Goal: Information Seeking & Learning: Learn about a topic

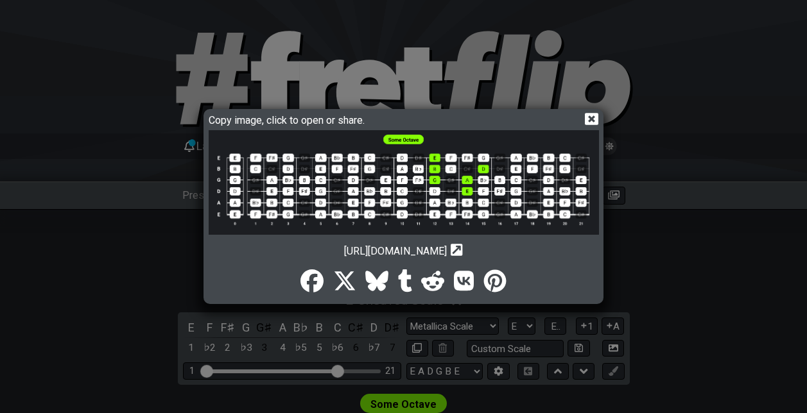
select select "E"
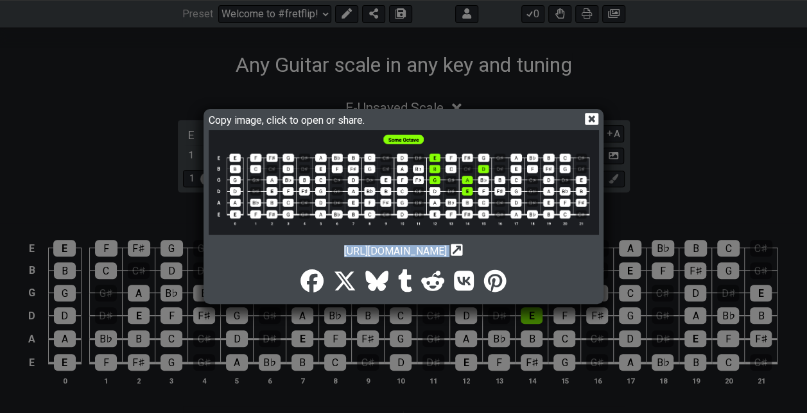
click at [593, 116] on icon at bounding box center [591, 118] width 13 height 13
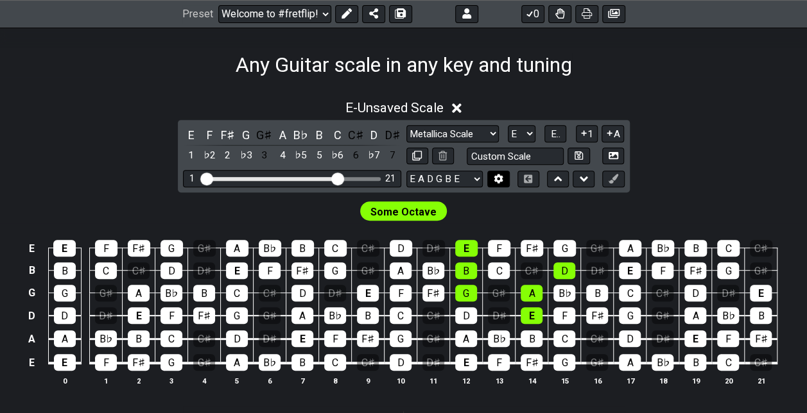
click at [503, 173] on button at bounding box center [498, 179] width 22 height 17
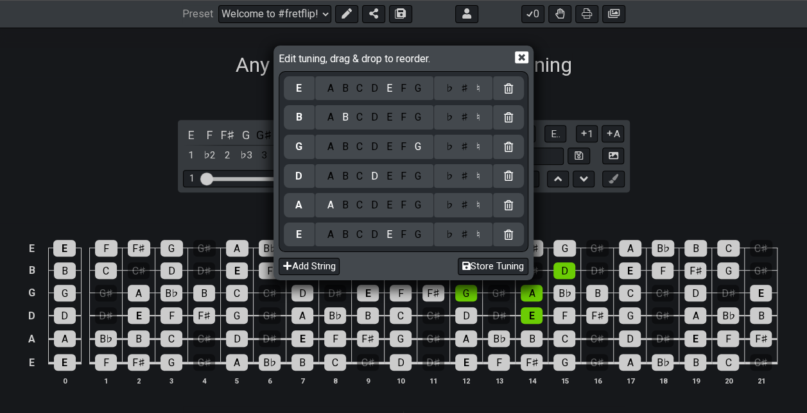
click at [523, 57] on icon at bounding box center [521, 57] width 13 height 13
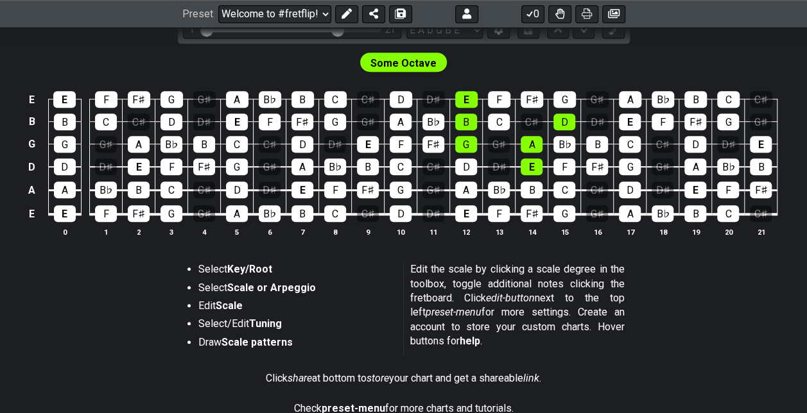
scroll to position [182, 0]
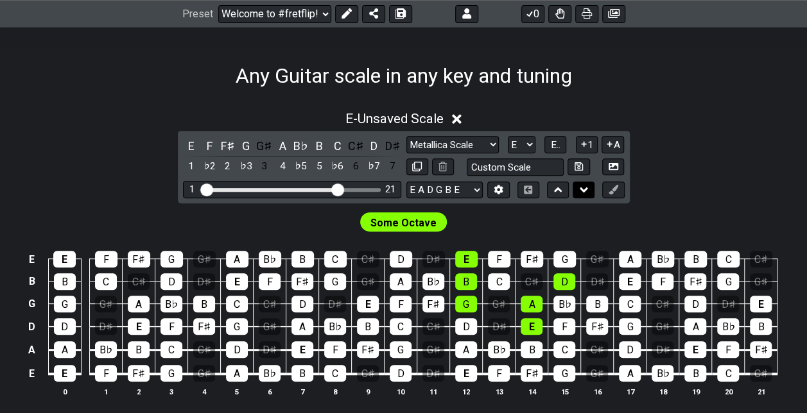
click at [579, 185] on button at bounding box center [584, 190] width 22 height 17
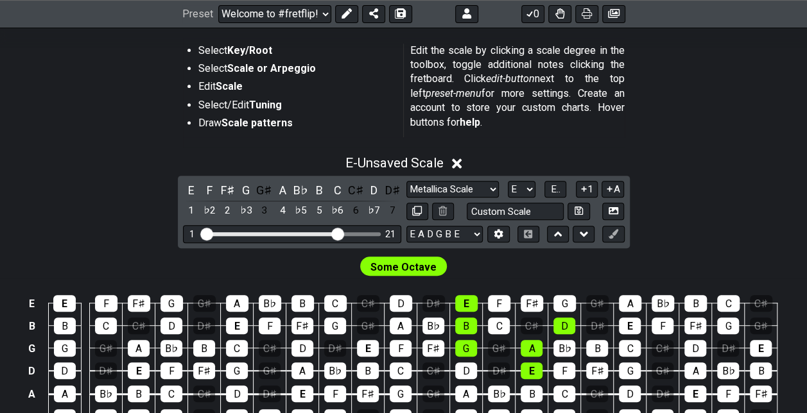
scroll to position [310, 0]
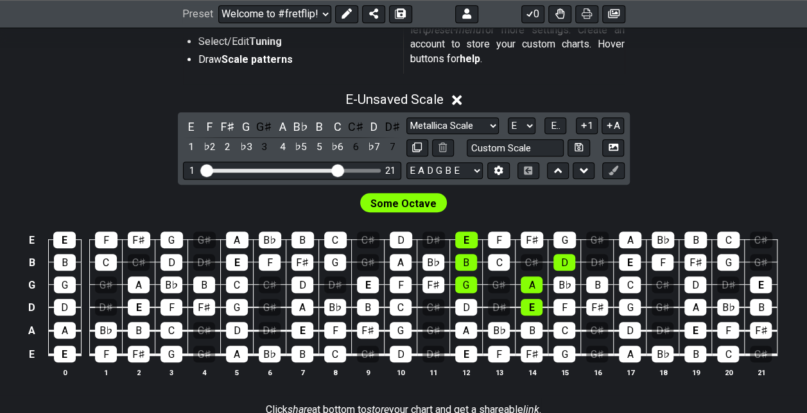
click at [431, 202] on span "Some Octave" at bounding box center [403, 204] width 66 height 19
click at [586, 174] on icon at bounding box center [584, 170] width 8 height 13
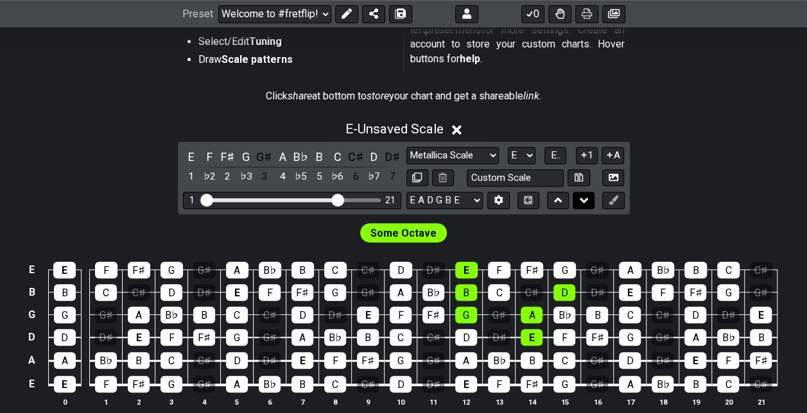
click at [580, 195] on icon at bounding box center [584, 200] width 8 height 13
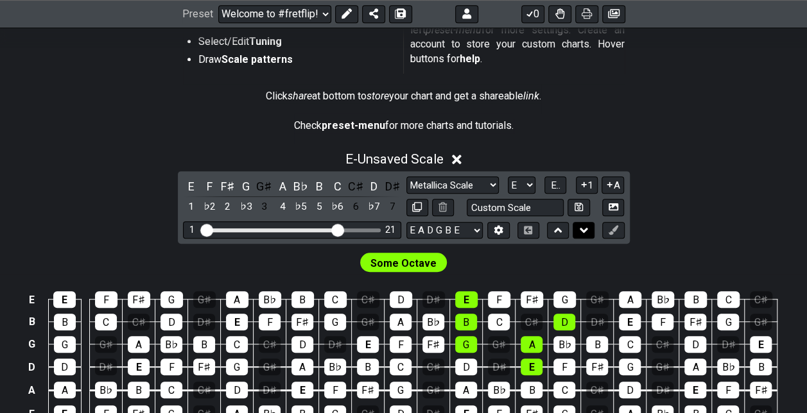
click at [580, 222] on button at bounding box center [584, 230] width 22 height 17
click at [586, 231] on icon at bounding box center [584, 230] width 8 height 13
click at [562, 235] on button at bounding box center [558, 230] width 22 height 17
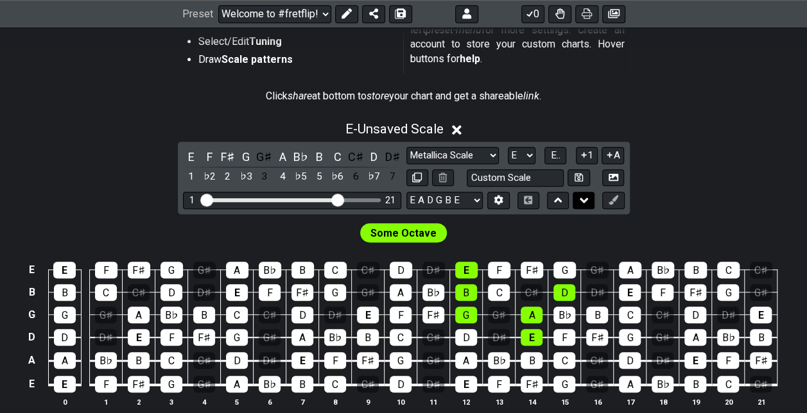
click at [582, 203] on icon at bounding box center [584, 200] width 8 height 13
click at [582, 182] on icon at bounding box center [579, 178] width 8 height 10
select select "Custom Scale"
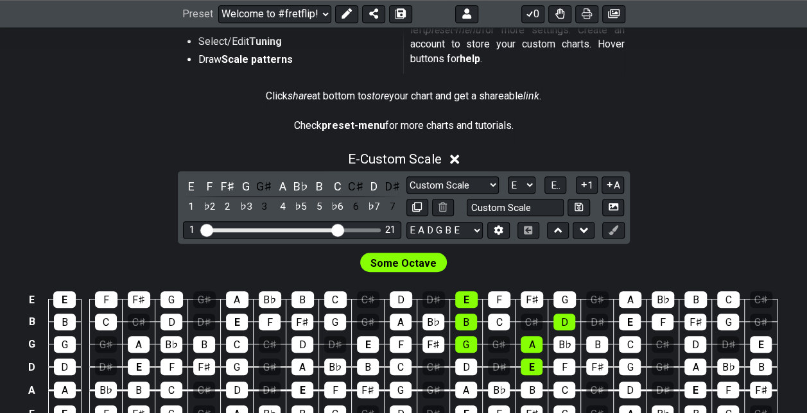
click at [420, 262] on span "Some Octave" at bounding box center [403, 263] width 66 height 19
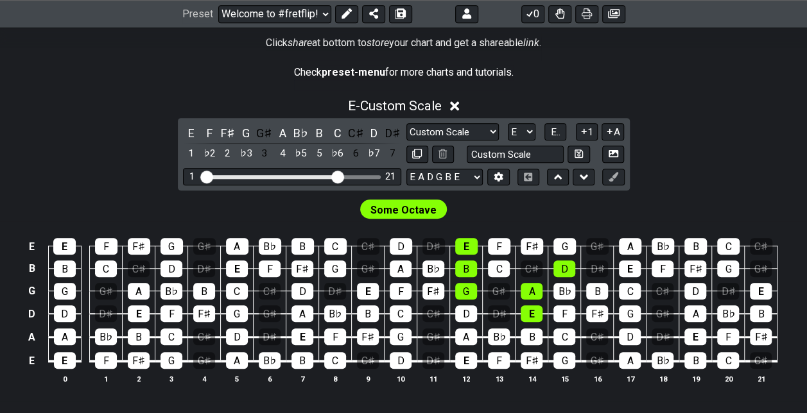
scroll to position [246, 0]
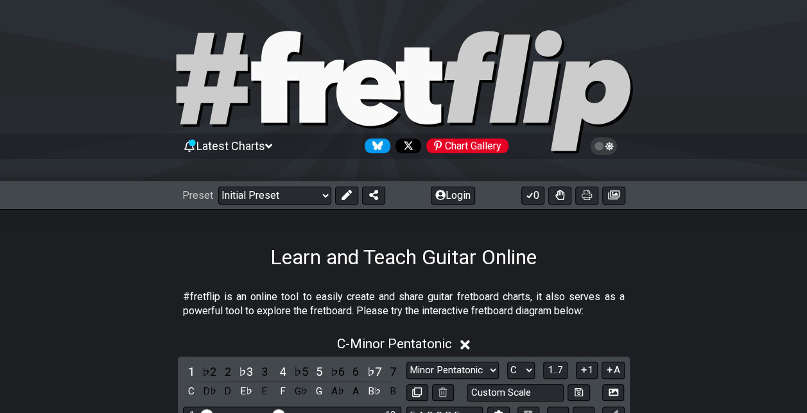
scroll to position [246, 0]
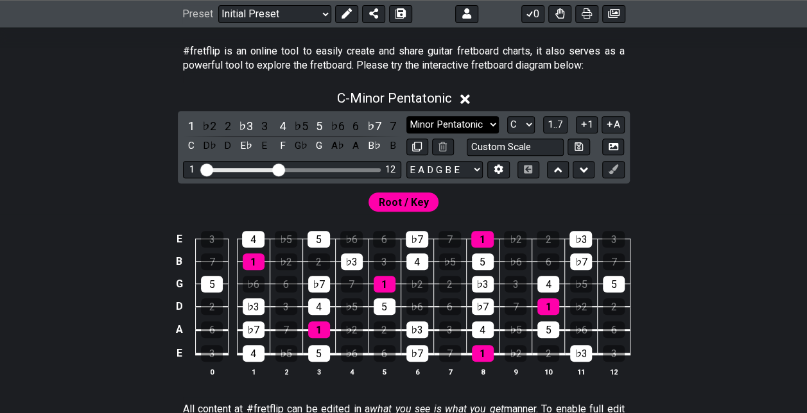
click at [482, 123] on select "Minor Pentatonic Click to edit Minor Pentatonic Major Pentatonic Minor Blues Ma…" at bounding box center [452, 124] width 92 height 17
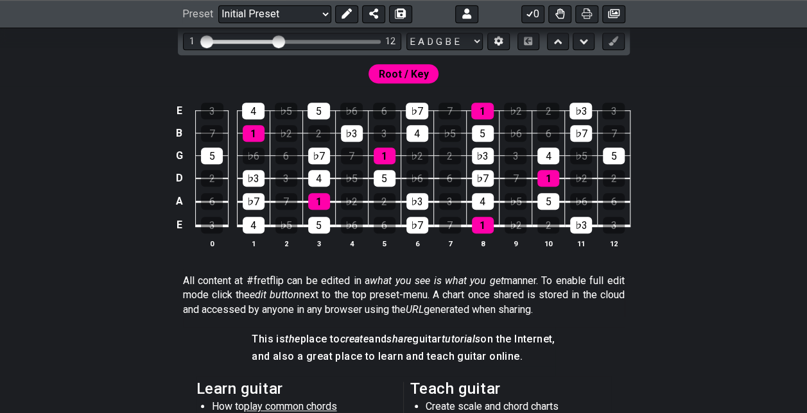
scroll to position [310, 0]
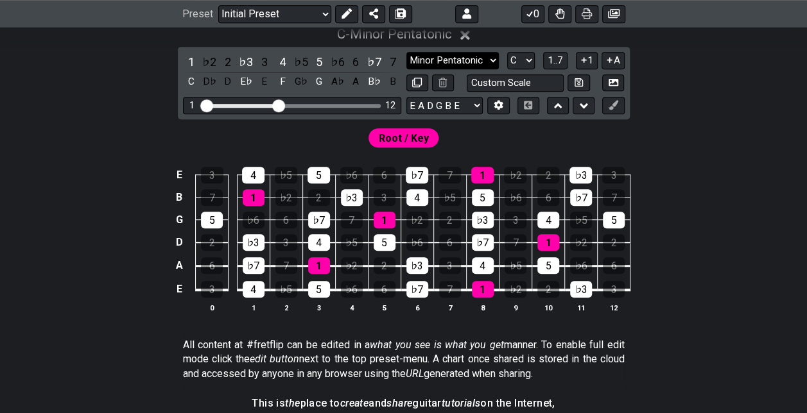
click at [474, 64] on select "Minor Pentatonic Click to edit Minor Pentatonic Major Pentatonic Minor Blues Ma…" at bounding box center [452, 60] width 92 height 17
select select "Click to edit"
click at [406, 52] on select "Minor Pentatonic Click to edit Minor Pentatonic Major Pentatonic Minor Blues Ma…" at bounding box center [452, 60] width 92 height 17
click at [471, 57] on select "Minor Pentatonic Click to edit Minor Pentatonic Major Pentatonic Minor Blues Ma…" at bounding box center [452, 60] width 92 height 17
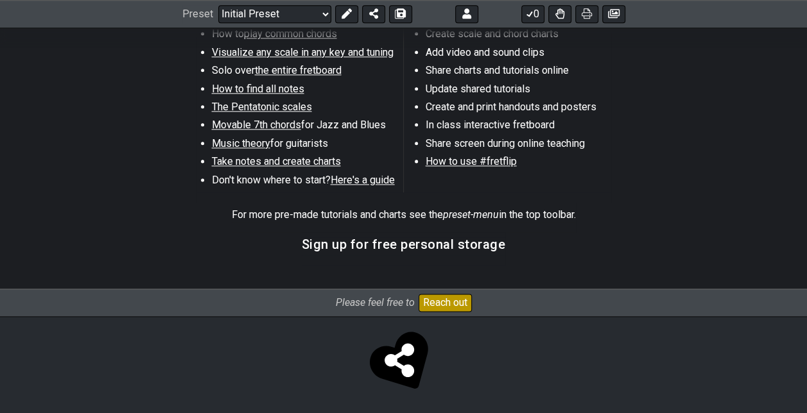
scroll to position [298, 0]
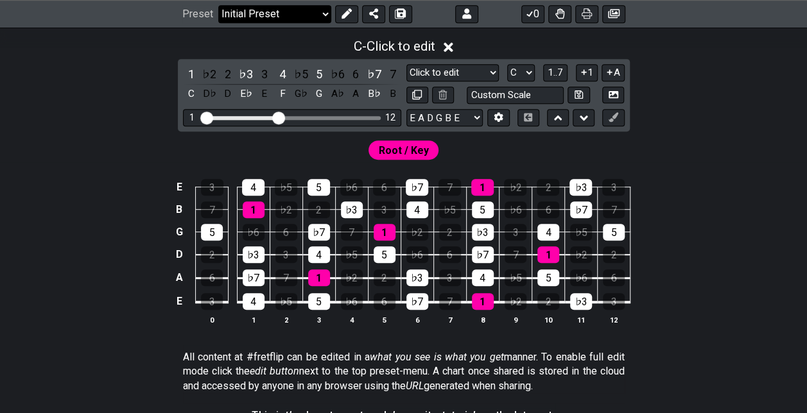
click at [321, 15] on select "Welcome to #fretflip! Initial Preset Custom Preset Minor Pentatonic Major Penta…" at bounding box center [274, 14] width 113 height 18
click at [668, 279] on div "E 3 4 ♭5 5 ♭6 6 ♭7 7 1 ♭2 2 ♭3 3 B 7 1 ♭2 2 ♭3 3 4 ♭5 5 ♭6 6 ♭7 7 G 5 ♭6 6 ♭7 7…" at bounding box center [403, 252] width 807 height 180
click at [453, 45] on icon at bounding box center [449, 47] width 10 height 10
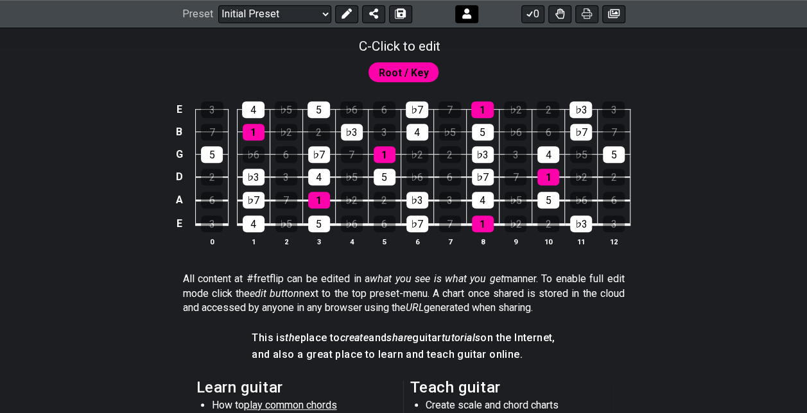
click at [458, 18] on button at bounding box center [466, 14] width 23 height 18
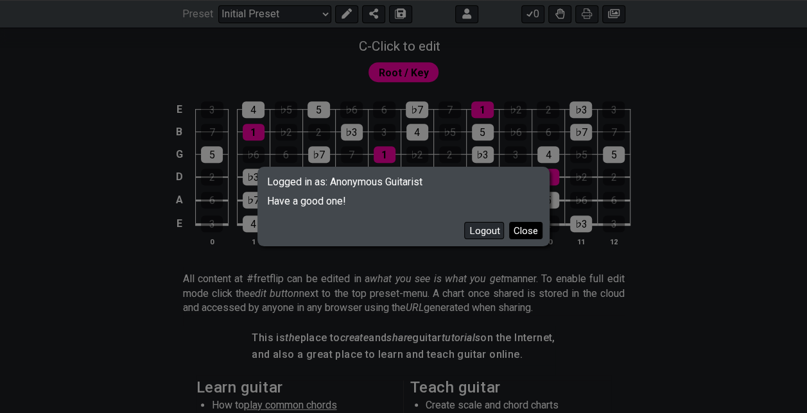
click at [529, 234] on button "Close" at bounding box center [525, 230] width 33 height 17
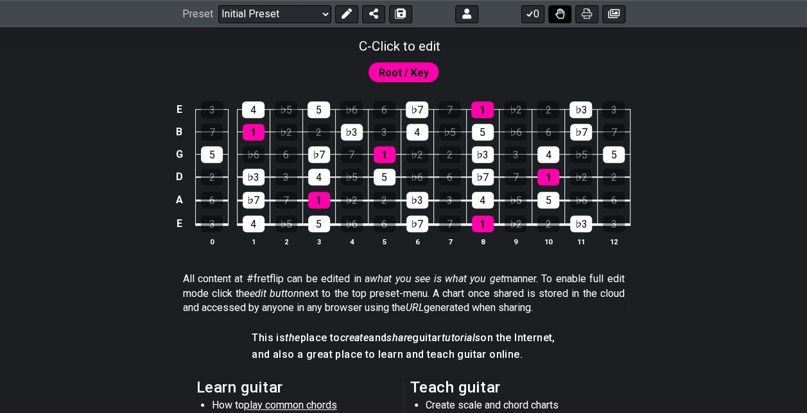
click at [557, 12] on icon at bounding box center [559, 14] width 9 height 10
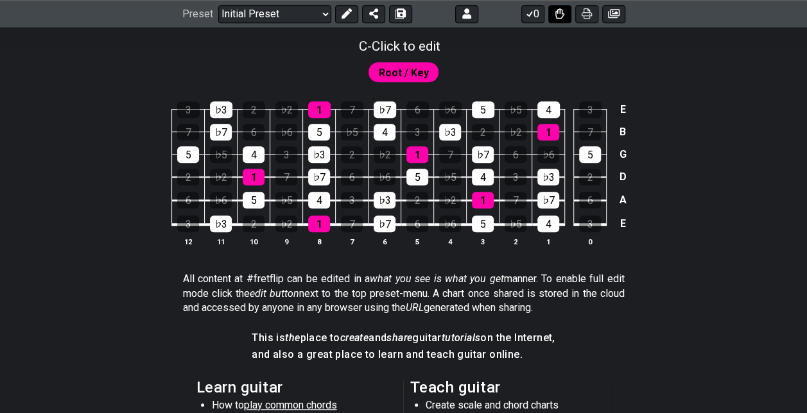
click at [557, 12] on icon at bounding box center [559, 14] width 9 height 10
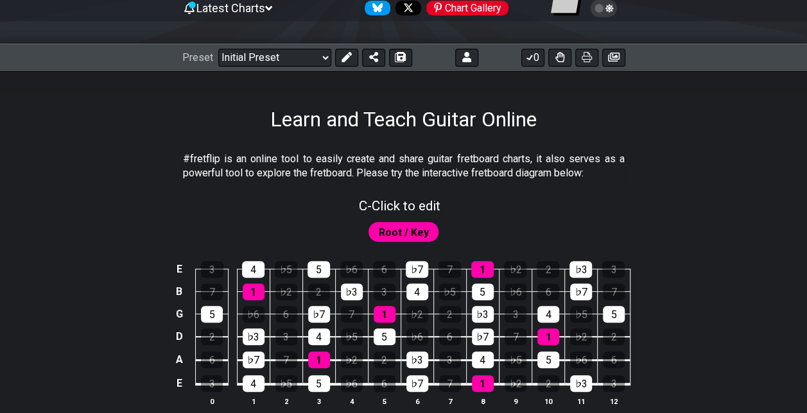
scroll to position [350, 0]
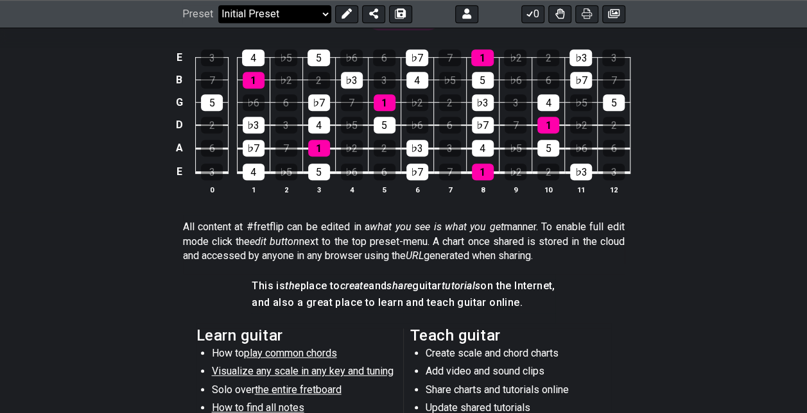
click at [327, 14] on select "Welcome to #fretflip! Initial Preset Custom Preset Minor Pentatonic Major Penta…" at bounding box center [274, 14] width 113 height 18
select select "/welcome"
click at [218, 5] on select "Welcome to #fretflip! Initial Preset Custom Preset Minor Pentatonic Major Penta…" at bounding box center [274, 14] width 113 height 18
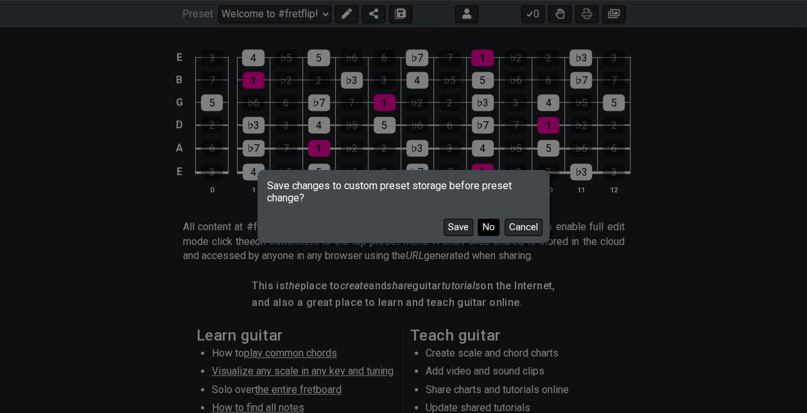
click at [488, 229] on button "No" at bounding box center [489, 227] width 22 height 17
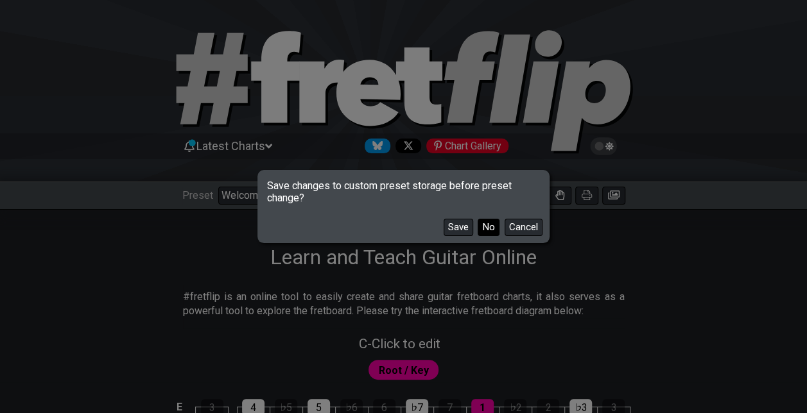
select select "C"
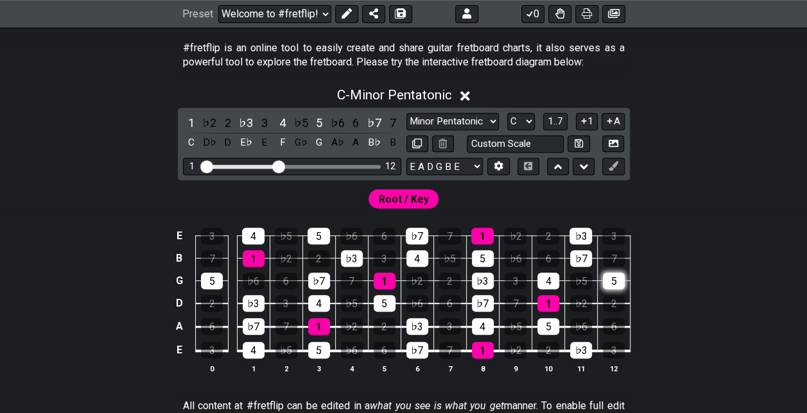
scroll to position [257, 0]
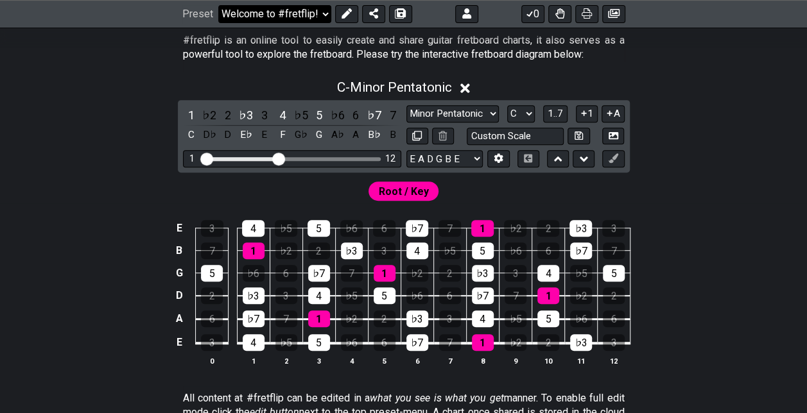
click at [319, 14] on select "Welcome to #fretflip! Initial Preset Custom Preset Minor Pentatonic Major Penta…" at bounding box center [274, 14] width 113 height 18
click at [218, 23] on select "Welcome to #fretflip! Initial Preset Custom Preset Minor Pentatonic Major Penta…" at bounding box center [274, 14] width 113 height 18
select select "/3nps-caged-shapes"
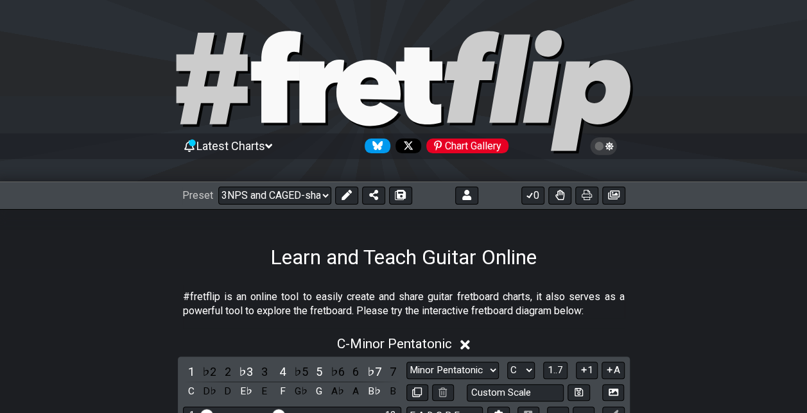
select select "A"
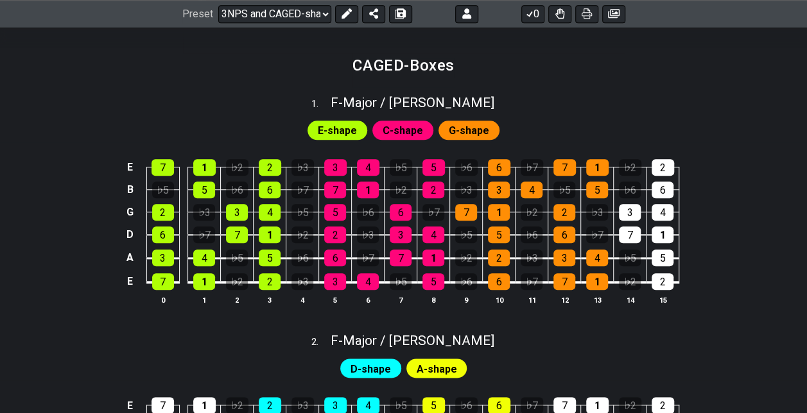
scroll to position [578, 0]
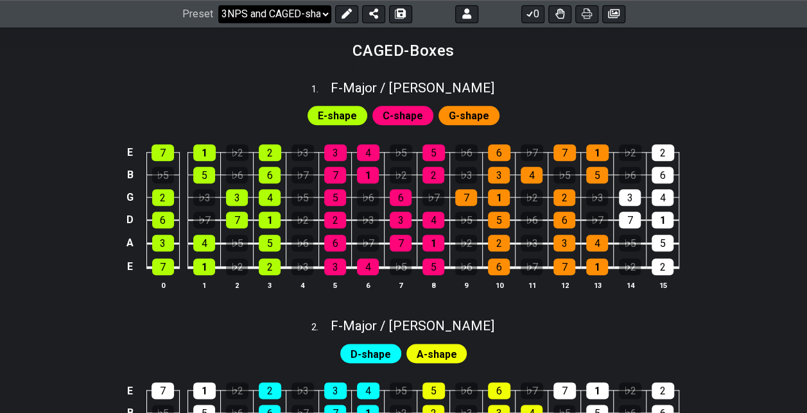
click at [259, 17] on select "Welcome to #fretflip! Initial Preset Custom Preset Minor Pentatonic Major Penta…" at bounding box center [274, 14] width 113 height 18
click at [218, 23] on select "Welcome to #fretflip! Initial Preset Custom Preset Minor Pentatonic Major Penta…" at bounding box center [274, 14] width 113 height 18
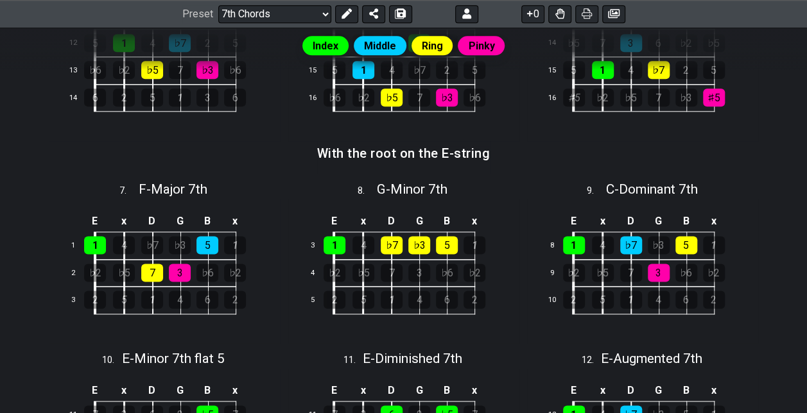
scroll to position [578, 0]
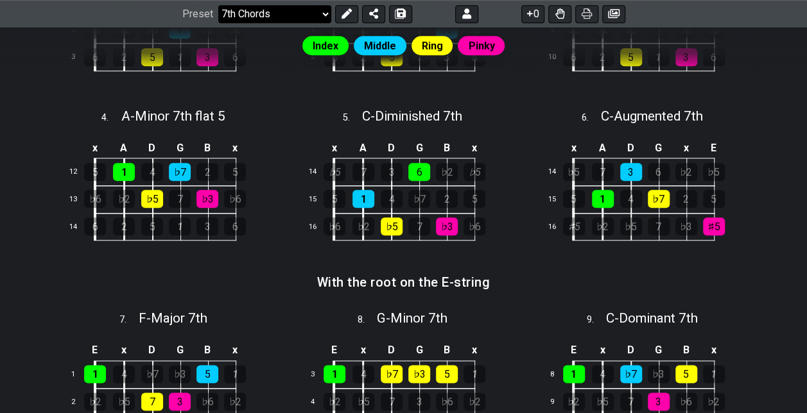
click at [311, 10] on select "Welcome to #fretflip! Initial Preset Custom Preset Minor Pentatonic Major Penta…" at bounding box center [274, 14] width 113 height 18
click at [218, 23] on select "Welcome to #fretflip! Initial Preset Custom Preset Minor Pentatonic Major Penta…" at bounding box center [274, 14] width 113 height 18
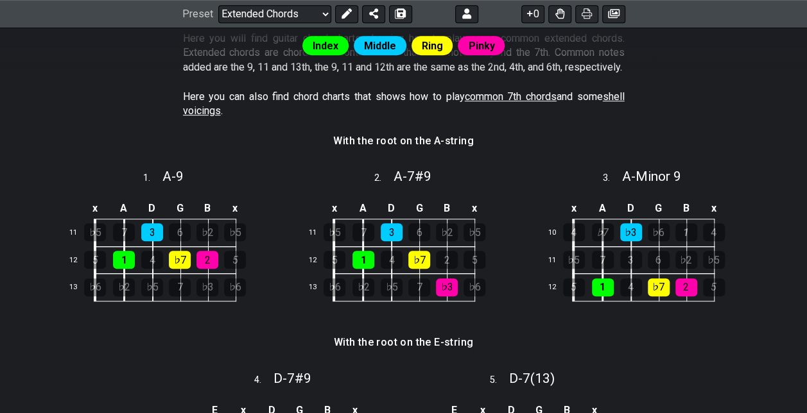
scroll to position [193, 0]
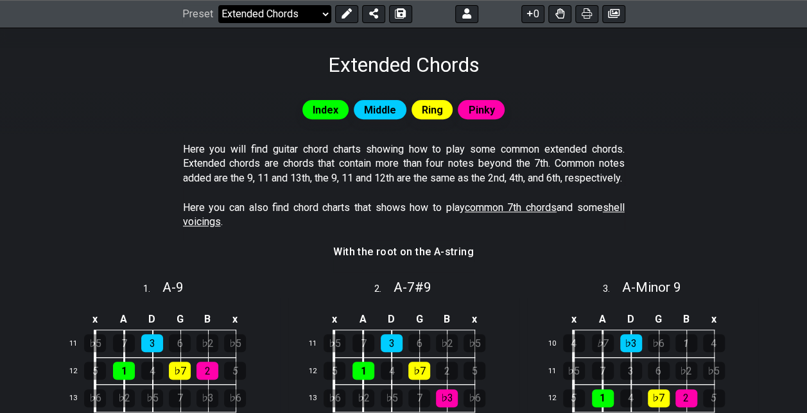
click at [271, 21] on select "Welcome to #fretflip! Initial Preset Custom Preset Minor Pentatonic Major Penta…" at bounding box center [274, 14] width 113 height 18
click at [218, 5] on select "Welcome to #fretflip! Initial Preset Custom Preset Minor Pentatonic Major Penta…" at bounding box center [274, 14] width 113 height 18
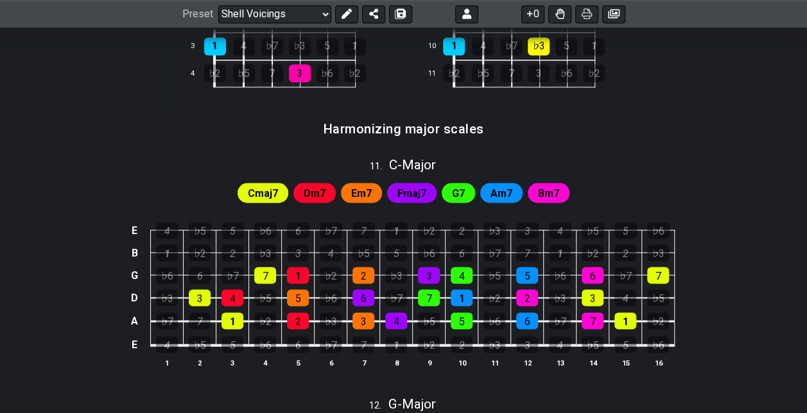
scroll to position [963, 0]
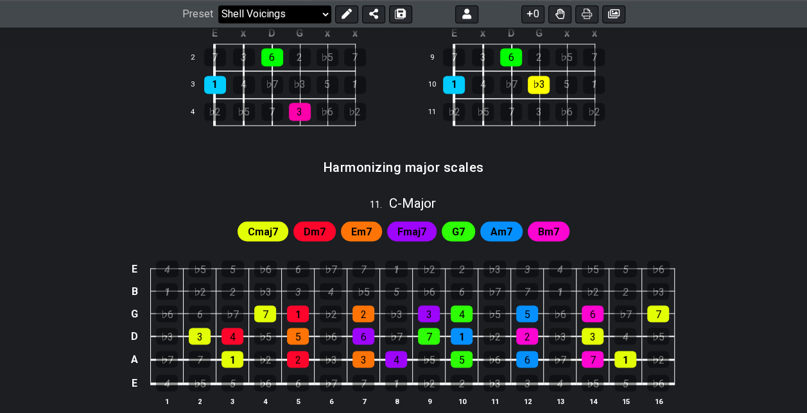
click at [284, 15] on select "Welcome to #fretflip! Initial Preset Custom Preset Minor Pentatonic Major Penta…" at bounding box center [274, 14] width 113 height 18
click at [218, 23] on select "Welcome to #fretflip! Initial Preset Custom Preset Minor Pentatonic Major Penta…" at bounding box center [274, 14] width 113 height 18
select select "/minor-pentatonic"
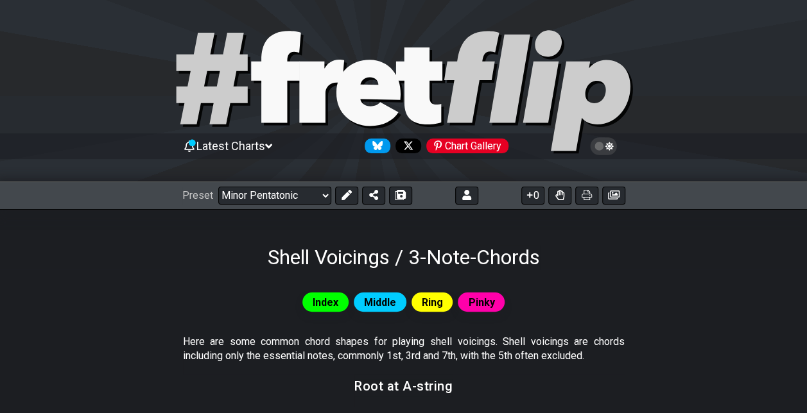
select select "C"
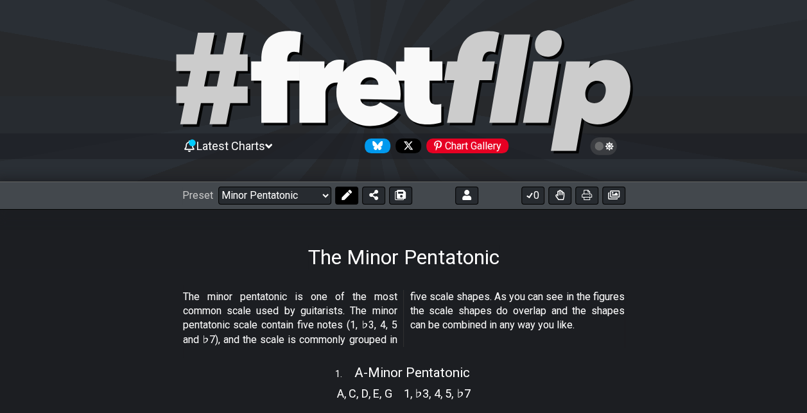
click at [345, 196] on icon at bounding box center [346, 195] width 10 height 10
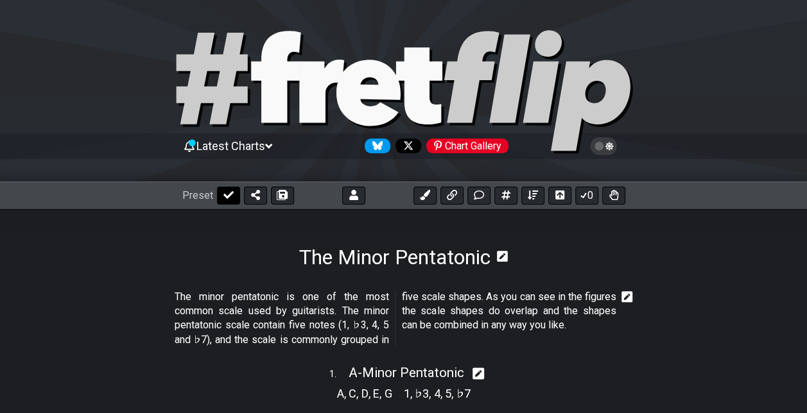
click at [217, 204] on button at bounding box center [228, 196] width 23 height 18
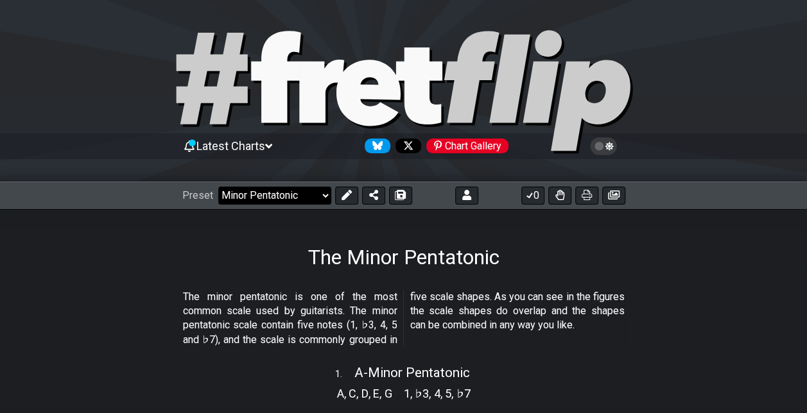
click at [280, 196] on select "Welcome to #fretflip! Initial Preset Custom Preset Minor Pentatonic Major Penta…" at bounding box center [274, 196] width 113 height 18
click at [218, 187] on select "Welcome to #fretflip! Initial Preset Custom Preset Minor Pentatonic Major Penta…" at bounding box center [274, 196] width 113 height 18
select select "/template"
select select "A"
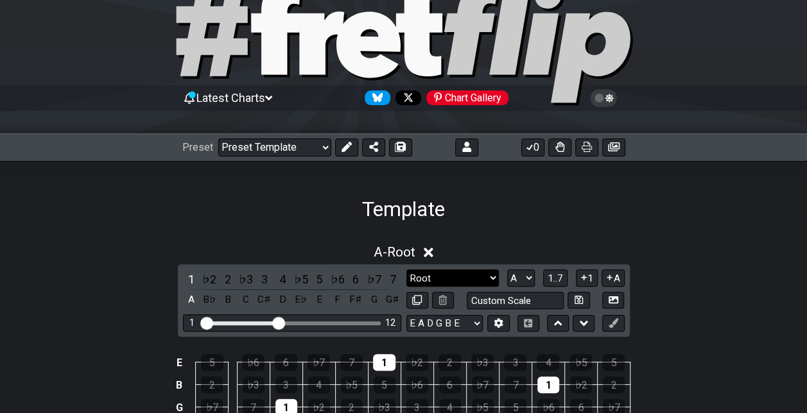
scroll to position [193, 0]
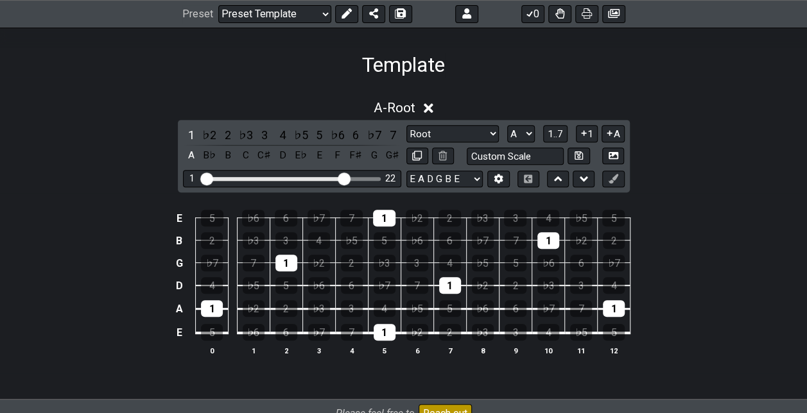
drag, startPoint x: 279, startPoint y: 182, endPoint x: 345, endPoint y: 180, distance: 66.8
click at [345, 178] on input "Visible fret range" at bounding box center [292, 178] width 182 height 0
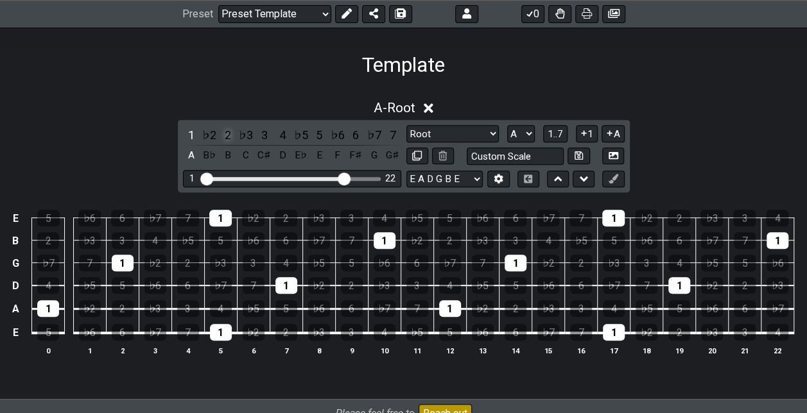
click at [224, 131] on div "2" at bounding box center [228, 134] width 17 height 17
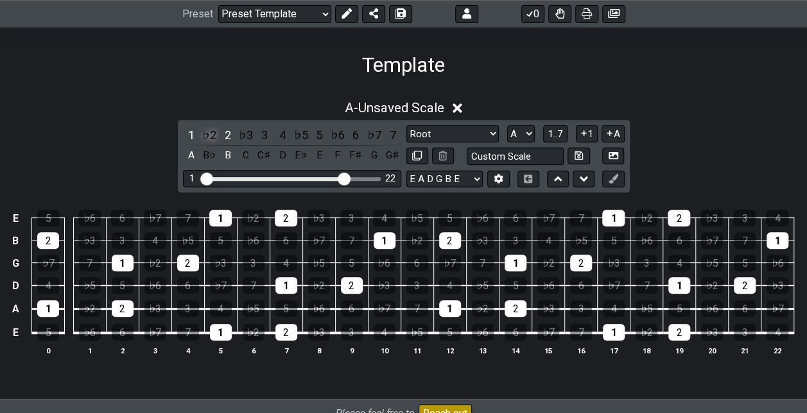
click at [213, 132] on div "♭2" at bounding box center [209, 134] width 17 height 17
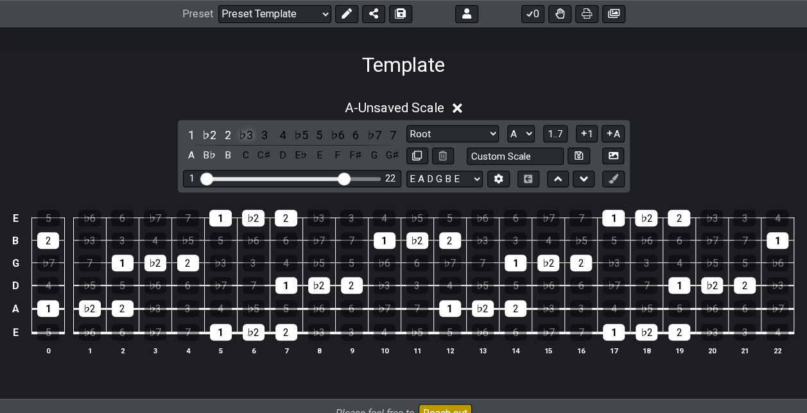
click at [247, 135] on div "♭3" at bounding box center [246, 134] width 17 height 17
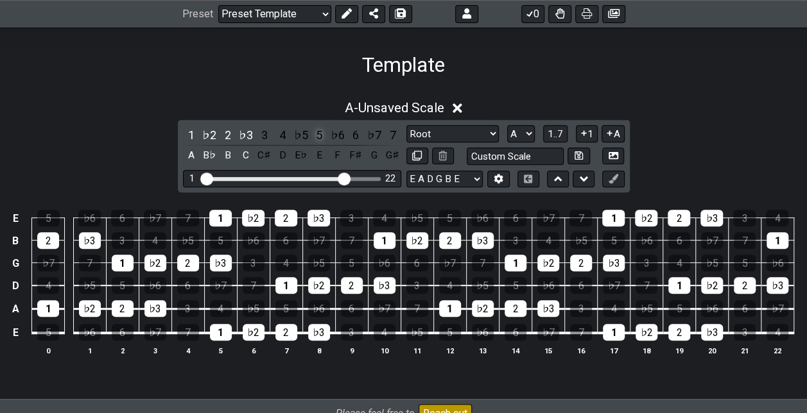
click at [322, 131] on div "5" at bounding box center [319, 134] width 17 height 17
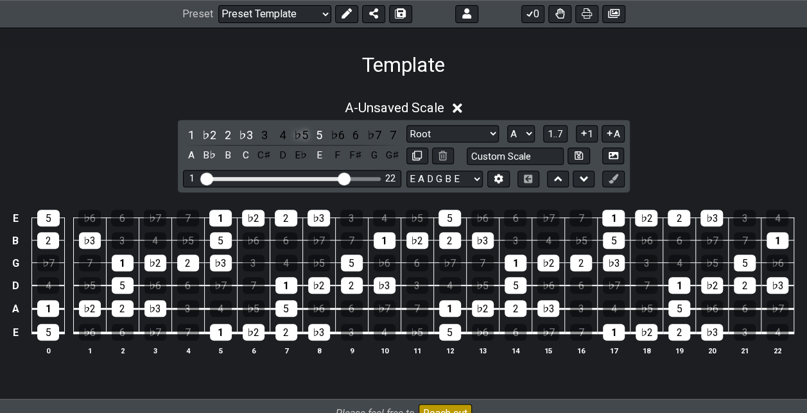
click at [300, 132] on div "♭5" at bounding box center [301, 134] width 17 height 17
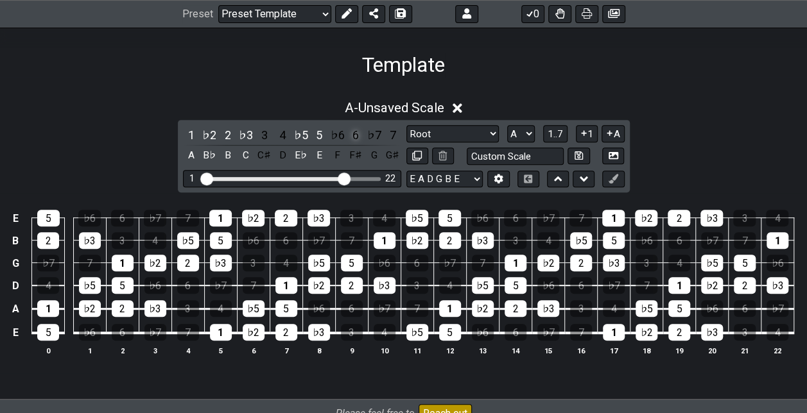
click at [354, 128] on div "6" at bounding box center [355, 134] width 17 height 17
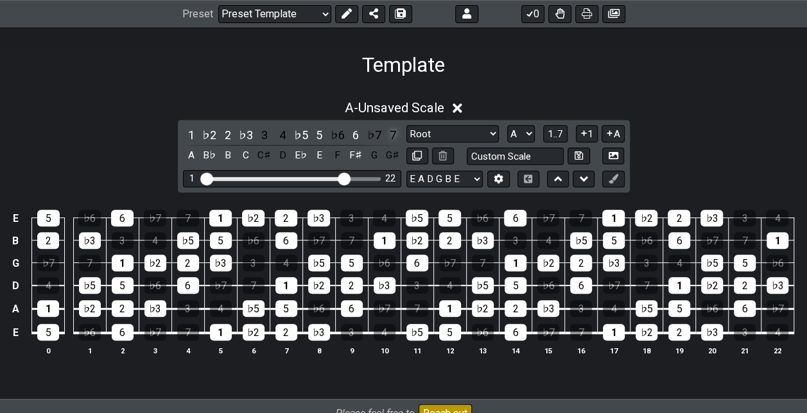
click at [389, 130] on div "7" at bounding box center [392, 134] width 17 height 17
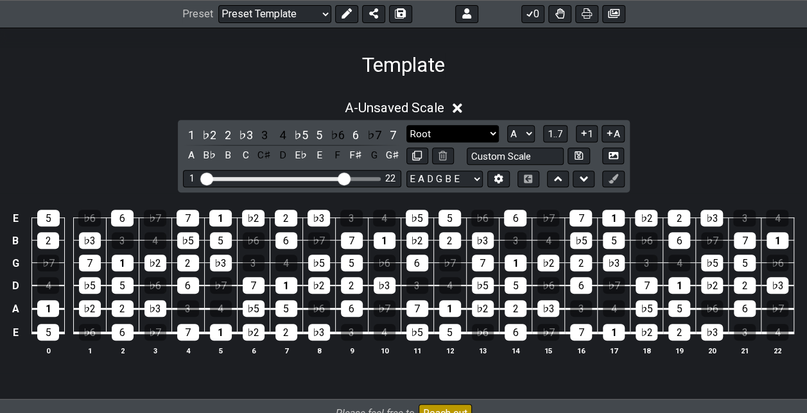
click at [429, 132] on select "Root Root Minor Pentatonic Major Pentatonic Minor Blues Major Blues Major / [PE…" at bounding box center [452, 133] width 92 height 17
select select "Minor / Aeolian"
click at [406, 125] on select "Root Root Minor Pentatonic Major Pentatonic Minor Blues Major Blues Major / [PE…" at bounding box center [452, 133] width 92 height 17
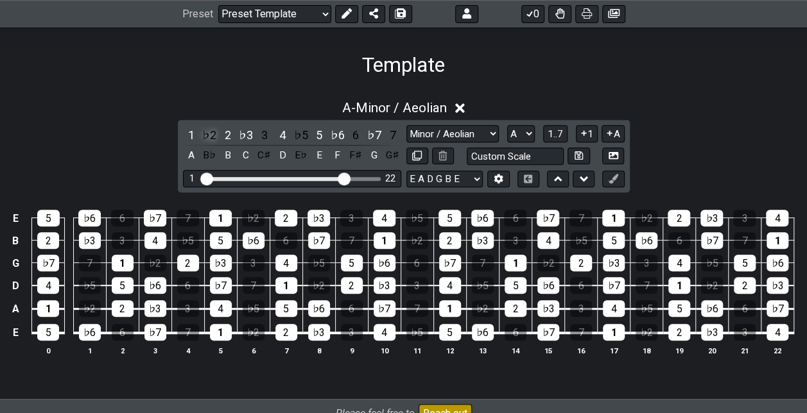
click at [204, 132] on div "♭2" at bounding box center [209, 134] width 17 height 17
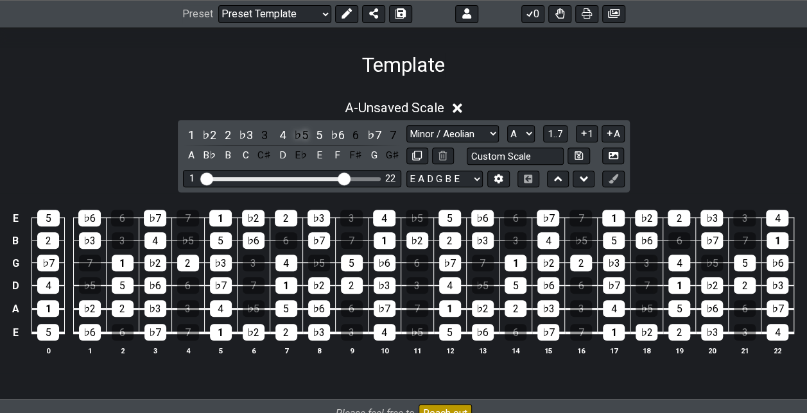
click at [308, 135] on div "♭5" at bounding box center [301, 134] width 17 height 17
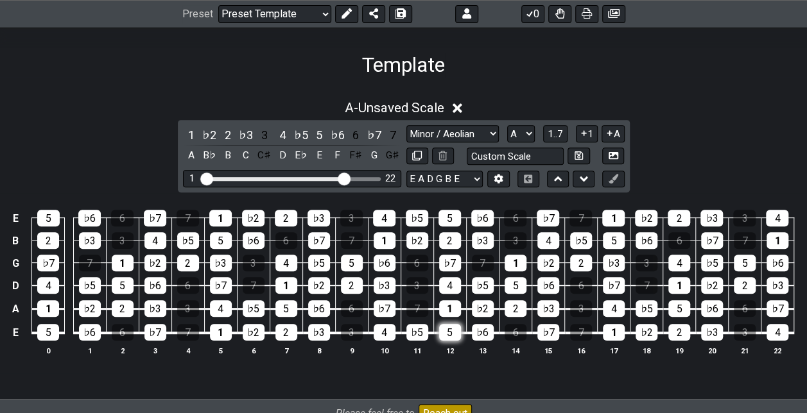
click at [451, 331] on div "5" at bounding box center [450, 332] width 22 height 17
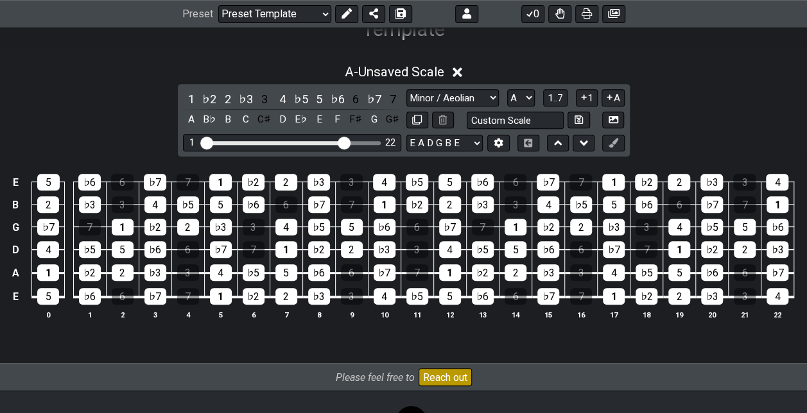
scroll to position [175, 0]
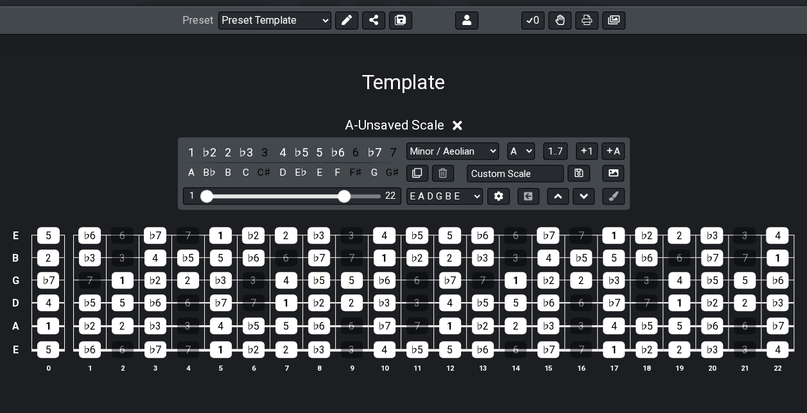
click at [537, 148] on div "Root Root Minor Pentatonic Major Pentatonic Minor Blues Major Blues Major / [PE…" at bounding box center [515, 151] width 218 height 17
click at [533, 149] on select "A♭ A A♯ B♭ B C C♯ D♭ D D♯ E♭ E F F♯ G♭ G G♯" at bounding box center [521, 151] width 28 height 17
select select "E"
click at [507, 143] on select "A♭ A A♯ B♭ B C C♯ D♭ D D♯ E♭ E F F♯ G♭ G G♯" at bounding box center [521, 151] width 28 height 17
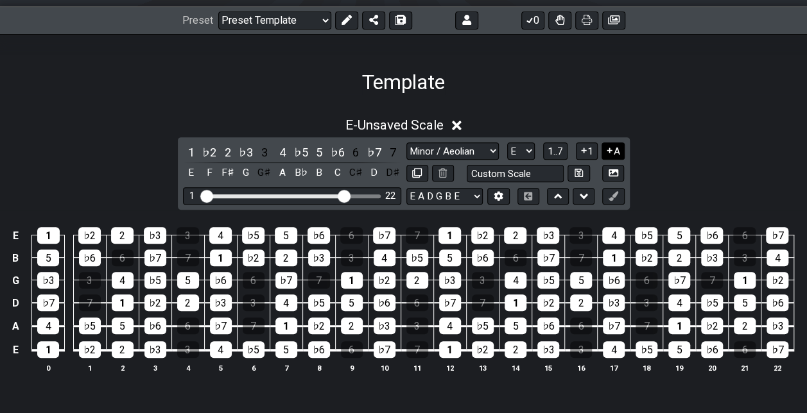
click at [616, 157] on button "A" at bounding box center [613, 151] width 22 height 17
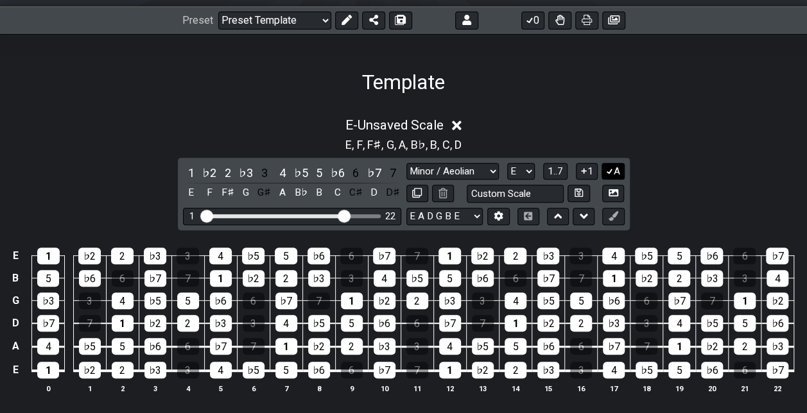
click at [613, 168] on icon at bounding box center [610, 171] width 12 height 10
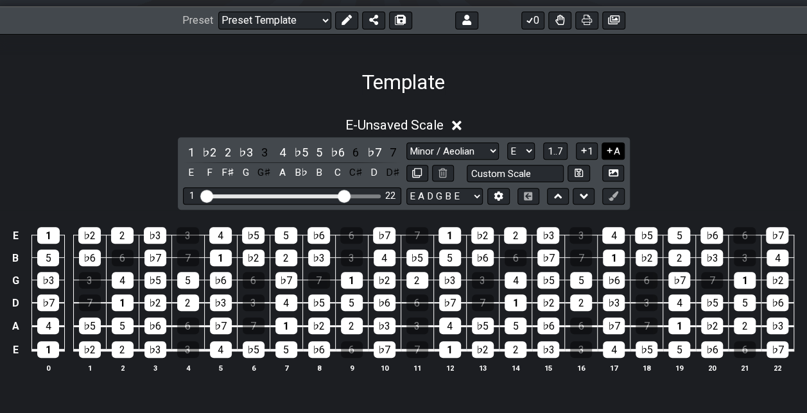
click at [614, 144] on button "A" at bounding box center [613, 151] width 22 height 17
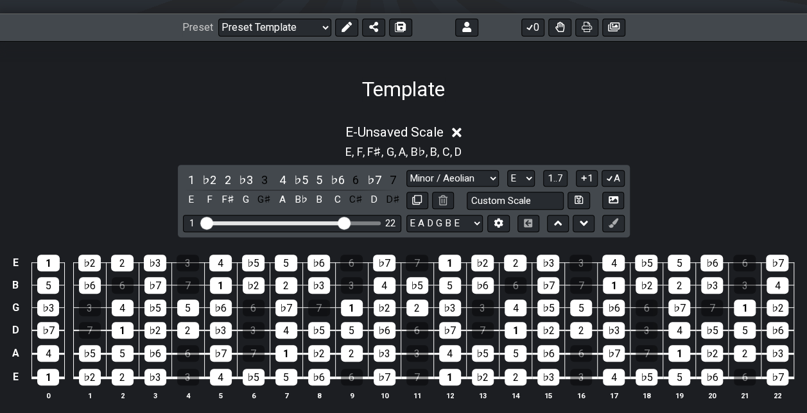
scroll to position [193, 0]
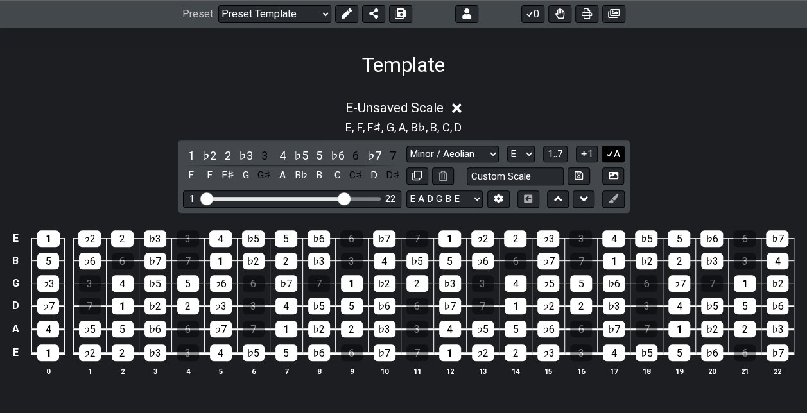
click at [616, 148] on button "A" at bounding box center [613, 154] width 22 height 17
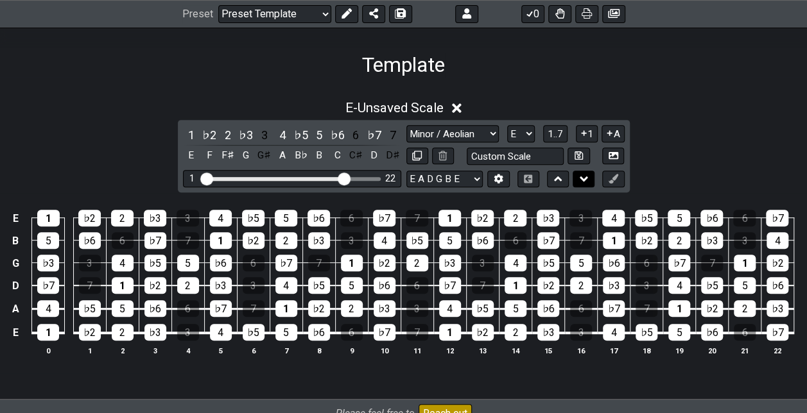
click at [580, 173] on icon at bounding box center [584, 179] width 8 height 13
click at [582, 168] on div "1 ♭2 2 ♭3 3 4 ♭5 5 ♭6 6 ♭7 7 E F F♯ G G♯ A B♭ B C C♯ D D♯ Root Root Minor Penta…" at bounding box center [404, 156] width 452 height 73
click at [568, 181] on button at bounding box center [558, 179] width 22 height 17
click at [584, 179] on icon at bounding box center [584, 179] width 8 height 5
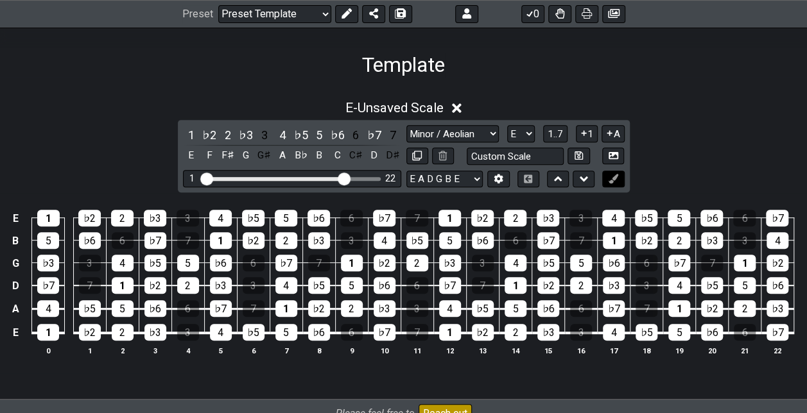
scroll to position [0, 0]
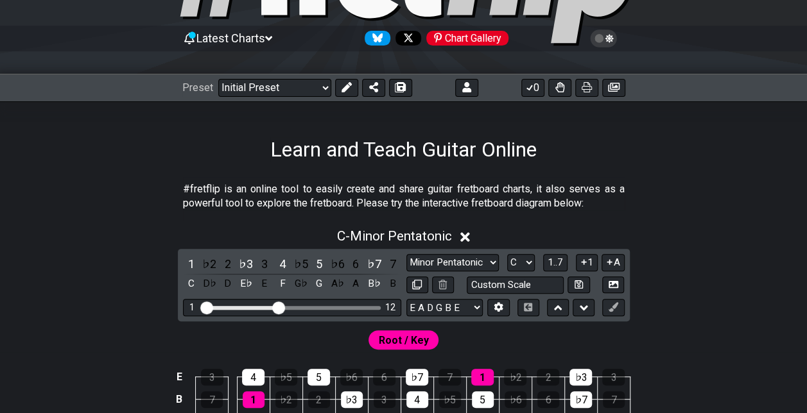
scroll to position [128, 0]
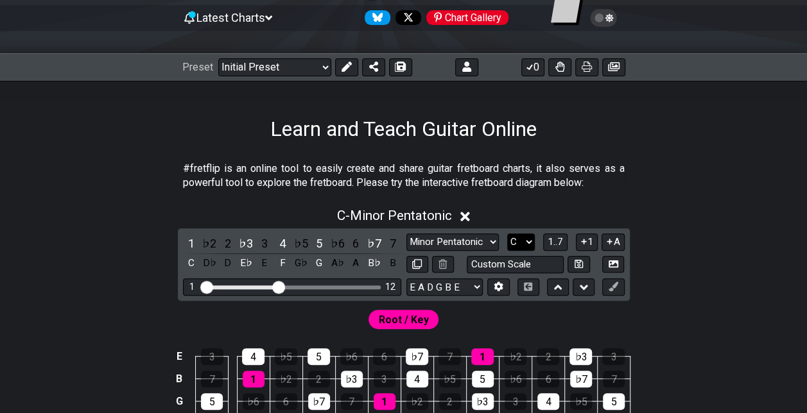
click at [516, 240] on select "A♭ A A♯ B♭ B C C♯ D♭ D D♯ E♭ E F F♯ G♭ G G♯" at bounding box center [521, 242] width 28 height 17
select select "E"
click at [507, 234] on select "A♭ A A♯ B♭ B C C♯ D♭ D D♯ E♭ E F F♯ G♭ G G♯" at bounding box center [521, 242] width 28 height 17
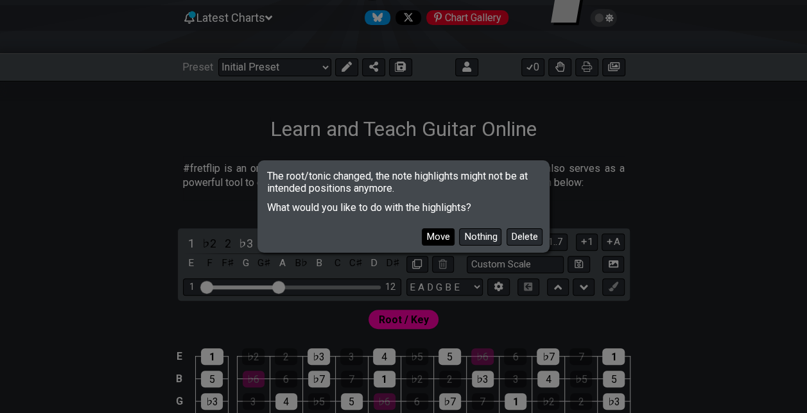
click at [450, 236] on button "Move" at bounding box center [438, 237] width 33 height 17
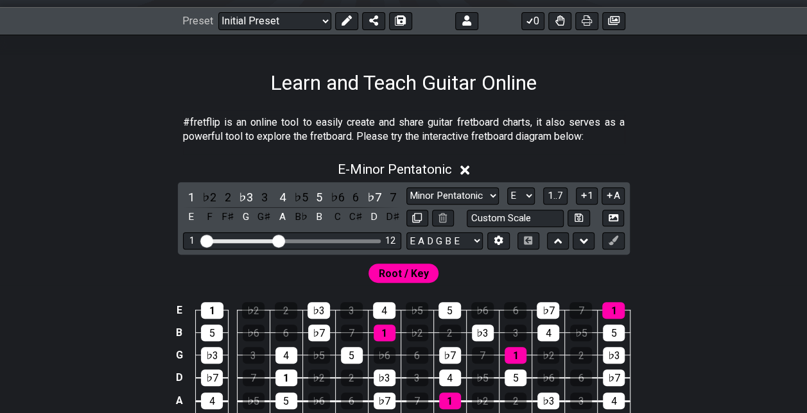
scroll to position [257, 0]
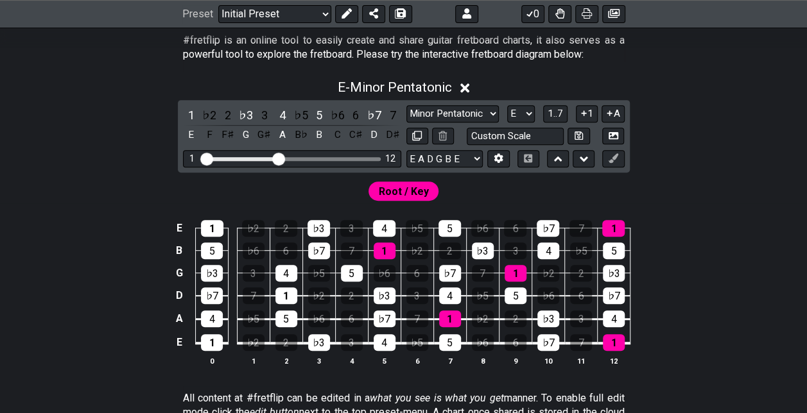
click at [365, 155] on div "1 12" at bounding box center [292, 158] width 218 height 17
drag, startPoint x: 277, startPoint y: 155, endPoint x: 348, endPoint y: 154, distance: 70.6
click at [348, 158] on input "Visible fret range" at bounding box center [292, 158] width 182 height 0
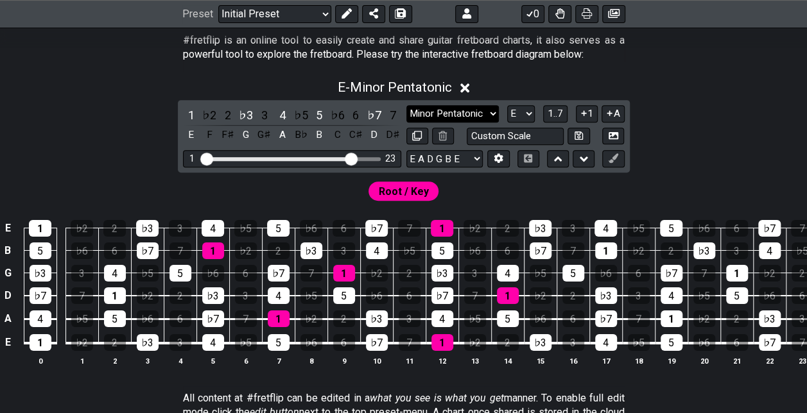
click at [483, 108] on select "Minor Pentatonic Click to edit Minor Pentatonic Major Pentatonic Minor Blues Ma…" at bounding box center [452, 113] width 92 height 17
select select "Minor / Aeolian"
click at [406, 105] on select "Minor Pentatonic Click to edit Minor Pentatonic Major Pentatonic Minor Blues Ma…" at bounding box center [452, 113] width 92 height 17
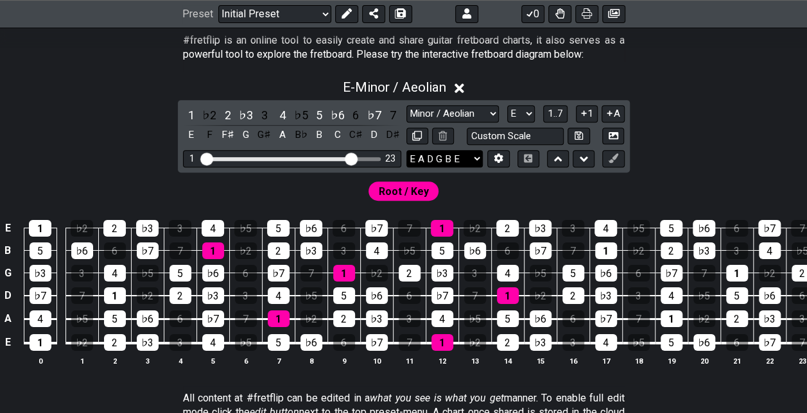
click at [464, 154] on select "E A D G B E E A D G B E E A D G B E B E A D F♯ B A D G C E A D A D G B E E♭ A♭ …" at bounding box center [444, 158] width 76 height 17
click at [406, 150] on select "E A D G B E E A D G B E E A D G B E B E A D F♯ B A D G C E A D A D G B E E♭ A♭ …" at bounding box center [444, 158] width 76 height 17
click at [561, 115] on span "1..7" at bounding box center [555, 114] width 15 height 12
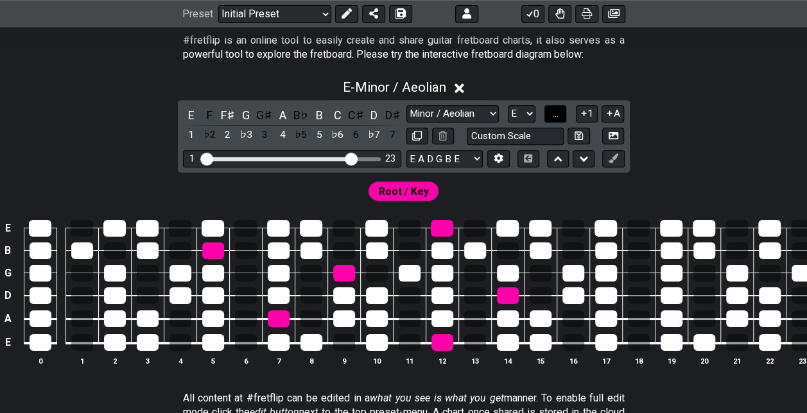
click at [561, 115] on button "..." at bounding box center [555, 113] width 22 height 17
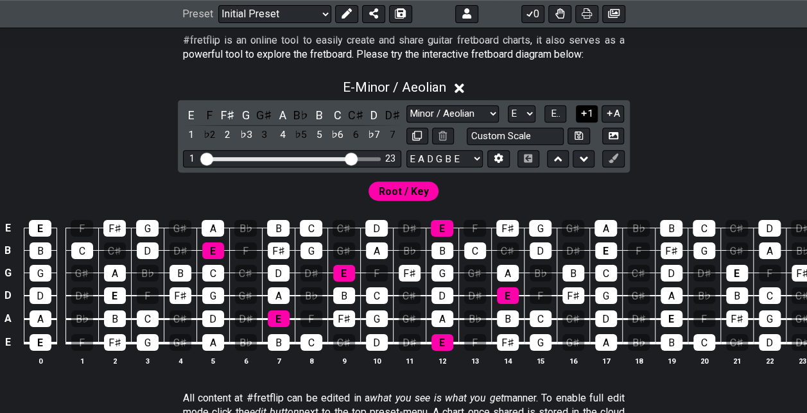
click at [586, 112] on icon at bounding box center [584, 114] width 12 height 10
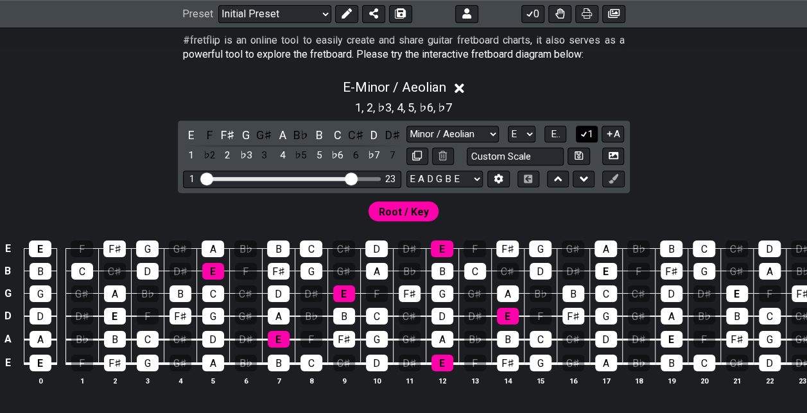
click at [592, 135] on button "1" at bounding box center [587, 134] width 22 height 17
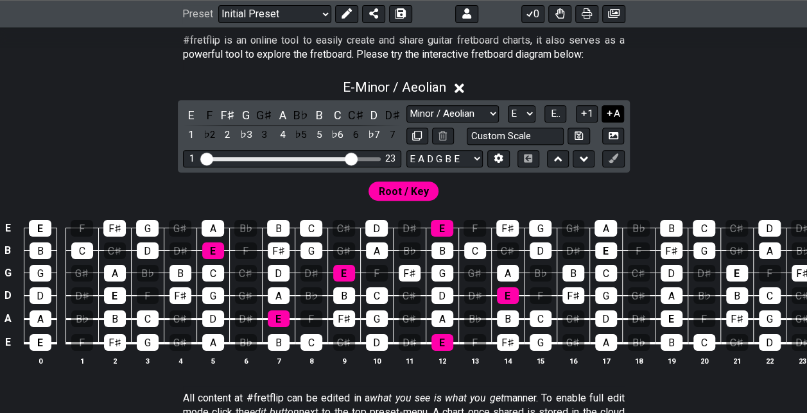
click at [614, 118] on button "A" at bounding box center [613, 113] width 22 height 17
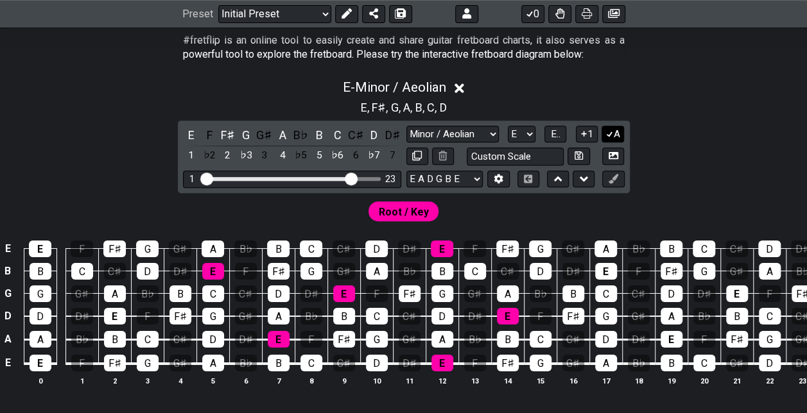
click at [614, 118] on div "E - Minor / Aeolian E , F♯ , G , A , B , C , D E F F♯ G G♯ A B♭ B C C♯ D D♯ 1 ♭…" at bounding box center [403, 238] width 807 height 332
click at [590, 131] on button "1" at bounding box center [587, 134] width 22 height 17
click at [606, 130] on icon at bounding box center [610, 134] width 12 height 10
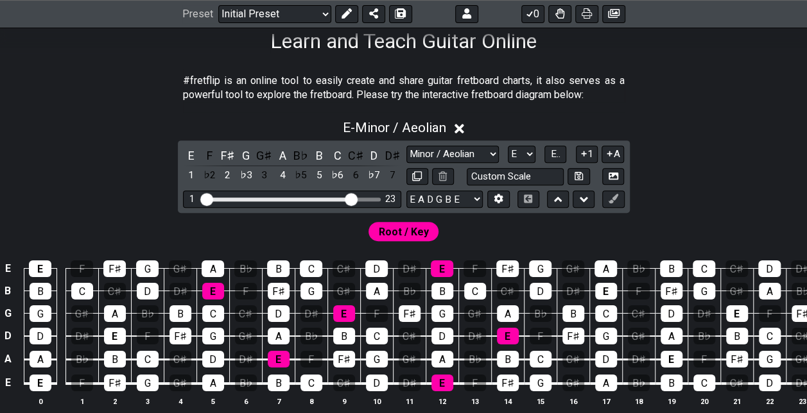
scroll to position [0, 0]
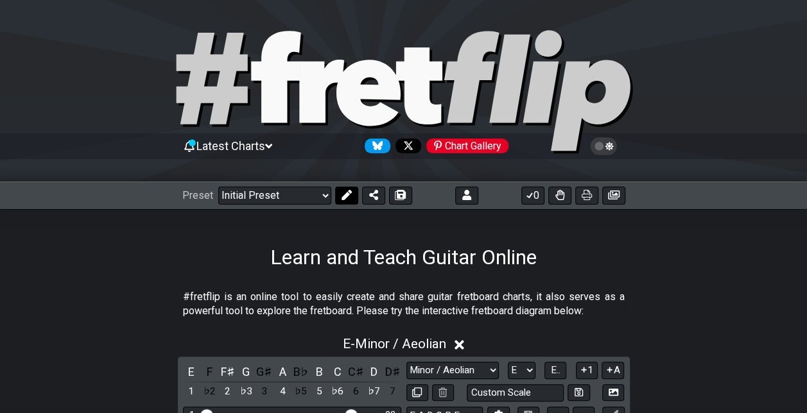
click at [354, 194] on button at bounding box center [346, 196] width 23 height 18
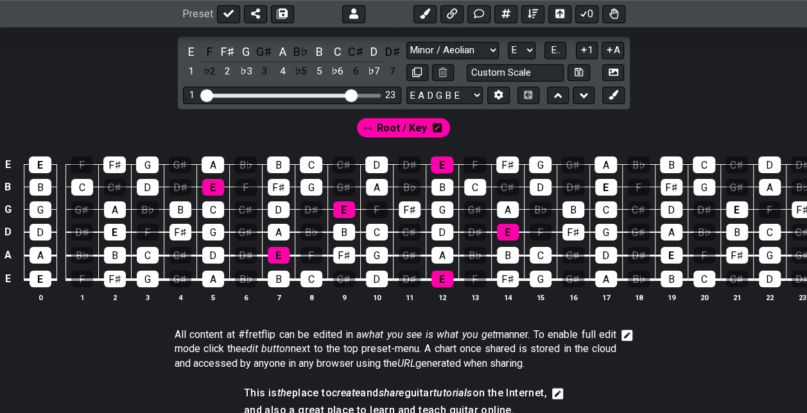
scroll to position [321, 0]
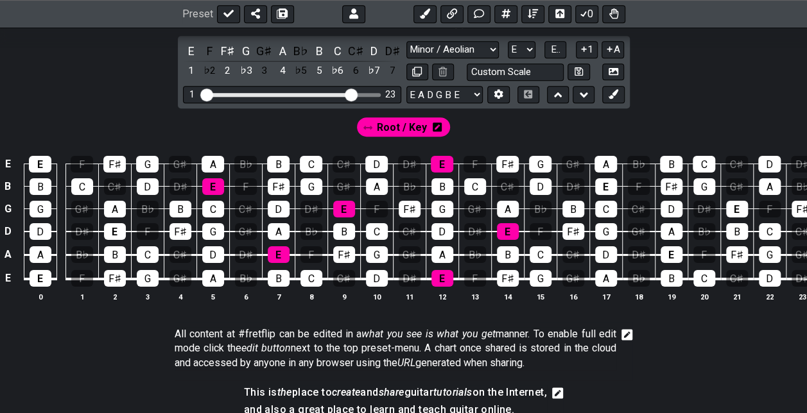
click at [426, 124] on div "Root / Key" at bounding box center [403, 126] width 93 height 19
drag, startPoint x: 426, startPoint y: 124, endPoint x: 466, endPoint y: 124, distance: 40.5
click at [466, 124] on div "Root / Key" at bounding box center [403, 124] width 807 height 31
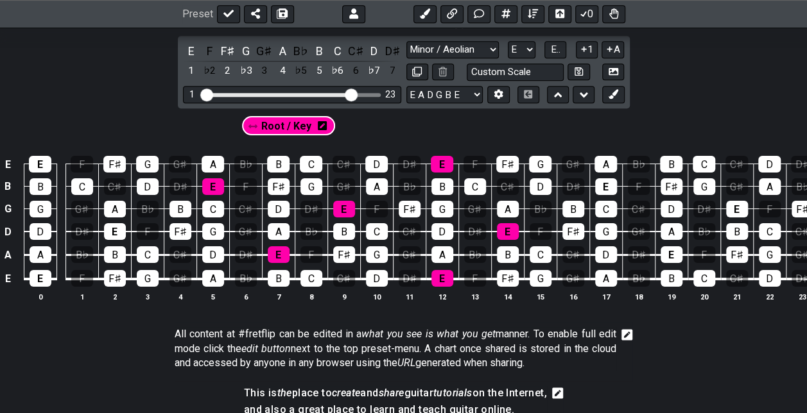
drag, startPoint x: 406, startPoint y: 126, endPoint x: 69, endPoint y: 108, distance: 337.6
click at [69, 109] on div "Root / Key" at bounding box center [403, 124] width 807 height 31
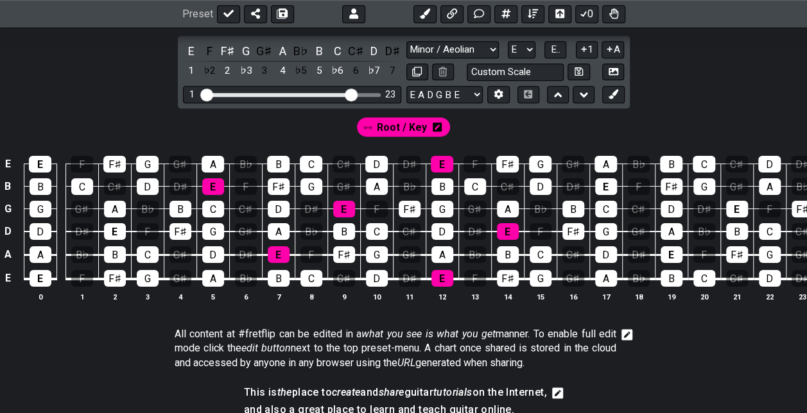
click at [439, 128] on icon at bounding box center [437, 127] width 9 height 9
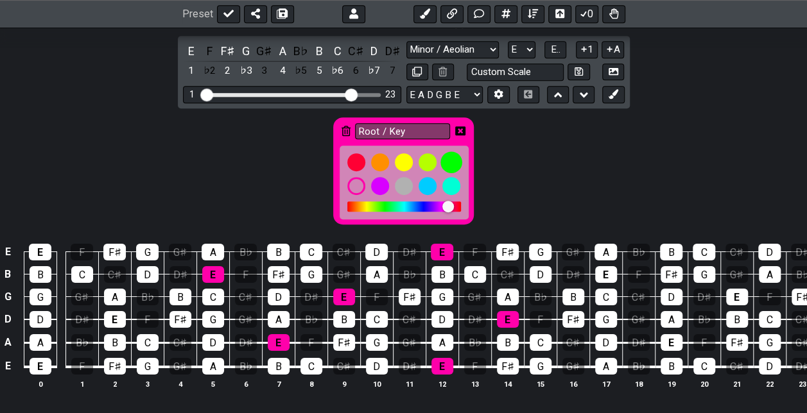
click at [455, 154] on div at bounding box center [451, 163] width 22 height 22
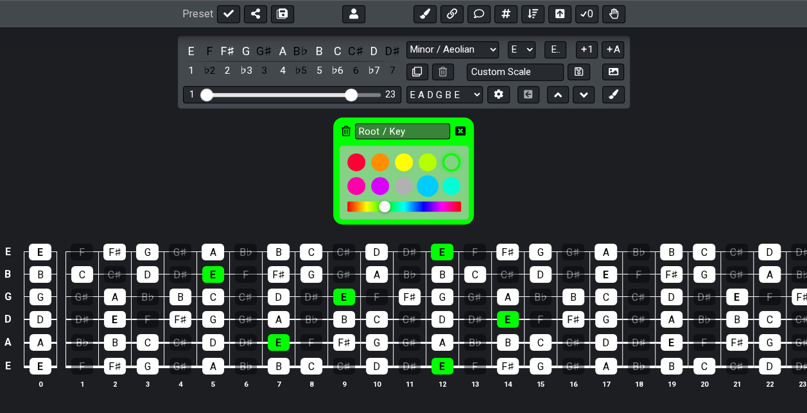
click at [434, 182] on div at bounding box center [428, 186] width 22 height 22
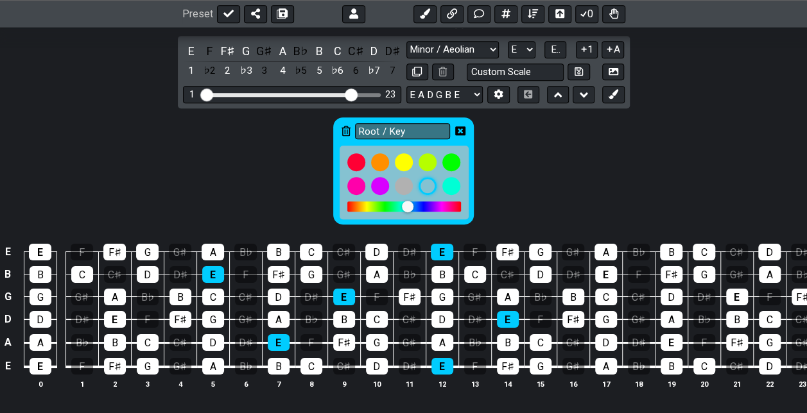
click at [460, 130] on icon at bounding box center [460, 131] width 10 height 10
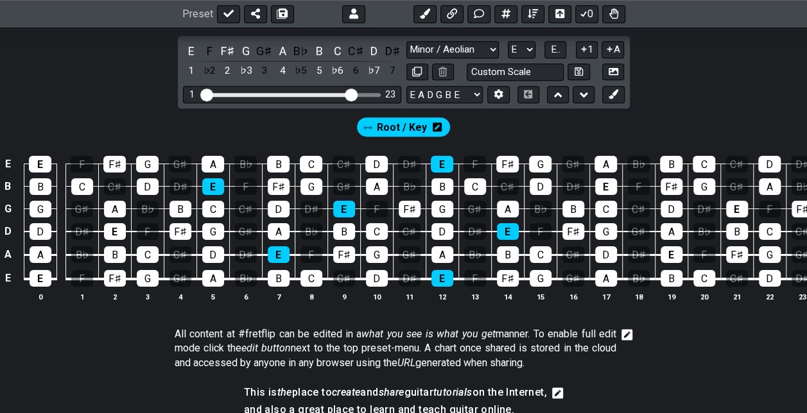
drag, startPoint x: 368, startPoint y: 124, endPoint x: 349, endPoint y: 123, distance: 18.6
click at [349, 123] on div "Root / Key" at bounding box center [403, 124] width 807 height 31
click at [368, 126] on icon at bounding box center [367, 128] width 9 height 4
click at [397, 127] on span "Root / Key" at bounding box center [402, 127] width 50 height 19
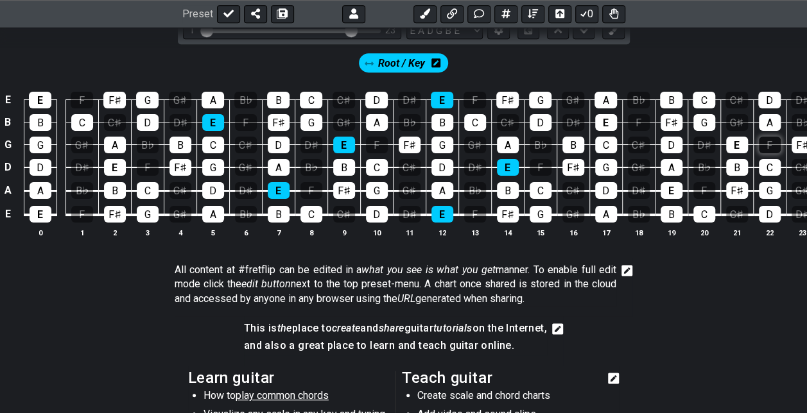
scroll to position [128, 0]
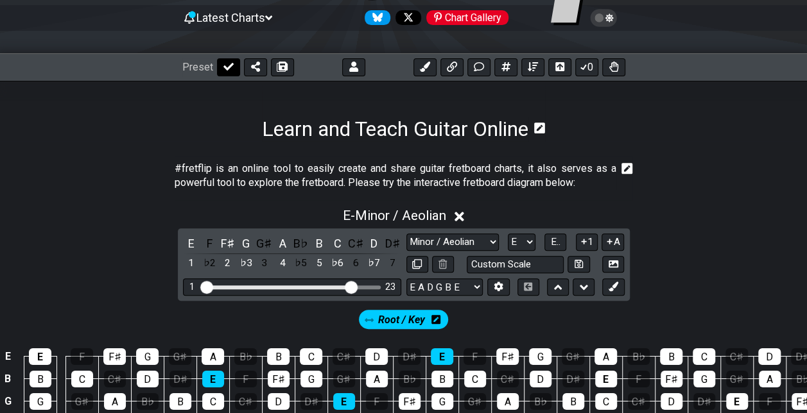
click at [234, 68] on button at bounding box center [228, 67] width 23 height 18
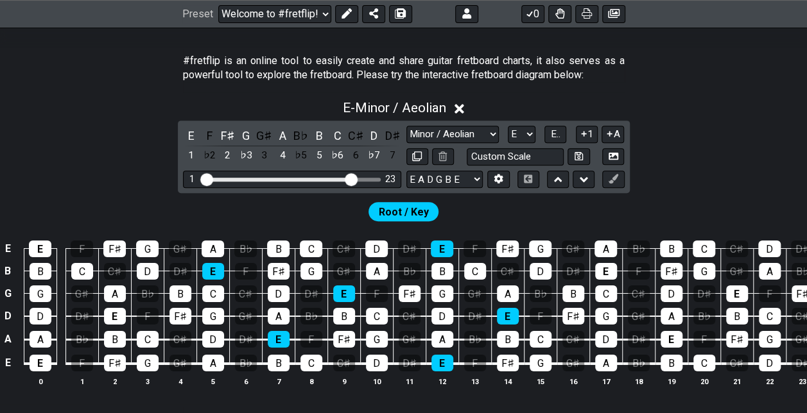
scroll to position [257, 0]
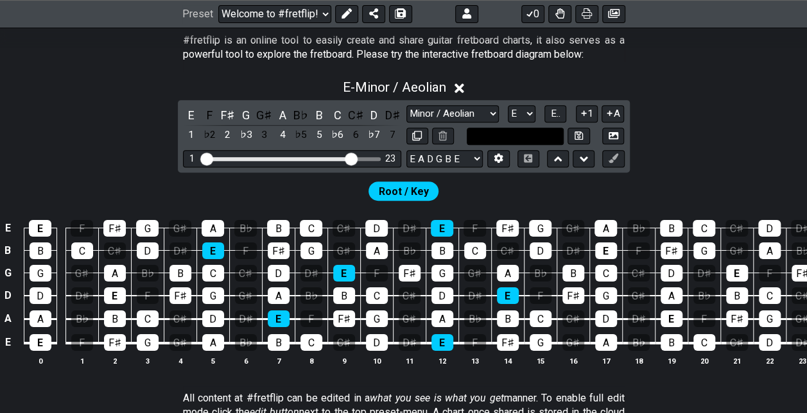
click at [512, 132] on input "text" at bounding box center [516, 136] width 98 height 17
type input "Metallica Scale"
click at [266, 133] on div "3" at bounding box center [264, 134] width 17 height 17
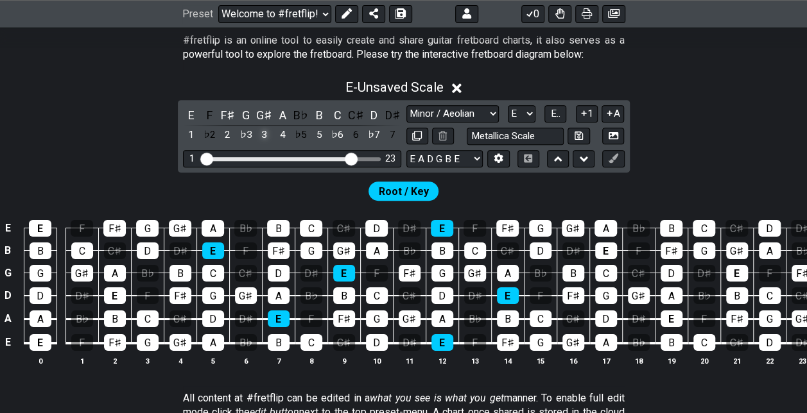
click at [266, 133] on div "3" at bounding box center [264, 134] width 17 height 17
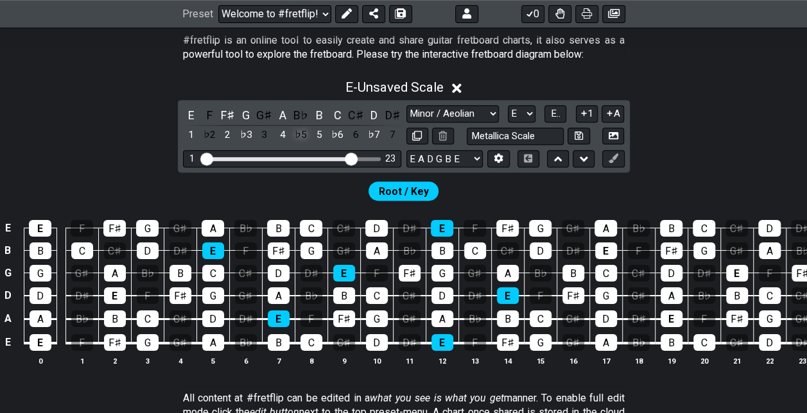
click at [299, 135] on div "♭5" at bounding box center [301, 134] width 17 height 17
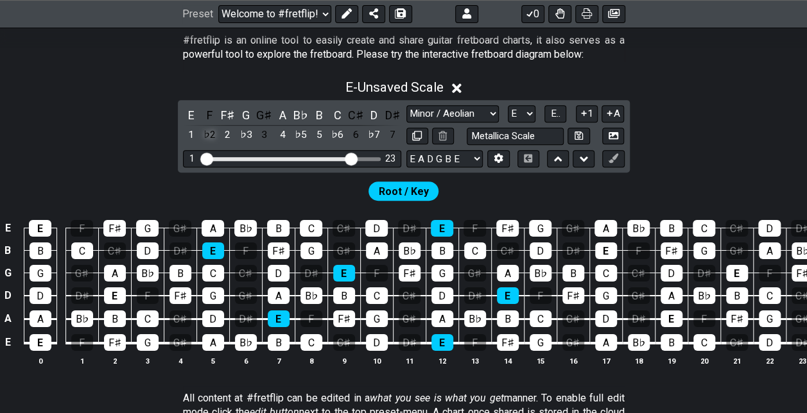
click at [213, 132] on div "♭2" at bounding box center [209, 134] width 17 height 17
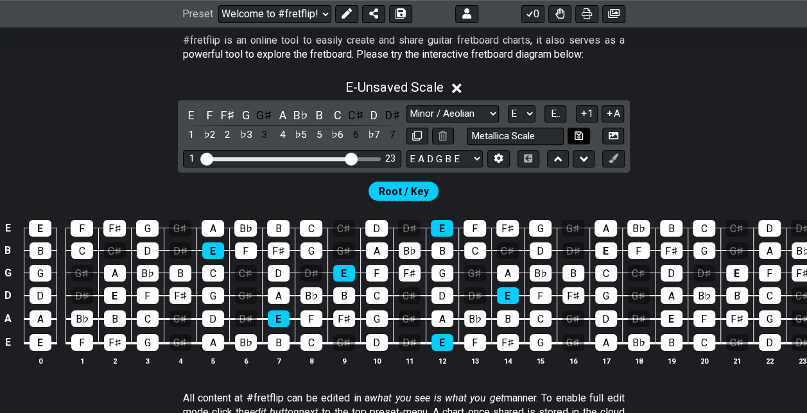
click at [569, 134] on button at bounding box center [579, 136] width 22 height 17
select select "Metallica Scale"
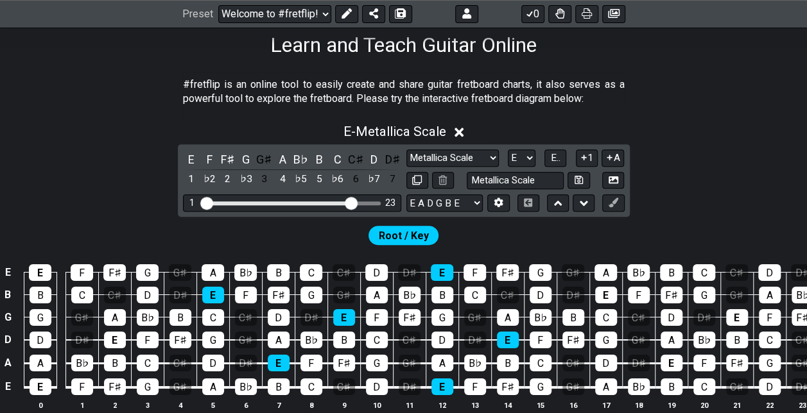
scroll to position [193, 0]
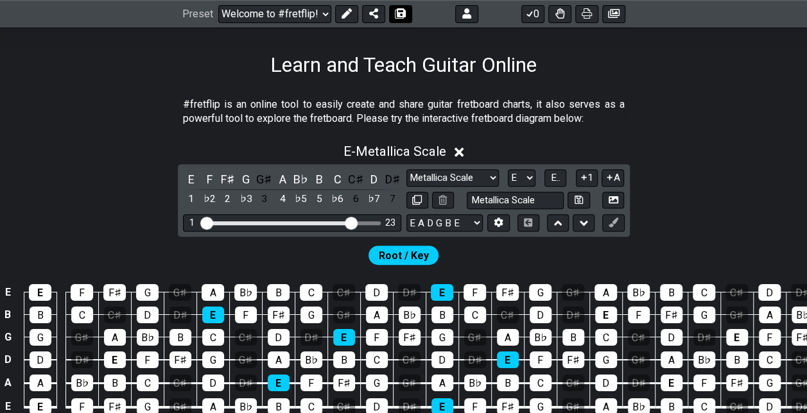
click at [404, 10] on span at bounding box center [400, 14] width 13 height 10
click at [401, 16] on icon at bounding box center [399, 14] width 9 height 9
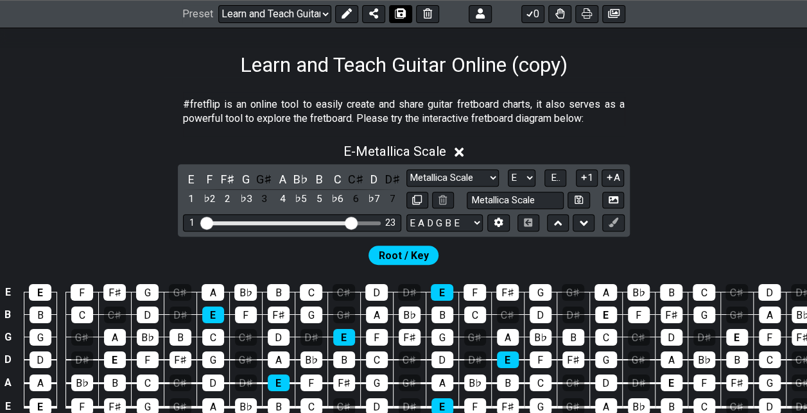
click at [401, 16] on icon at bounding box center [399, 14] width 9 height 9
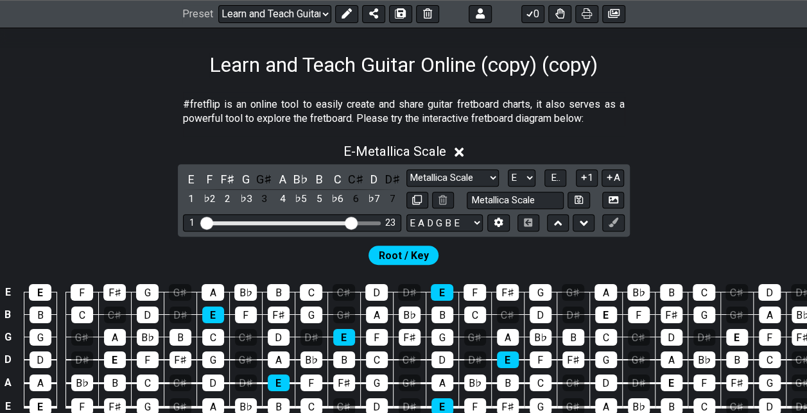
click at [439, 63] on h1 "Learn and Teach Guitar Online (copy) (copy)" at bounding box center [403, 65] width 388 height 24
click at [254, 17] on select "Welcome to #fretflip! Initial Preset Custom Preset Learn and Teach Guitar Onlin…" at bounding box center [274, 14] width 113 height 18
click at [218, 5] on select "Welcome to #fretflip! Initial Preset Custom Preset Learn and Teach Guitar Onlin…" at bounding box center [274, 14] width 113 height 18
select select "/02Z7MCSA"
select select "C"
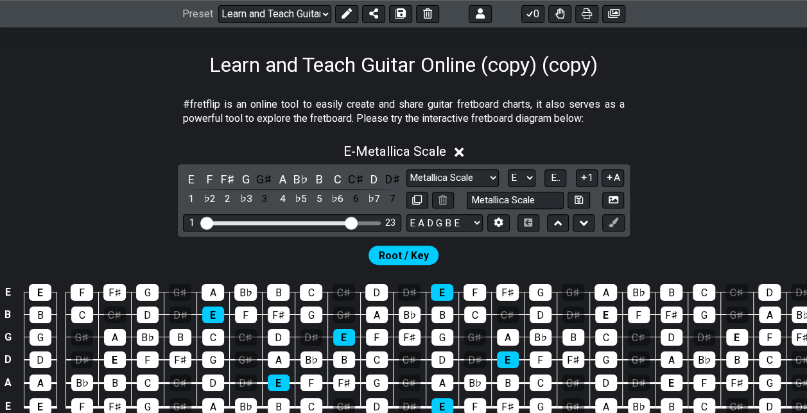
select select "/guitar-scales"
select select "Minor Pentatonic"
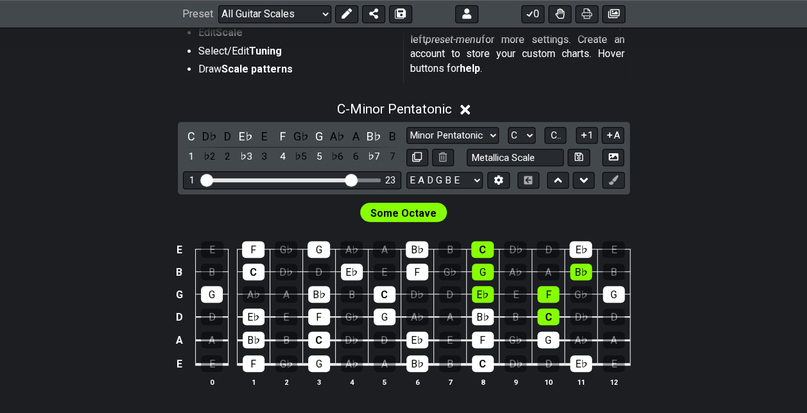
scroll to position [321, 0]
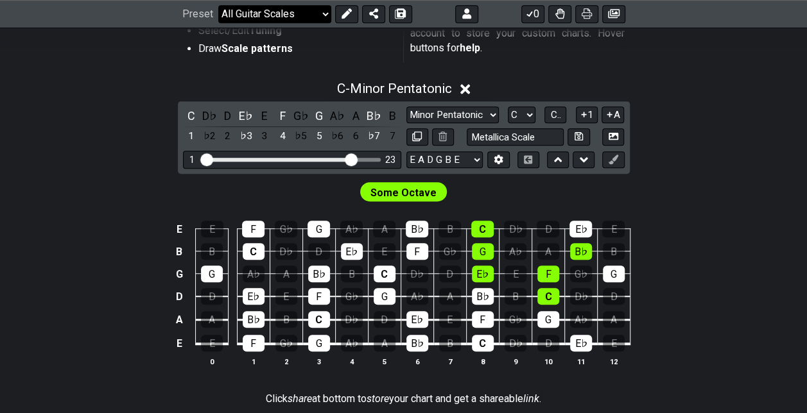
click at [280, 13] on select "Welcome to #fretflip! Initial Preset Custom Preset Learn and Teach Guitar Onlin…" at bounding box center [274, 14] width 113 height 18
click at [218, 23] on select "Welcome to #fretflip! Initial Preset Custom Preset Learn and Teach Guitar Onlin…" at bounding box center [274, 14] width 113 height 18
select select "/guitar-scales"
select select "E"
select select "/02ZRTJSD"
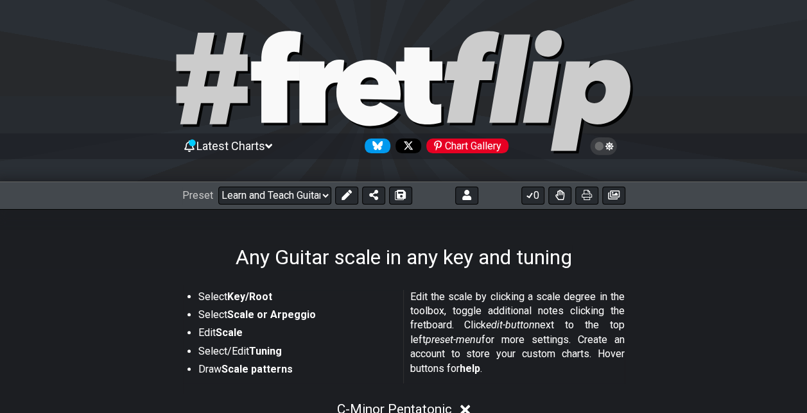
select select "Metallica Scale"
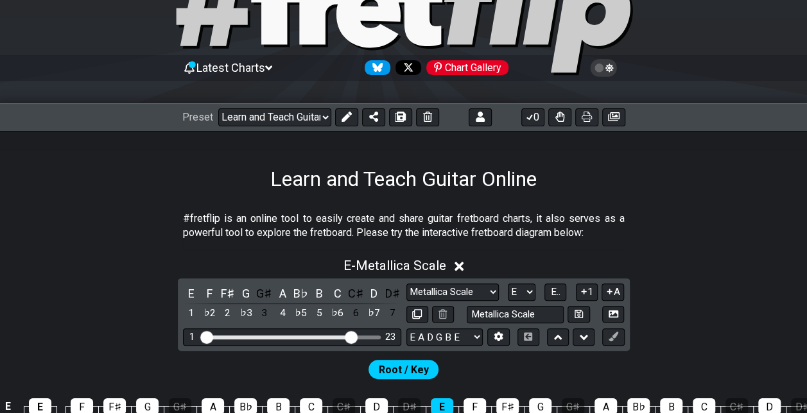
scroll to position [128, 0]
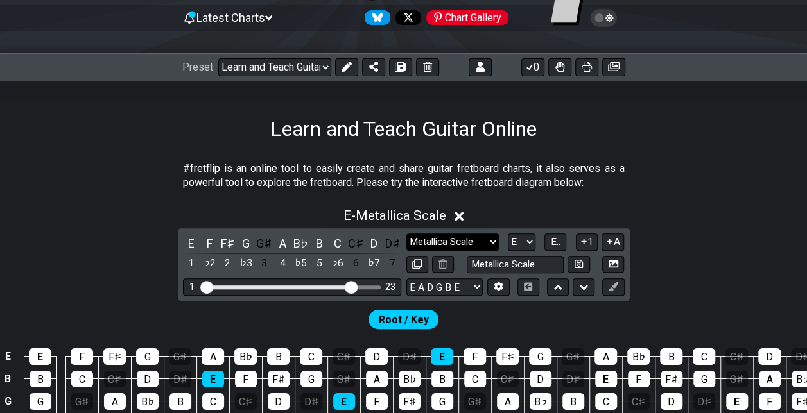
click at [482, 240] on select "Metallica Scale Metallica Scale Minor Pentatonic Major Pentatonic Minor Blues M…" at bounding box center [452, 242] width 92 height 17
click at [742, 181] on section "#fretflip is an online tool to easily create and share guitar fretboard charts,…" at bounding box center [403, 179] width 807 height 44
click at [308, 74] on select "Welcome to #fretflip! Initial Preset Custom Preset Learn and Teach Guitar Onlin…" at bounding box center [274, 67] width 113 height 18
click at [218, 58] on select "Welcome to #fretflip! Initial Preset Custom Preset Learn and Teach Guitar Onlin…" at bounding box center [274, 67] width 113 height 18
click at [296, 64] on select "Welcome to #fretflip! Initial Preset Custom Preset Learn and Teach Guitar Onlin…" at bounding box center [274, 67] width 113 height 18
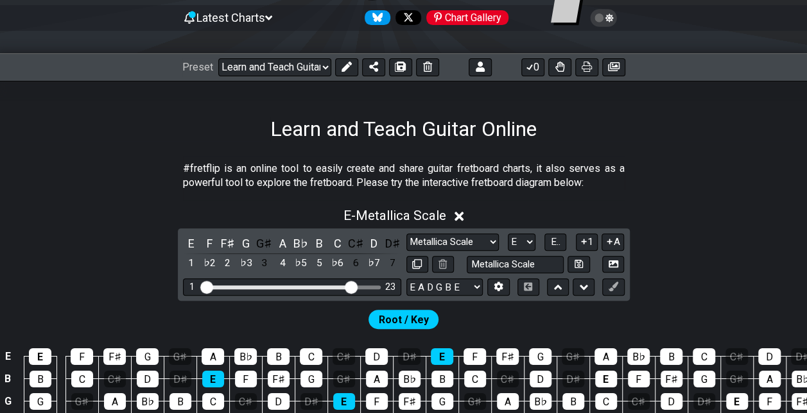
click at [218, 58] on select "Welcome to #fretflip! Initial Preset Custom Preset Learn and Teach Guitar Onlin…" at bounding box center [274, 67] width 113 height 18
select select "/0223LWYN8"
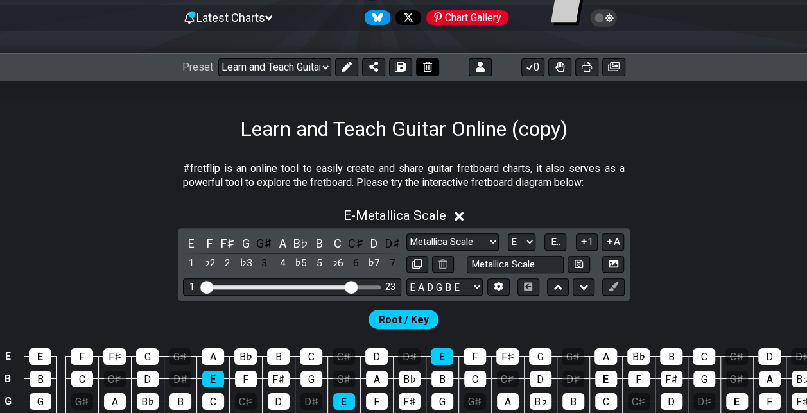
click at [423, 67] on icon at bounding box center [427, 67] width 9 height 10
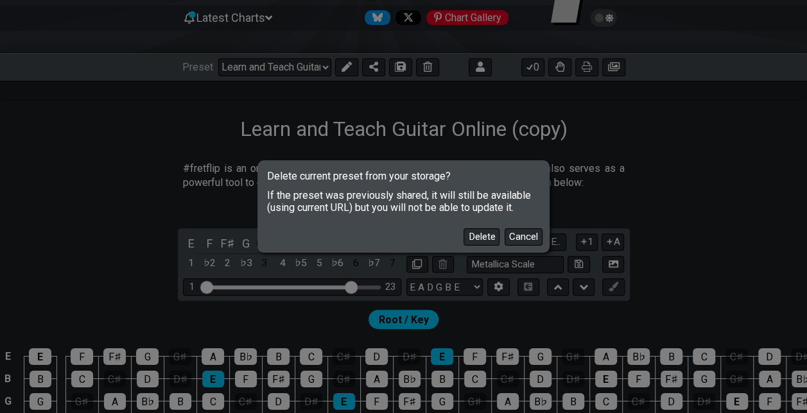
click at [489, 231] on button "Delete" at bounding box center [482, 237] width 36 height 17
select select "C"
select select "Minor Pentatonic"
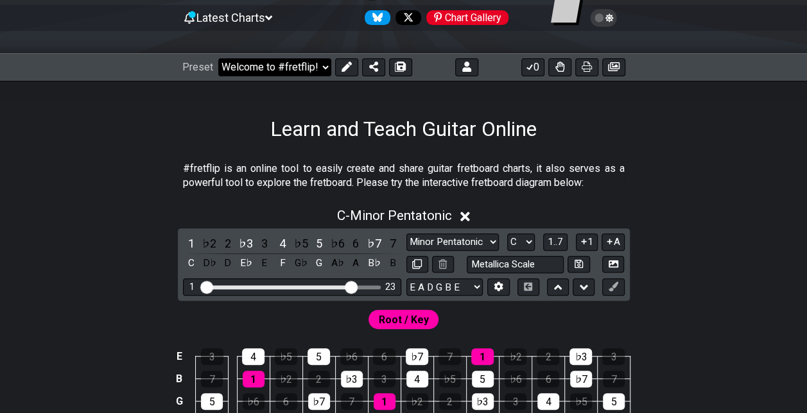
click at [297, 67] on select "Welcome to #fretflip! Initial Preset Custom Preset Learn and Teach Guitar Onlin…" at bounding box center [274, 67] width 113 height 18
click at [218, 58] on select "Welcome to #fretflip! Initial Preset Custom Preset Learn and Teach Guitar Onlin…" at bounding box center [274, 67] width 113 height 18
select select "/welcome"
select select "E"
select select "/02Z7MCSA"
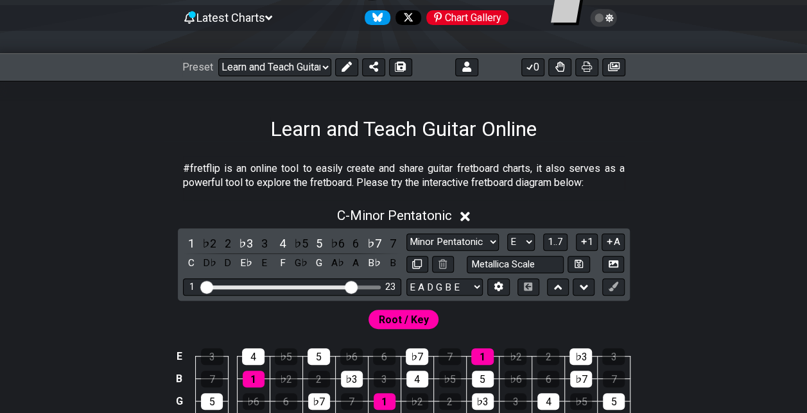
select select "Metallica Scale"
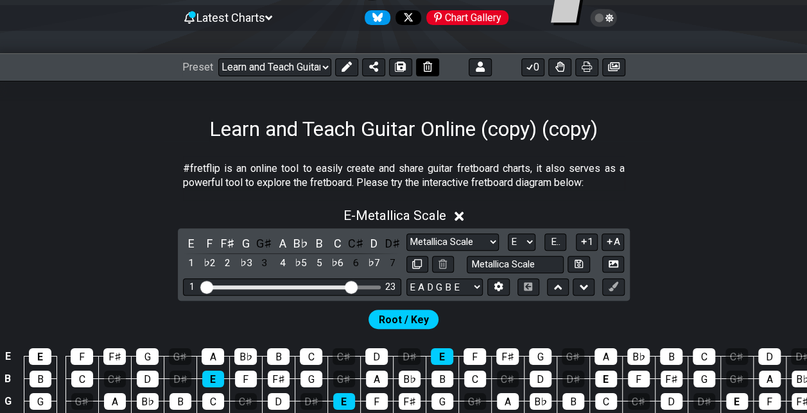
click at [425, 73] on button at bounding box center [427, 67] width 23 height 18
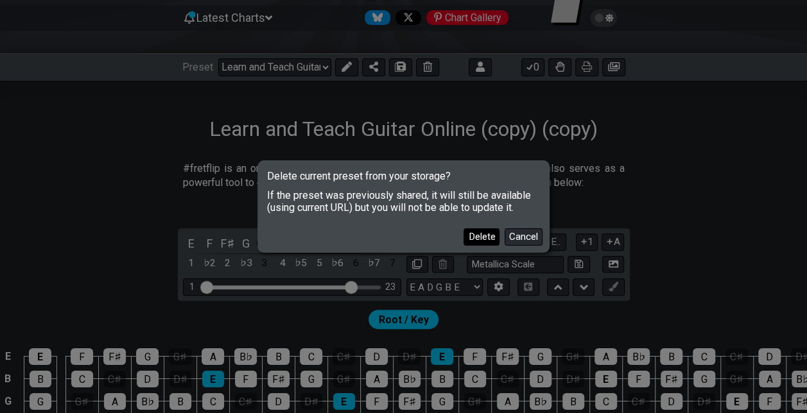
click at [480, 233] on button "Delete" at bounding box center [482, 237] width 36 height 17
select select "C"
select select "Minor Pentatonic"
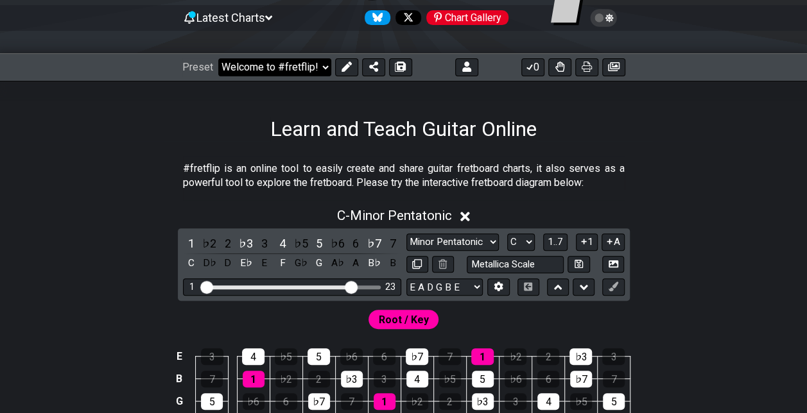
click at [302, 72] on select "Welcome to #fretflip! Initial Preset Custom Preset Learn and Teach Guitar Onlin…" at bounding box center [274, 67] width 113 height 18
click at [218, 58] on select "Welcome to #fretflip! Initial Preset Custom Preset Learn and Teach Guitar Onlin…" at bounding box center [274, 67] width 113 height 18
select select "/welcome"
select select "E"
select select "/02ZRTJSD"
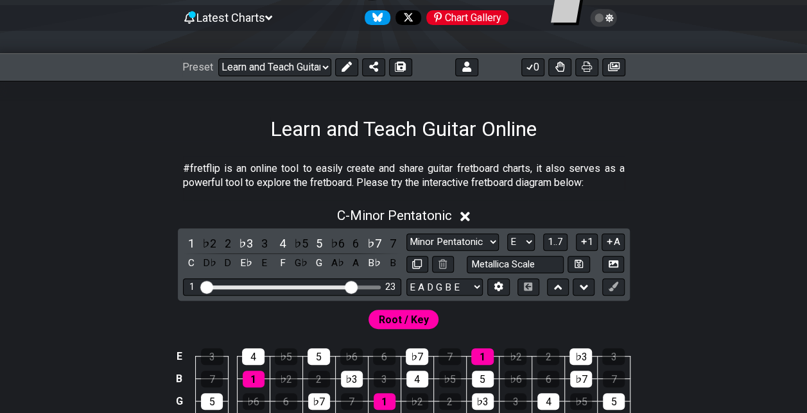
select select "Metallica Scale"
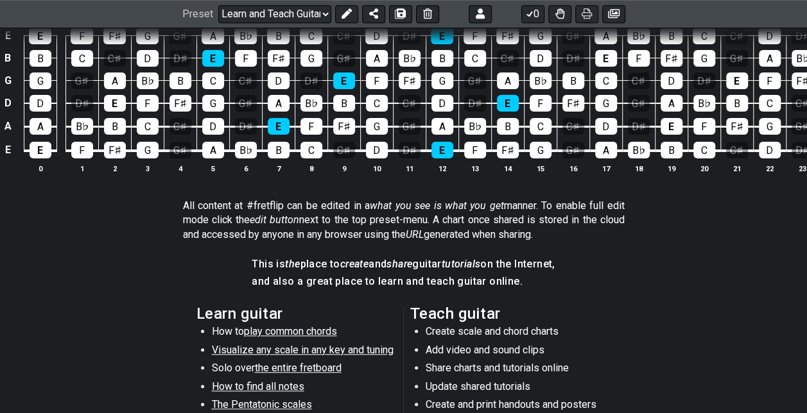
scroll to position [193, 0]
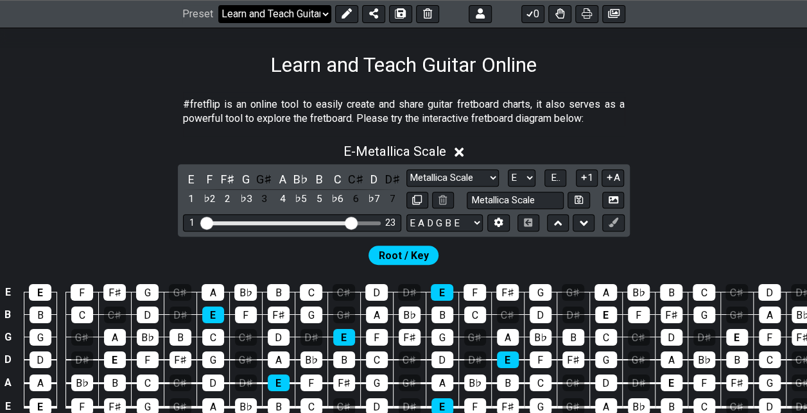
click at [292, 15] on select "Welcome to #fretflip! Initial Preset Custom Preset Learn and Teach Guitar Onlin…" at bounding box center [274, 14] width 113 height 18
click at [556, 92] on div "#fretflip is an online tool to easily create and share guitar fretboard charts,…" at bounding box center [404, 114] width 442 height 44
click at [351, 13] on button at bounding box center [346, 14] width 23 height 18
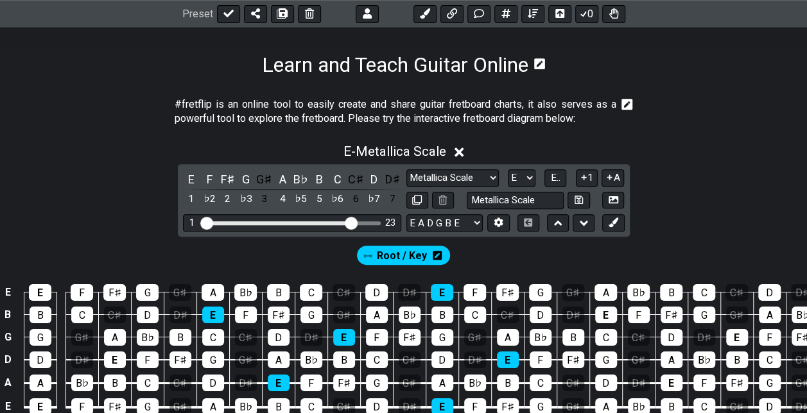
click at [507, 70] on h1 "Learn and Teach Guitar Online" at bounding box center [395, 65] width 266 height 24
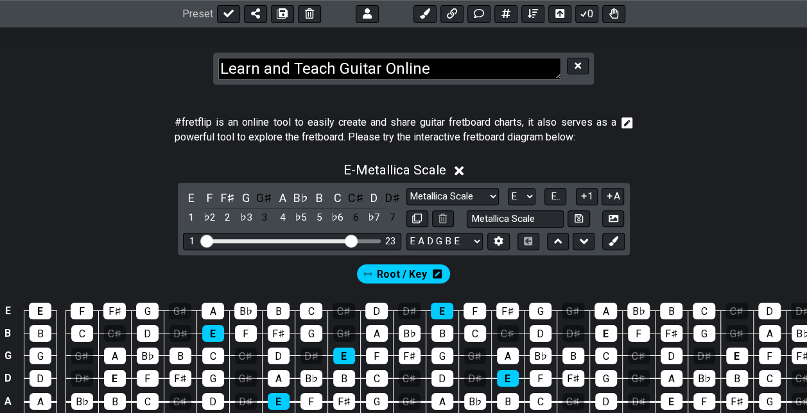
drag, startPoint x: 511, startPoint y: 70, endPoint x: 175, endPoint y: 42, distance: 337.6
click at [175, 42] on section "Learn and Teach Guitar Online" at bounding box center [403, 56] width 807 height 79
type textarea "Metallica Scale"
click at [561, 116] on p "#fretflip is an online tool to easily create and share guitar fretboard charts,…" at bounding box center [396, 130] width 442 height 29
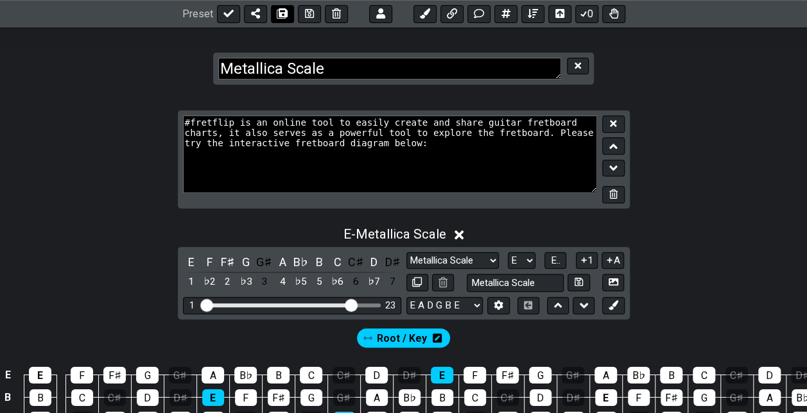
click at [282, 14] on icon at bounding box center [282, 14] width 9 height 10
click at [223, 9] on icon at bounding box center [228, 14] width 10 height 10
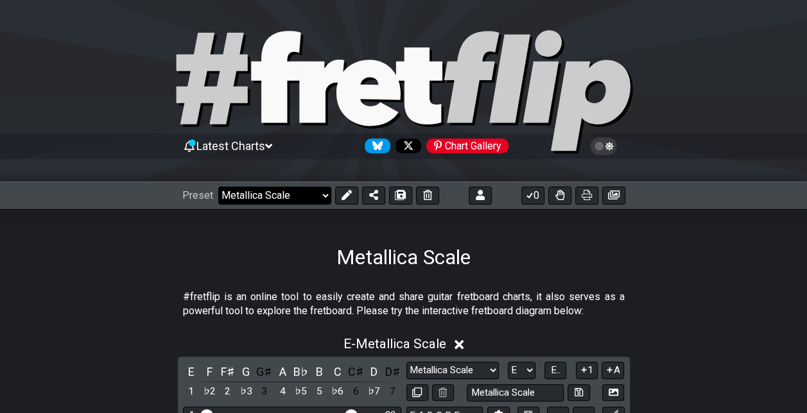
click at [249, 191] on select "Welcome to #fretflip! Initial Preset Custom Preset Learn and Teach Guitar Onlin…" at bounding box center [274, 196] width 113 height 18
click at [218, 187] on select "Welcome to #fretflip! Initial Preset Custom Preset Learn and Teach Guitar Onlin…" at bounding box center [274, 196] width 113 height 18
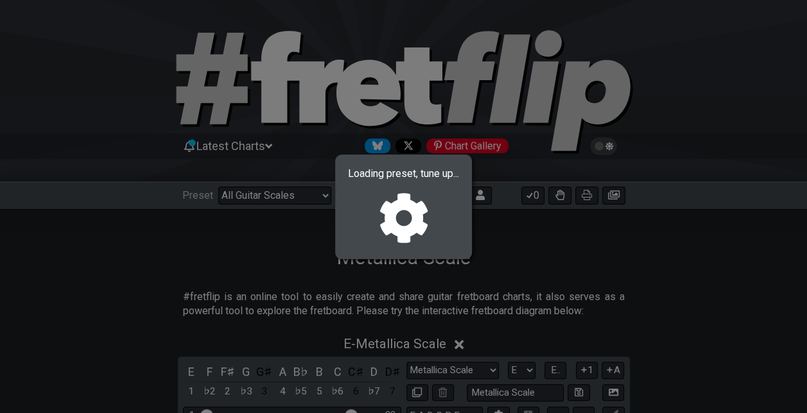
select select "/023PRKJV4"
select select "C"
select select "/guitar-scales"
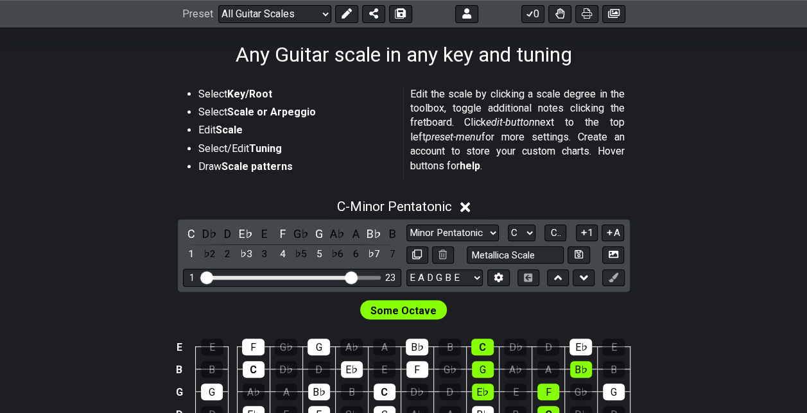
scroll to position [321, 0]
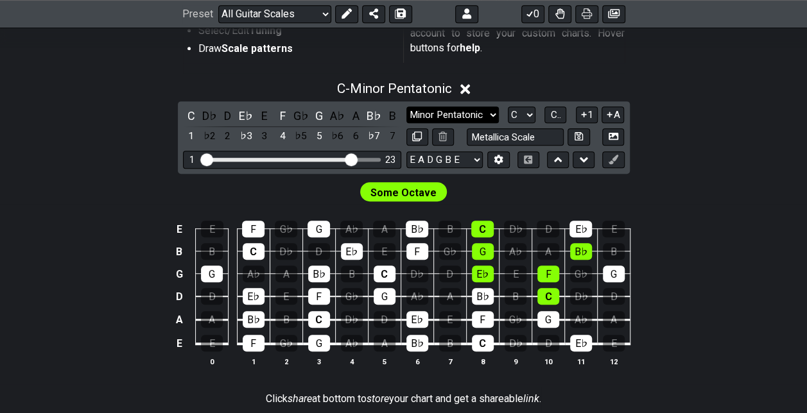
click at [428, 118] on select "Minor Pentatonic Root Minor Pentatonic Major Pentatonic Minor Blues Major Blues…" at bounding box center [452, 115] width 92 height 17
select select "Minor / Aeolian"
click at [406, 107] on select "Minor Pentatonic Root Minor Pentatonic Major Pentatonic Minor Blues Major Blues…" at bounding box center [452, 115] width 92 height 17
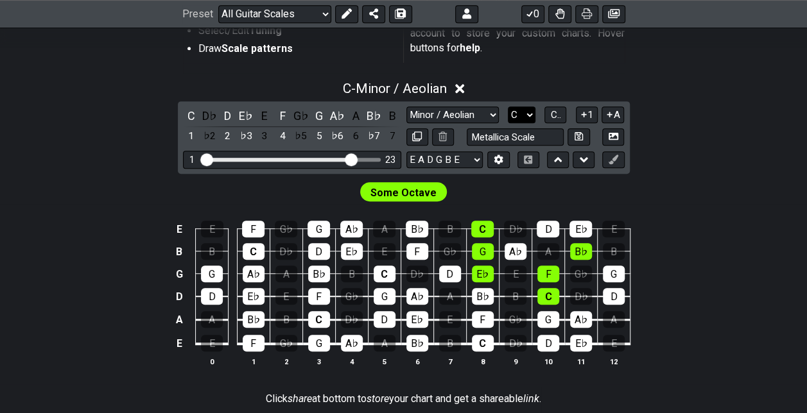
click at [523, 110] on select "A♭ A A♯ B♭ B C C♯ D♭ D D♯ E♭ E F F♯ G♭ G G♯" at bounding box center [522, 115] width 28 height 17
select select "E"
click at [508, 107] on select "A♭ A A♯ B♭ B C C♯ D♭ D D♯ E♭ E F F♯ G♭ G G♯" at bounding box center [522, 115] width 28 height 17
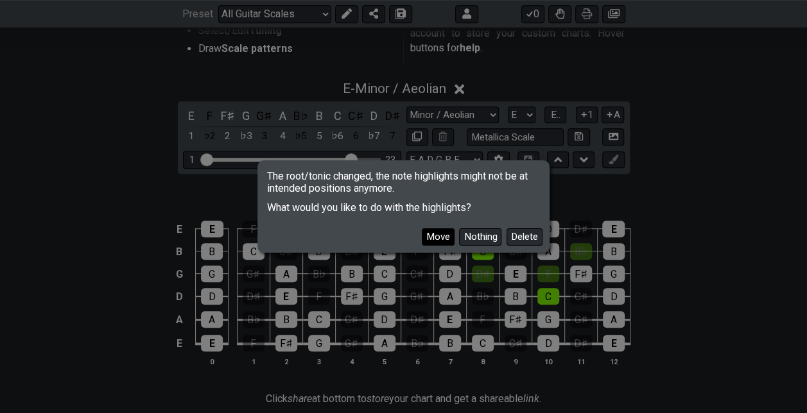
click at [436, 233] on button "Move" at bounding box center [438, 237] width 33 height 17
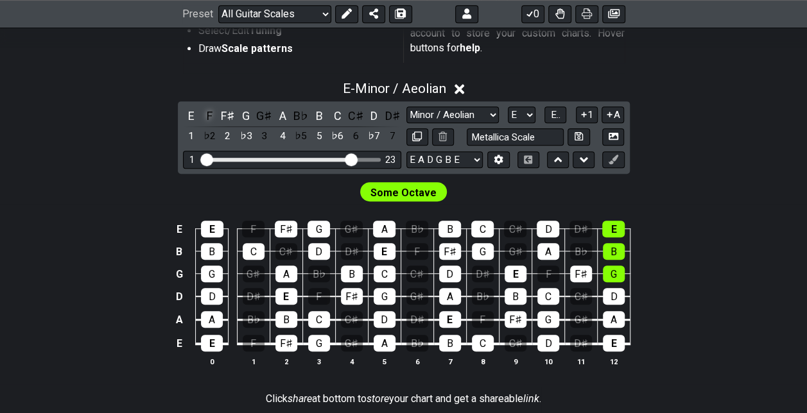
click at [211, 110] on div "F" at bounding box center [209, 115] width 17 height 17
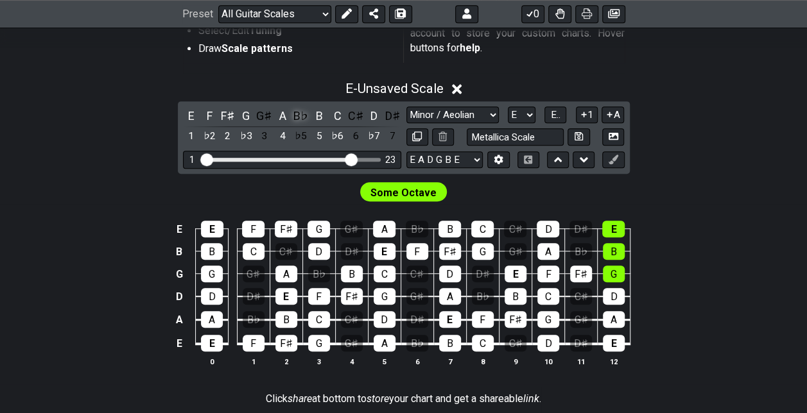
click at [306, 114] on div "B♭" at bounding box center [301, 115] width 17 height 17
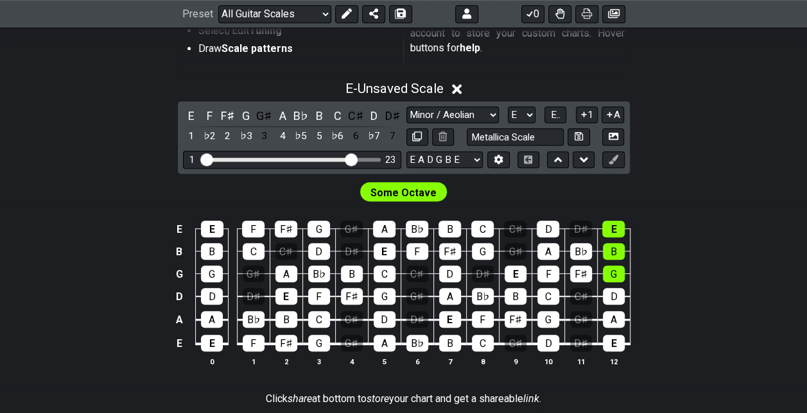
click at [397, 189] on span "Some Octave" at bounding box center [403, 193] width 66 height 19
click at [342, 12] on icon at bounding box center [347, 14] width 10 height 10
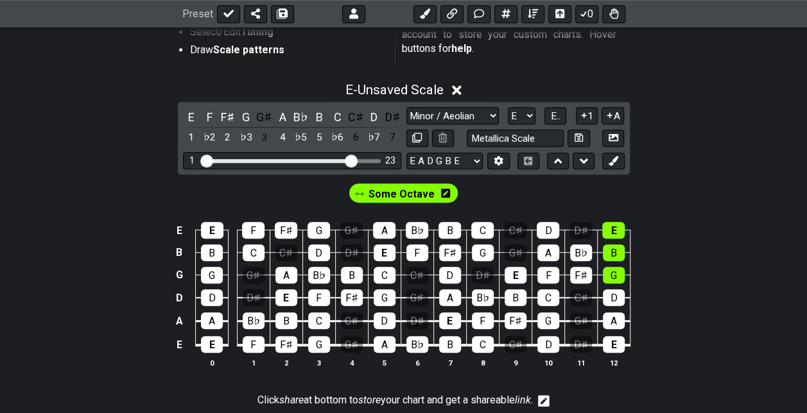
click at [397, 192] on span "Some Octave" at bounding box center [402, 194] width 66 height 19
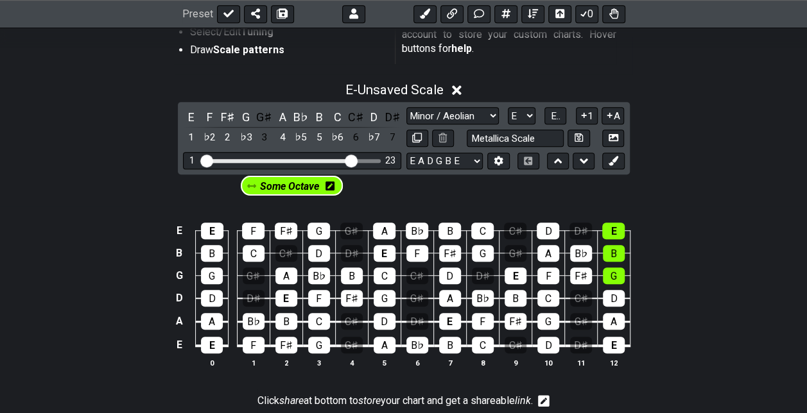
drag, startPoint x: 397, startPoint y: 192, endPoint x: 273, endPoint y: 186, distance: 124.1
click at [273, 186] on div "Some Octave" at bounding box center [403, 190] width 807 height 31
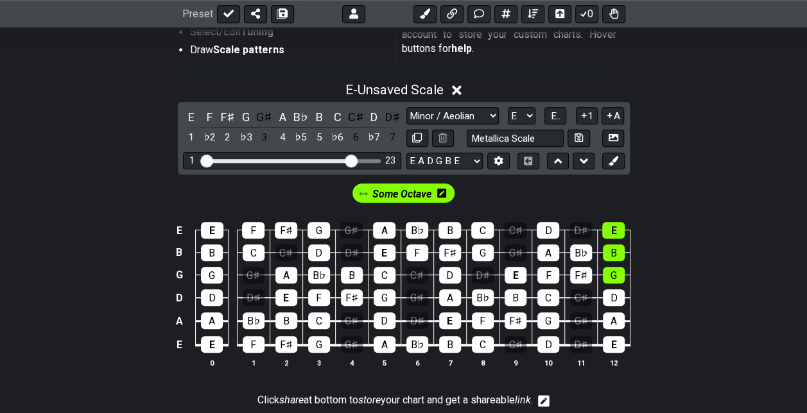
click at [363, 189] on icon at bounding box center [363, 193] width 9 height 9
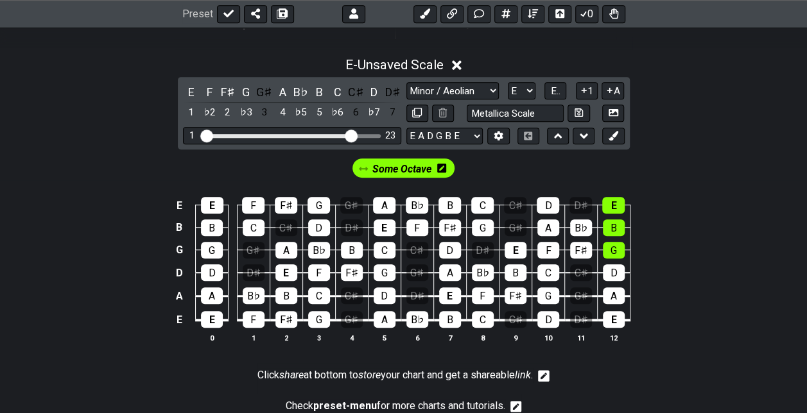
scroll to position [364, 0]
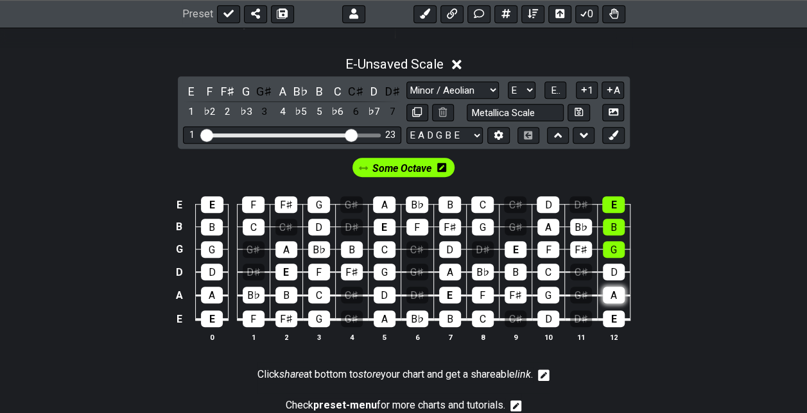
click at [615, 288] on div "A" at bounding box center [614, 295] width 22 height 17
click at [428, 13] on icon at bounding box center [425, 14] width 10 height 10
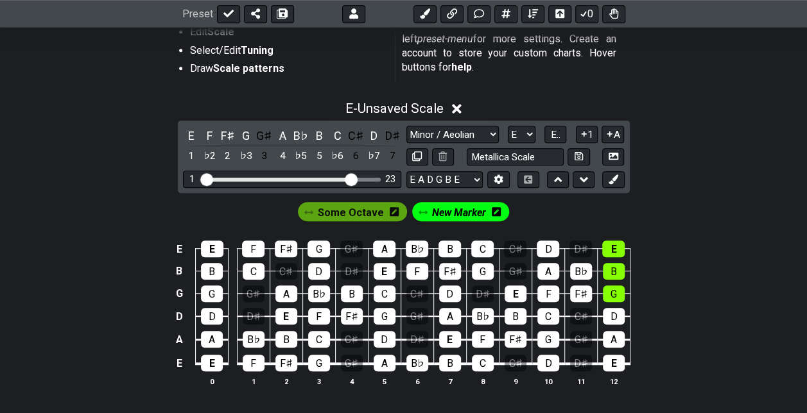
scroll to position [300, 0]
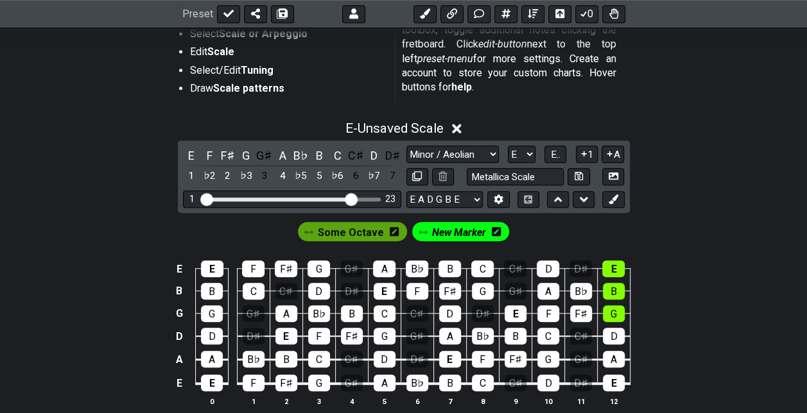
drag, startPoint x: 457, startPoint y: 219, endPoint x: 439, endPoint y: 222, distance: 17.5
click at [439, 223] on span "New Marker" at bounding box center [458, 232] width 54 height 19
click at [497, 231] on icon at bounding box center [498, 231] width 9 height 9
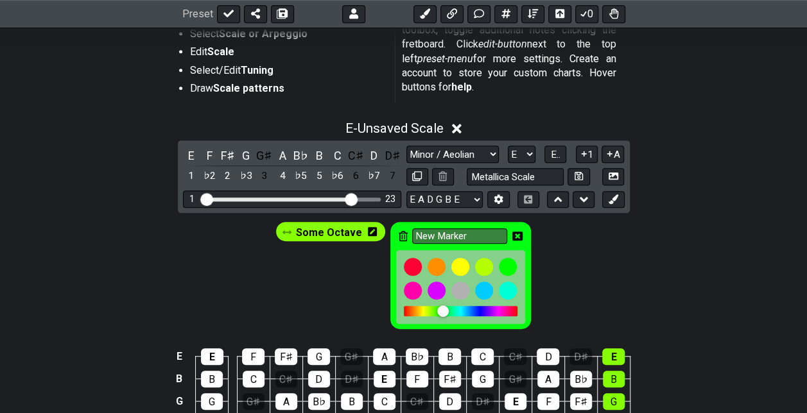
click at [404, 234] on icon at bounding box center [403, 236] width 9 height 10
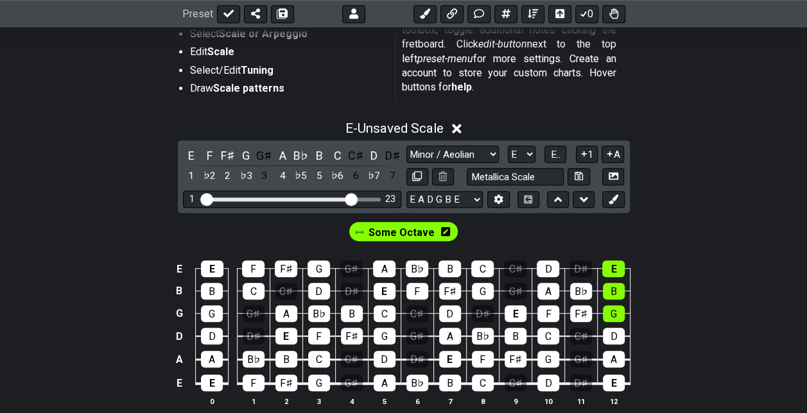
click at [492, 239] on div "Some Octave" at bounding box center [403, 228] width 807 height 31
click at [553, 11] on button at bounding box center [559, 14] width 23 height 18
click at [223, 17] on icon at bounding box center [228, 14] width 10 height 10
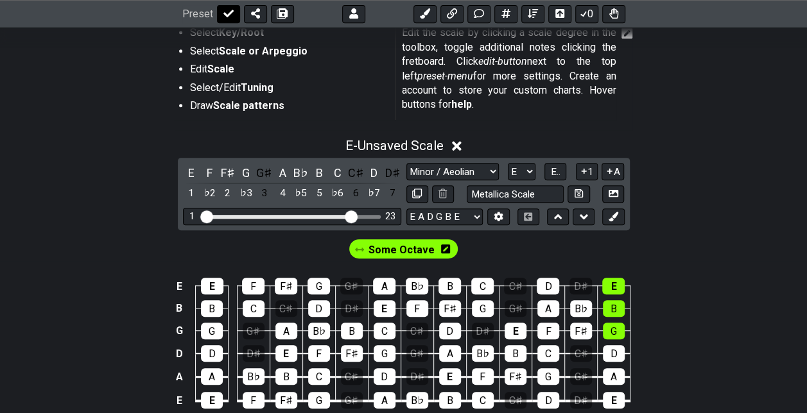
select select "/guitar-scales"
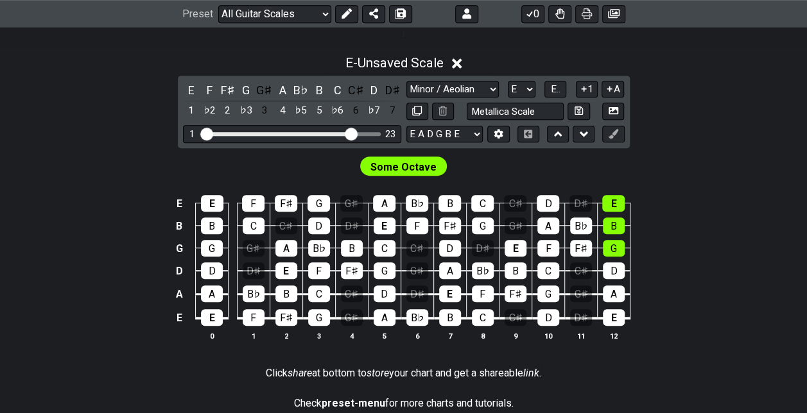
scroll to position [411, 0]
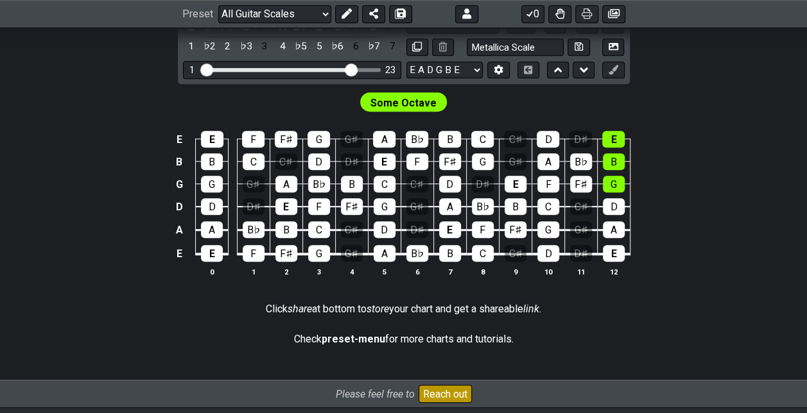
click at [352, 69] on input "Visible fret range" at bounding box center [292, 69] width 182 height 0
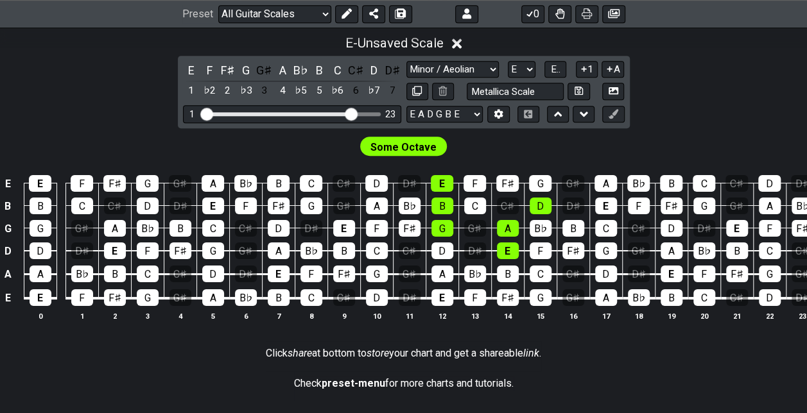
scroll to position [347, 0]
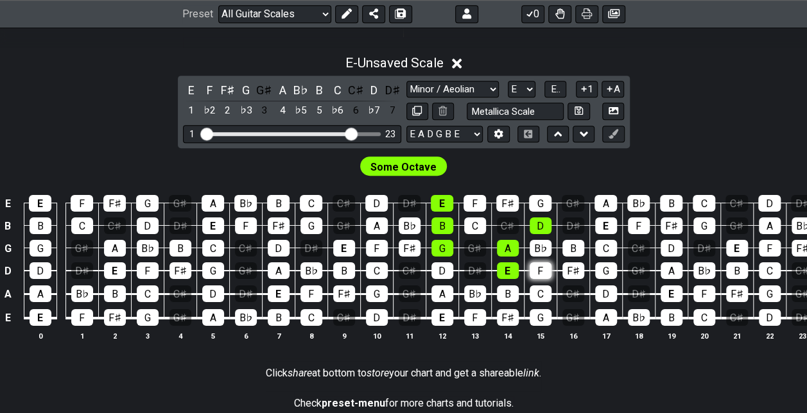
click at [537, 271] on div "F" at bounding box center [541, 271] width 22 height 17
click at [530, 270] on div "F" at bounding box center [541, 271] width 22 height 17
click at [618, 139] on button at bounding box center [613, 134] width 22 height 17
click at [353, 21] on button at bounding box center [346, 14] width 23 height 18
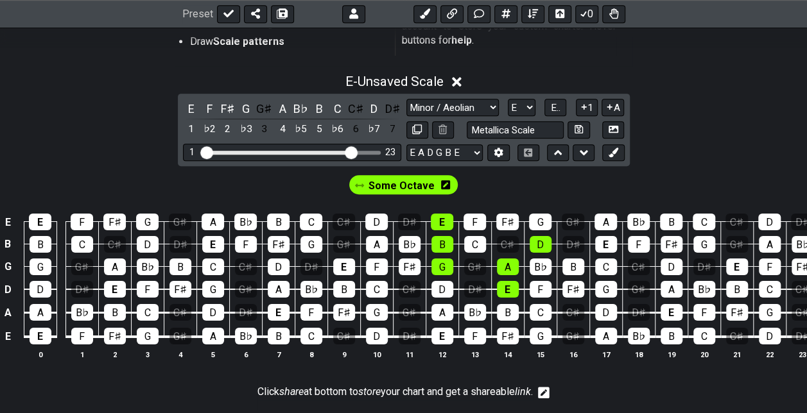
scroll to position [364, 0]
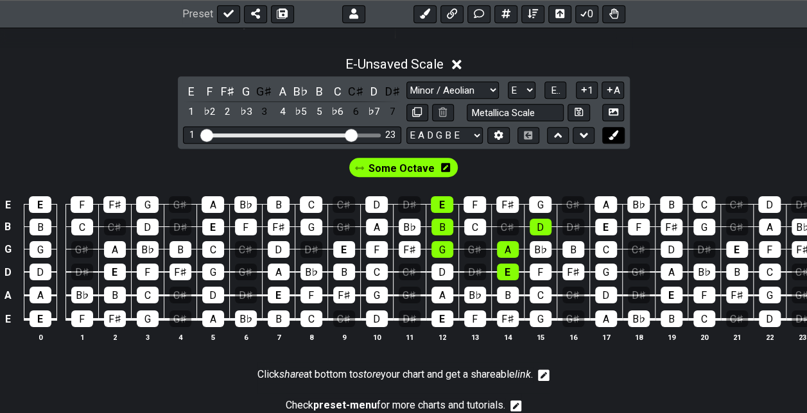
click at [620, 135] on button at bounding box center [613, 135] width 22 height 17
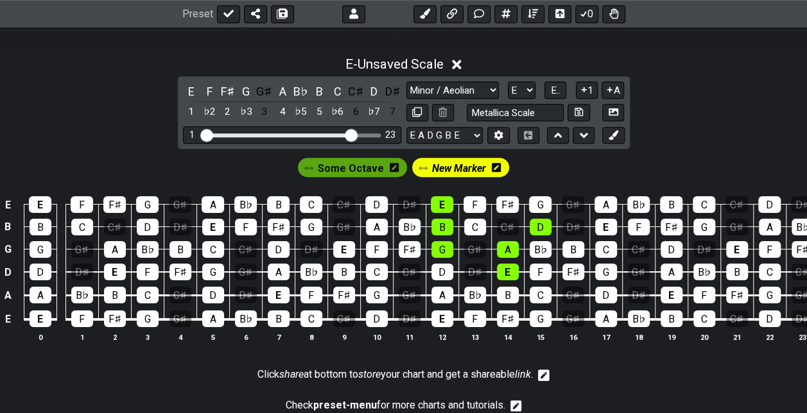
click at [450, 166] on span "New Marker" at bounding box center [458, 168] width 54 height 19
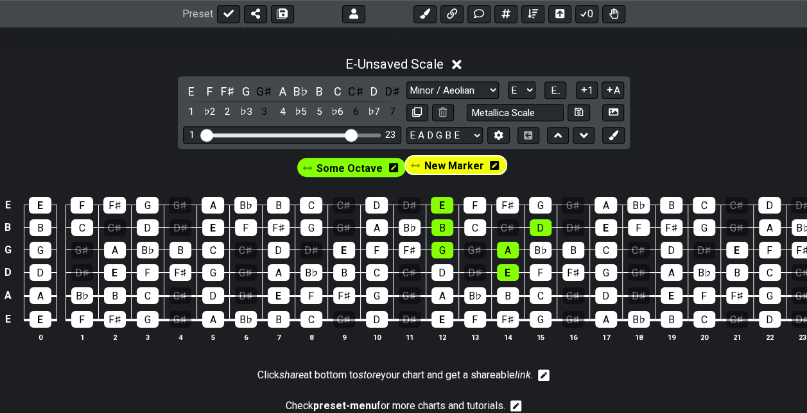
drag, startPoint x: 455, startPoint y: 166, endPoint x: 439, endPoint y: 165, distance: 15.5
click at [441, 166] on div "Some Octave New Marker" at bounding box center [404, 167] width 218 height 25
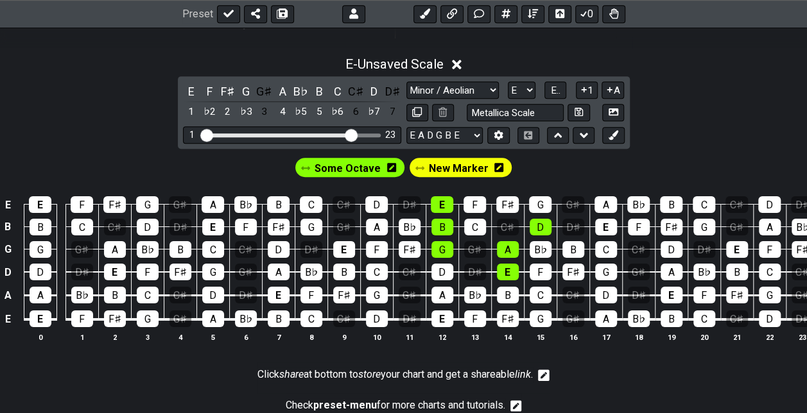
click at [422, 164] on icon at bounding box center [419, 168] width 9 height 9
click at [497, 166] on icon at bounding box center [498, 167] width 9 height 9
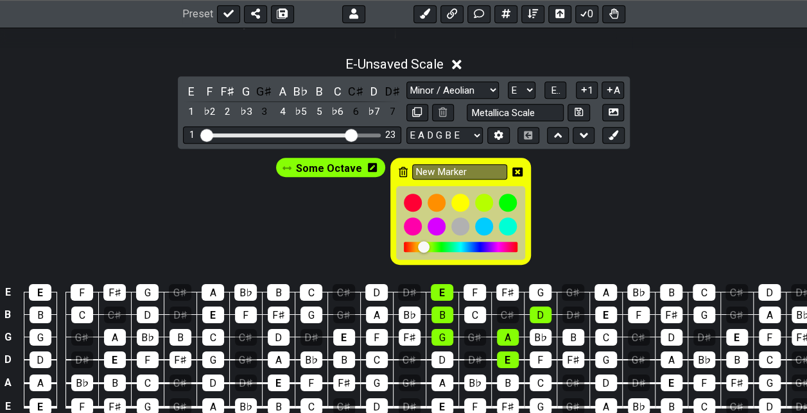
click at [403, 172] on icon at bounding box center [403, 172] width 9 height 10
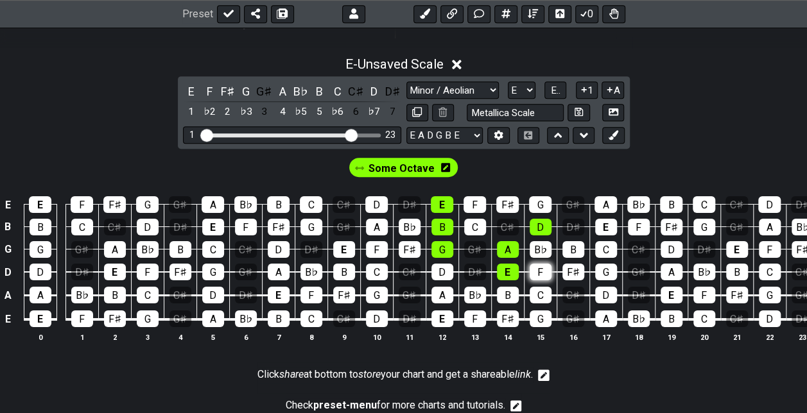
click at [533, 274] on div "F" at bounding box center [541, 272] width 22 height 17
click at [534, 272] on div "F" at bounding box center [541, 272] width 22 height 17
click at [622, 128] on button at bounding box center [613, 135] width 22 height 17
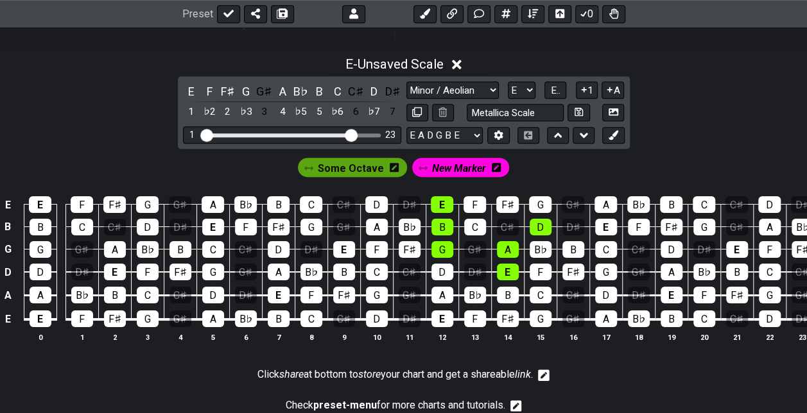
click at [492, 163] on icon at bounding box center [496, 167] width 9 height 9
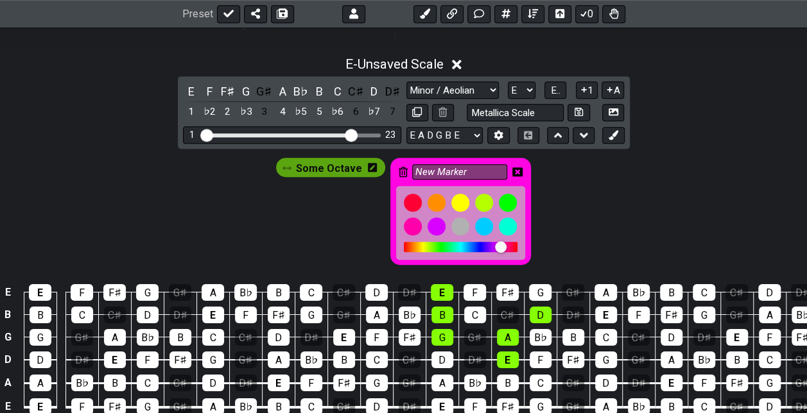
click at [405, 171] on div "New Marker" at bounding box center [460, 211] width 141 height 107
click at [401, 168] on icon at bounding box center [403, 172] width 9 height 10
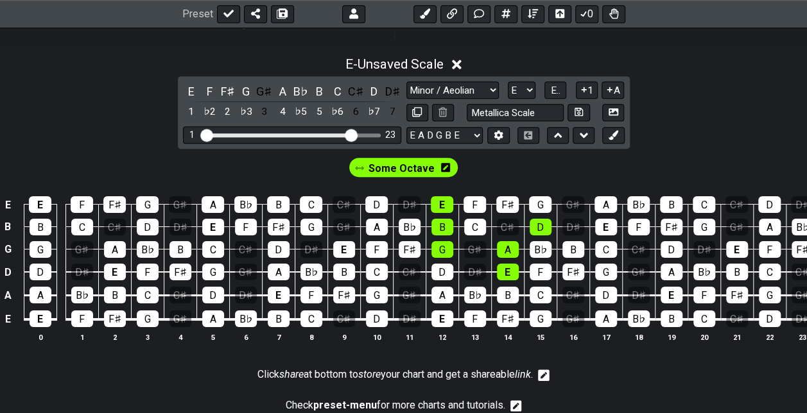
click at [381, 164] on span "Some Octave" at bounding box center [402, 168] width 66 height 19
click at [444, 167] on icon at bounding box center [441, 167] width 9 height 9
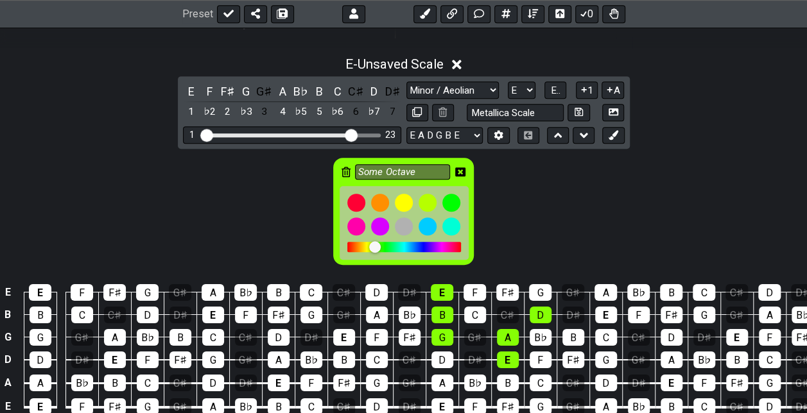
click at [524, 360] on td "C" at bounding box center [540, 372] width 33 height 24
click at [530, 358] on div "F" at bounding box center [541, 360] width 22 height 17
click at [479, 311] on div "C" at bounding box center [475, 315] width 22 height 17
click at [483, 293] on td "C" at bounding box center [474, 304] width 33 height 22
click at [479, 290] on div "F" at bounding box center [475, 292] width 22 height 17
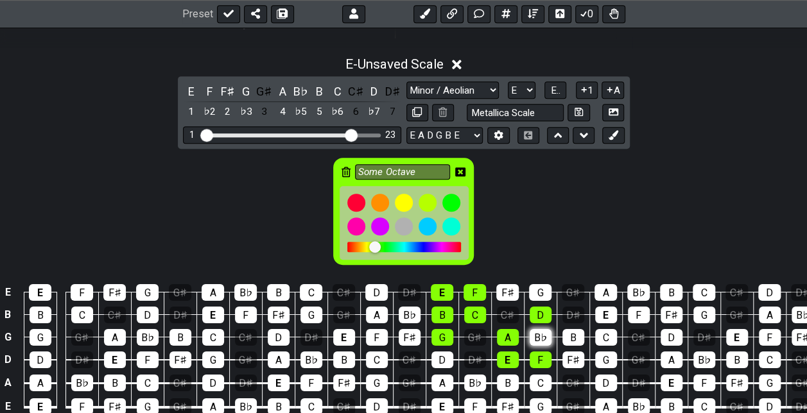
click at [538, 336] on div "B♭" at bounding box center [541, 337] width 22 height 17
click at [461, 168] on icon at bounding box center [460, 172] width 10 height 10
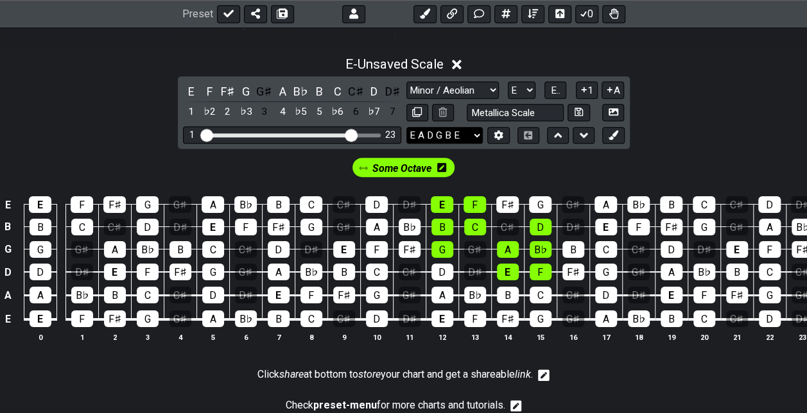
click at [469, 141] on select "E A D G B E E A D G B E E A D G B E B E A D F♯ B A D G C E A D A D G B E E♭ A♭ …" at bounding box center [444, 135] width 76 height 17
click at [600, 162] on div "Some Octave" at bounding box center [403, 164] width 807 height 31
click at [586, 5] on button "0" at bounding box center [586, 14] width 23 height 18
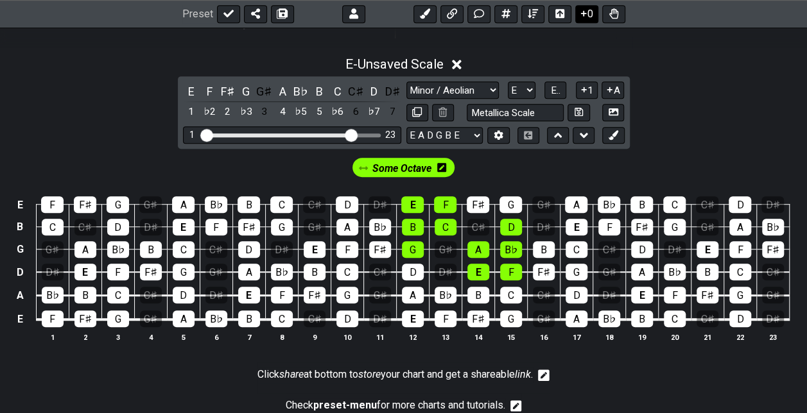
click at [586, 5] on button "0" at bounding box center [586, 14] width 23 height 18
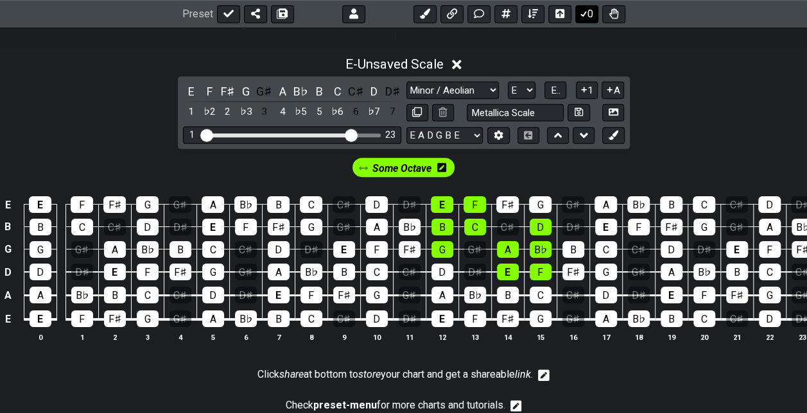
click at [586, 5] on button "0" at bounding box center [586, 14] width 23 height 18
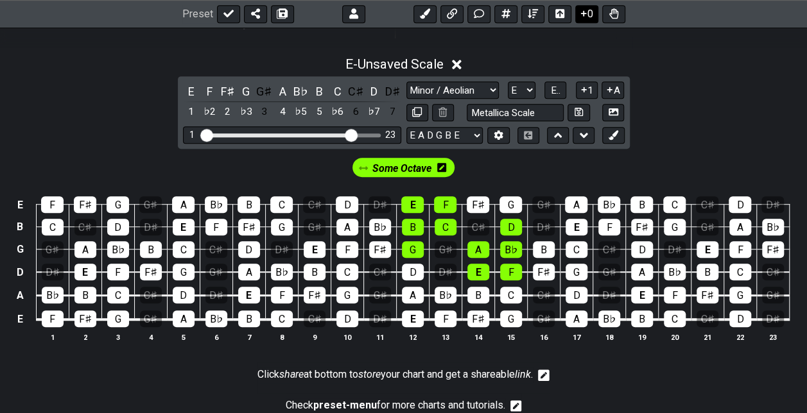
click at [586, 5] on button "0" at bounding box center [586, 14] width 23 height 18
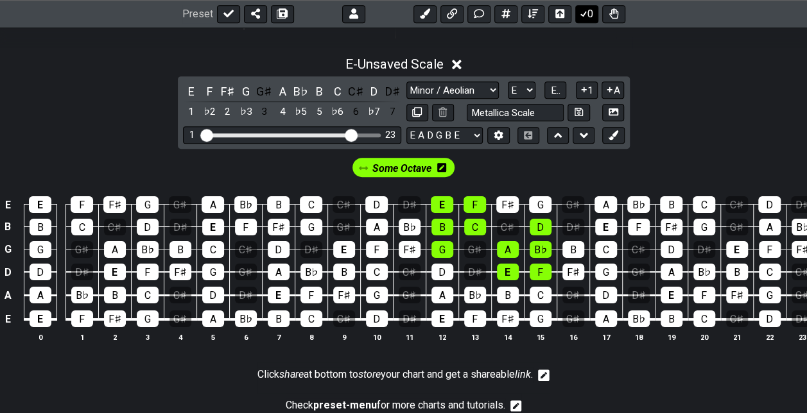
click at [586, 5] on button "0" at bounding box center [586, 14] width 23 height 18
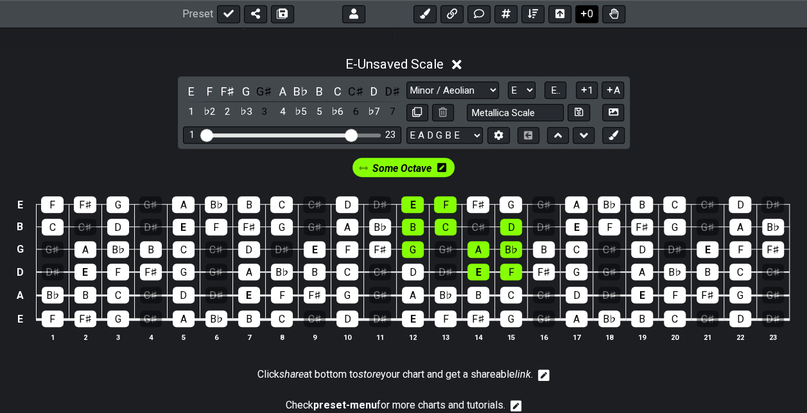
click at [586, 5] on button "0" at bounding box center [586, 14] width 23 height 18
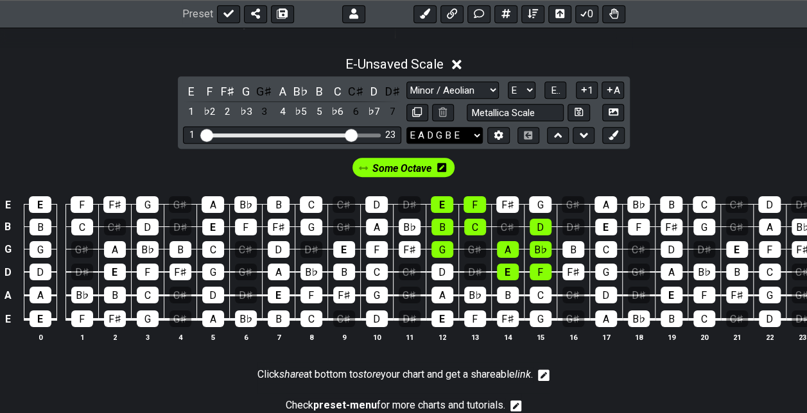
click at [466, 135] on select "E A D G B E E A D G B E E A D G B E B E A D F♯ B A D G C E A D A D G B E E♭ A♭ …" at bounding box center [444, 135] width 76 height 17
click at [406, 127] on select "E A D G B E E A D G B E E A D G B E B E A D F♯ B A D G C E A D A D G B E E♭ A♭ …" at bounding box center [444, 135] width 76 height 17
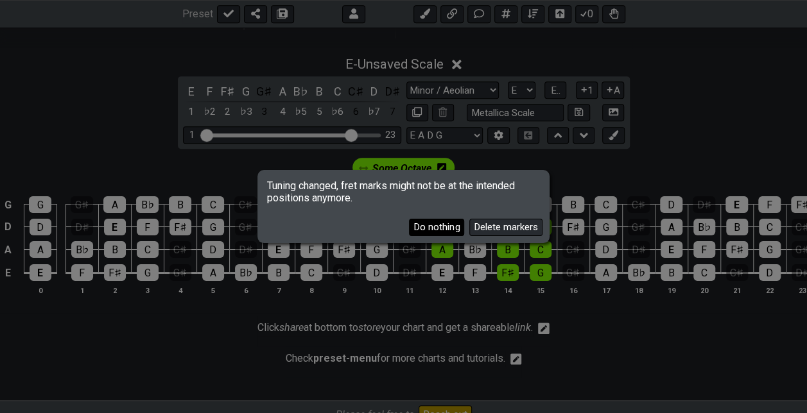
click at [455, 234] on button "Do nothing" at bounding box center [436, 227] width 55 height 17
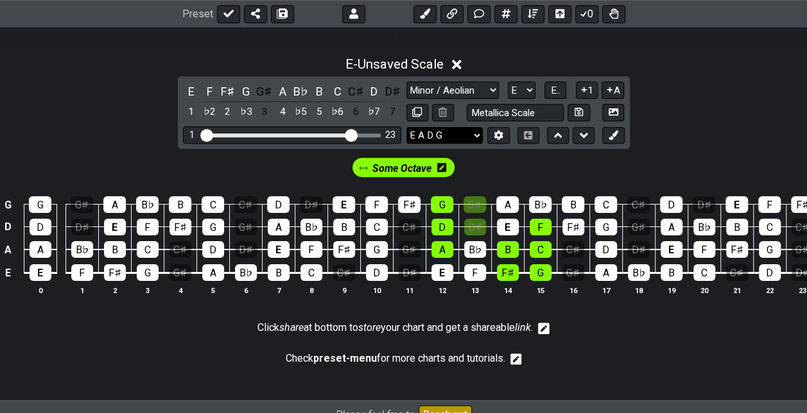
click at [473, 134] on select "E A D G B E E A D G B E E A D G B E B E A D F♯ B A D G C E A D A D G B E E♭ A♭ …" at bounding box center [444, 135] width 76 height 17
click at [406, 127] on select "E A D G B E E A D G B E E A D G B E B E A D F♯ B A D G C E A D A D G B E E♭ A♭ …" at bounding box center [444, 135] width 76 height 17
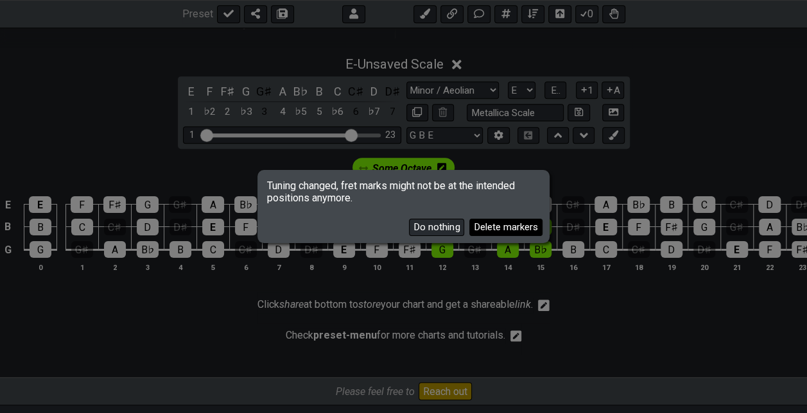
click at [512, 229] on button "Delete markers" at bounding box center [505, 227] width 73 height 17
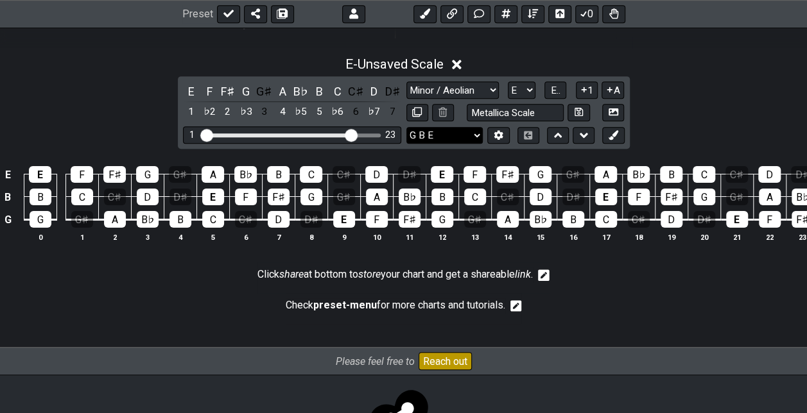
click at [428, 129] on select "E A D G B E E A D G B E E A D G B E B E A D F♯ B A D G C E A D A D G B E E♭ A♭ …" at bounding box center [444, 135] width 76 height 17
select select "E A D G"
click at [406, 127] on select "E A D G B E E A D G B E E A D G B E B E A D F♯ B A D G C E A D A D G B E E♭ A♭ …" at bounding box center [444, 135] width 76 height 17
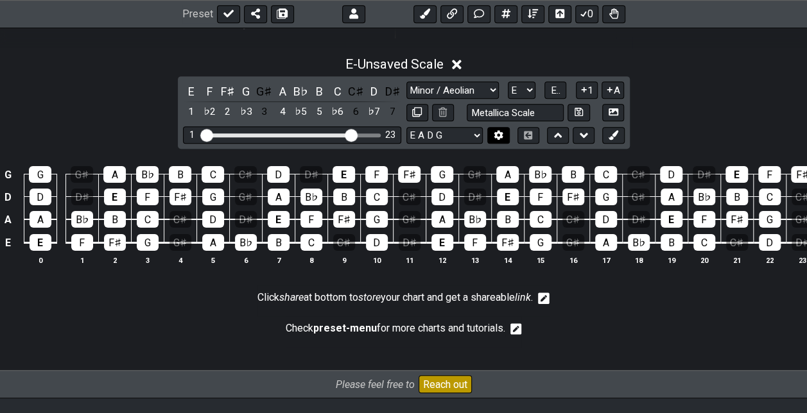
click at [498, 131] on icon at bounding box center [498, 135] width 9 height 10
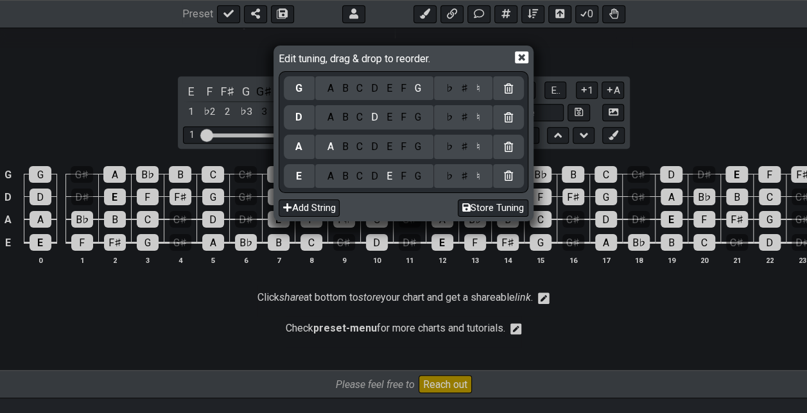
click at [520, 59] on icon at bounding box center [521, 57] width 13 height 13
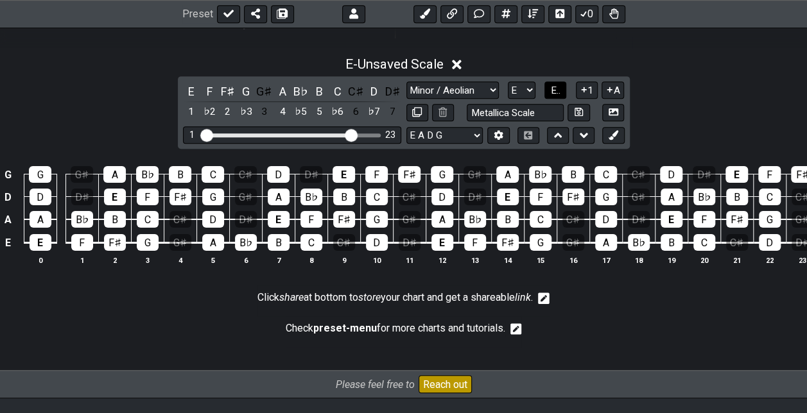
click at [548, 90] on button "E.." at bounding box center [555, 90] width 22 height 17
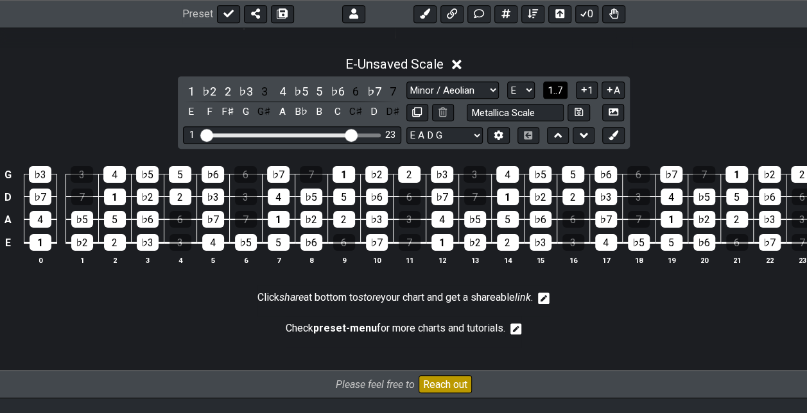
click at [548, 90] on span "1..7" at bounding box center [555, 91] width 15 height 12
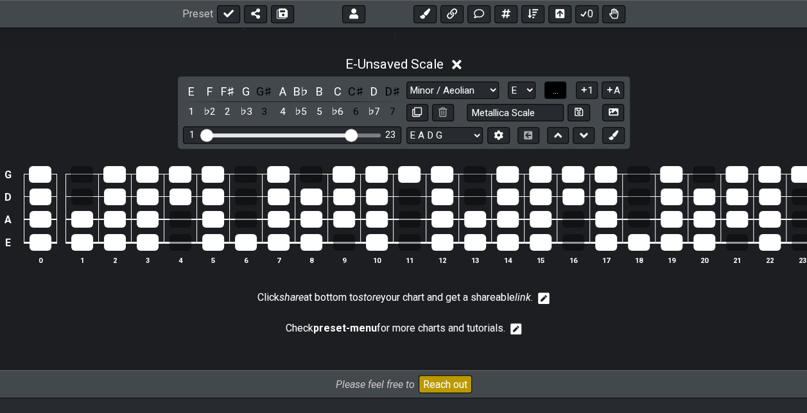
click at [548, 90] on button "..." at bounding box center [555, 90] width 22 height 17
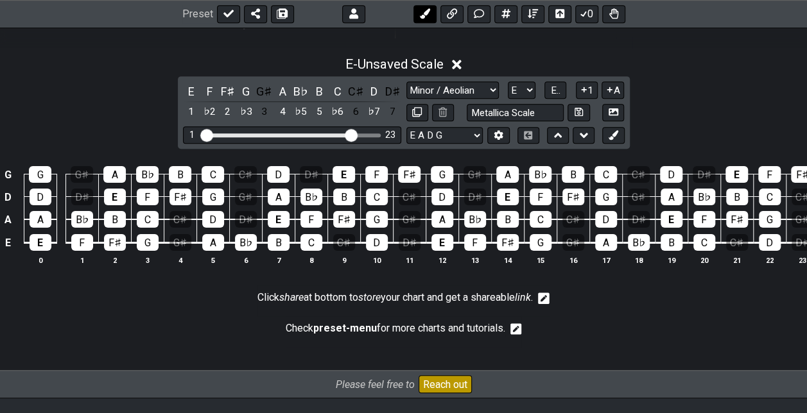
click at [425, 14] on icon at bounding box center [424, 14] width 10 height 10
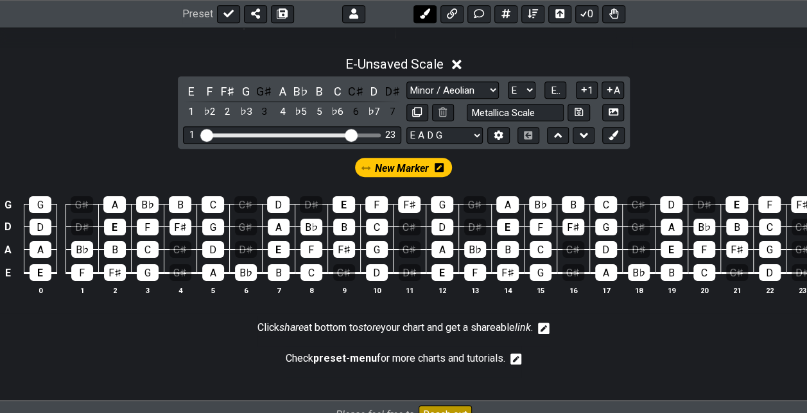
click at [425, 14] on icon at bounding box center [424, 14] width 10 height 10
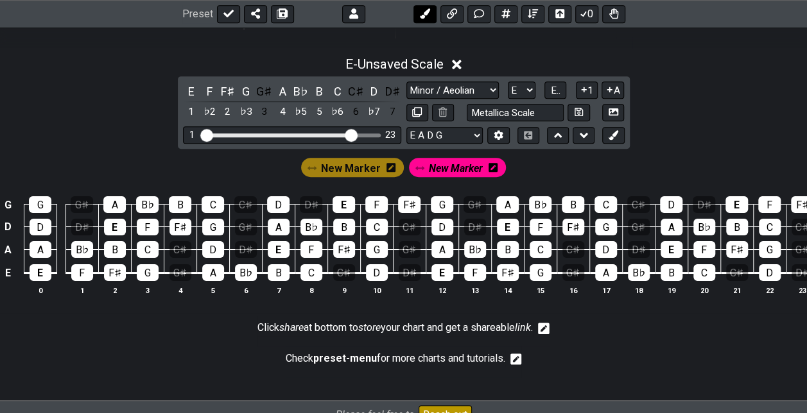
click at [425, 14] on icon at bounding box center [424, 14] width 10 height 10
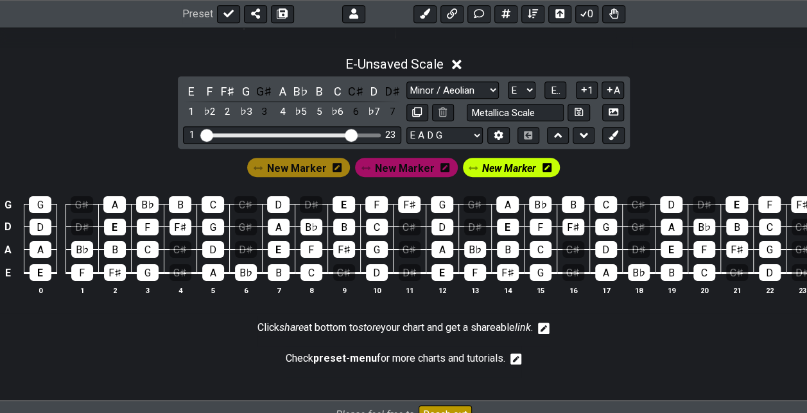
click at [338, 167] on icon at bounding box center [337, 167] width 9 height 9
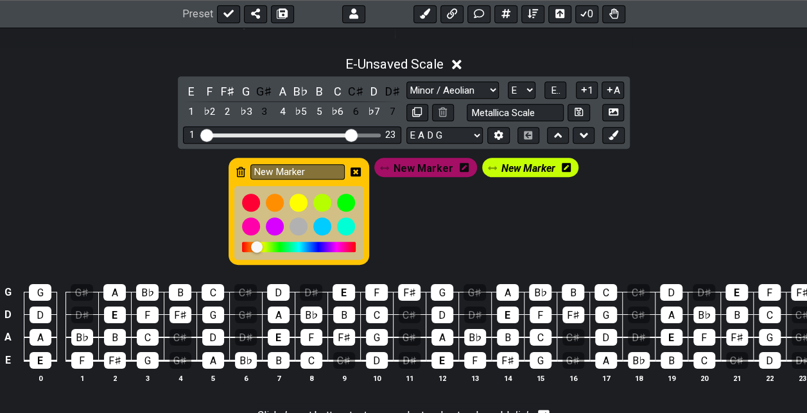
click at [241, 168] on icon at bounding box center [240, 172] width 9 height 10
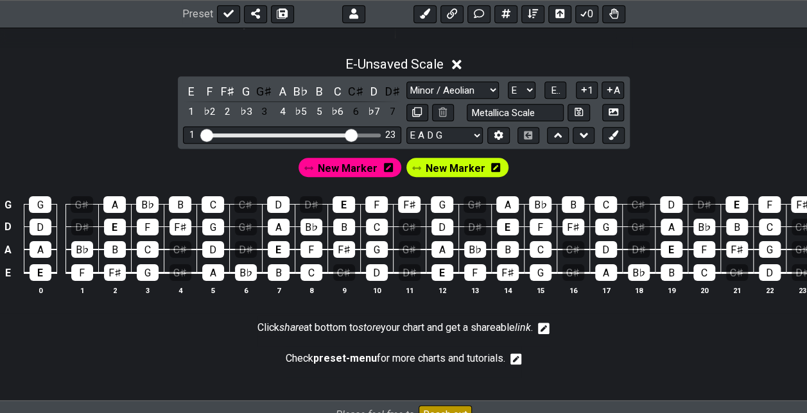
click at [388, 164] on icon at bounding box center [388, 167] width 9 height 9
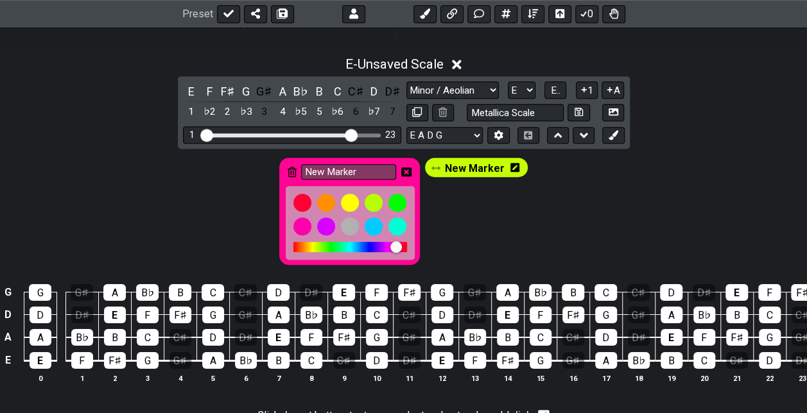
click at [291, 167] on icon at bounding box center [292, 172] width 9 height 10
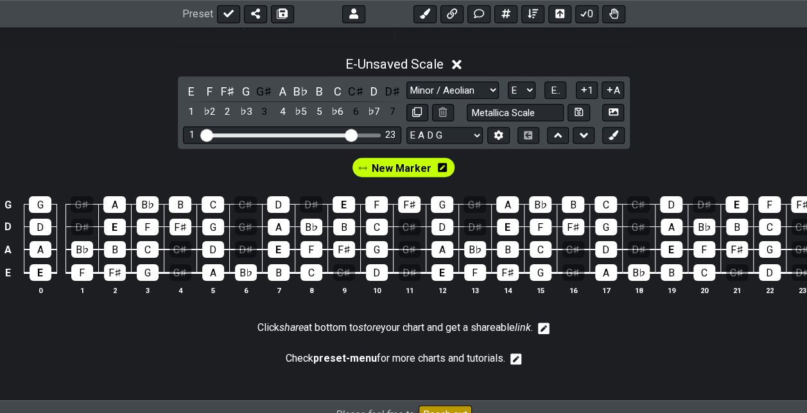
click at [439, 164] on icon at bounding box center [442, 167] width 9 height 9
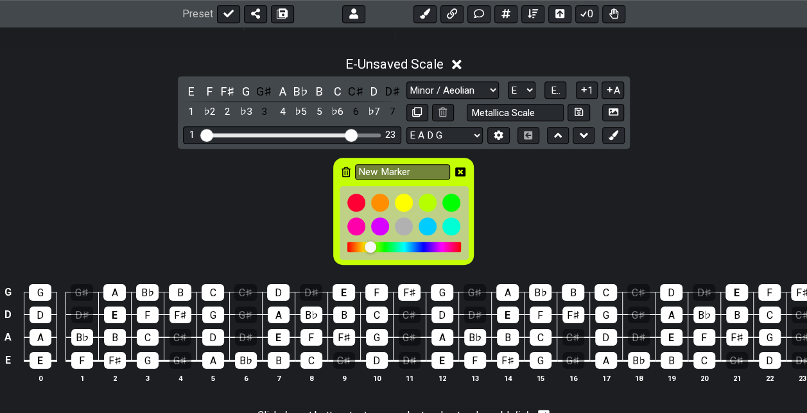
click at [345, 167] on icon at bounding box center [346, 172] width 9 height 10
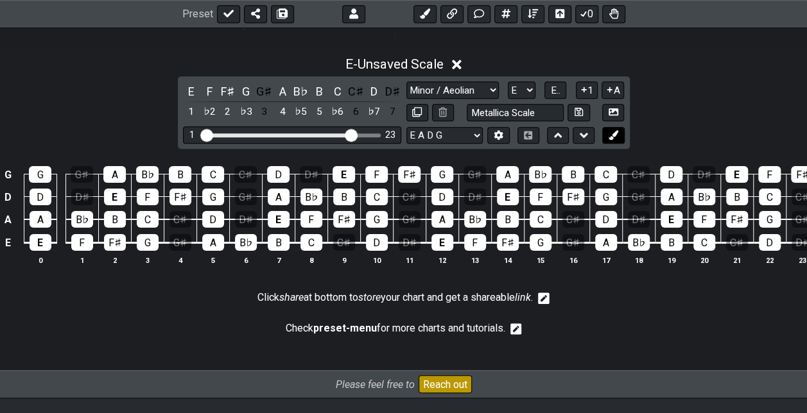
click at [615, 130] on icon at bounding box center [614, 135] width 10 height 10
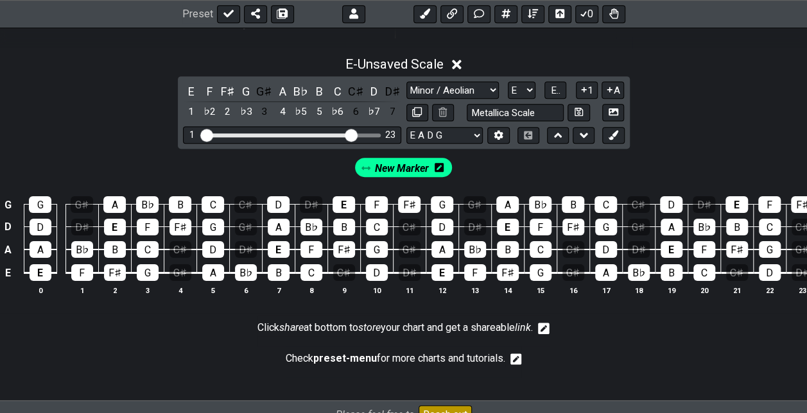
click at [412, 167] on span "New Marker" at bounding box center [402, 168] width 54 height 19
click at [419, 167] on span "New Marker" at bounding box center [402, 168] width 60 height 19
click at [438, 164] on icon at bounding box center [439, 167] width 9 height 9
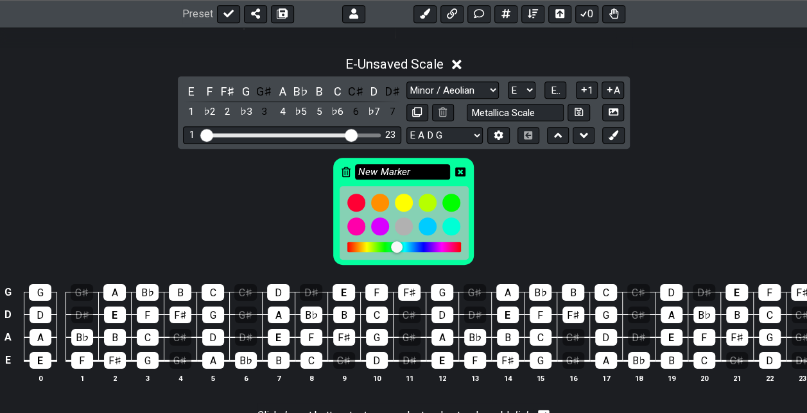
click at [420, 175] on input "New Marker" at bounding box center [402, 172] width 95 height 16
type input "N"
type input "Root"
click at [536, 216] on div "Root" at bounding box center [403, 208] width 807 height 119
click at [492, 207] on div "Root" at bounding box center [403, 208] width 807 height 119
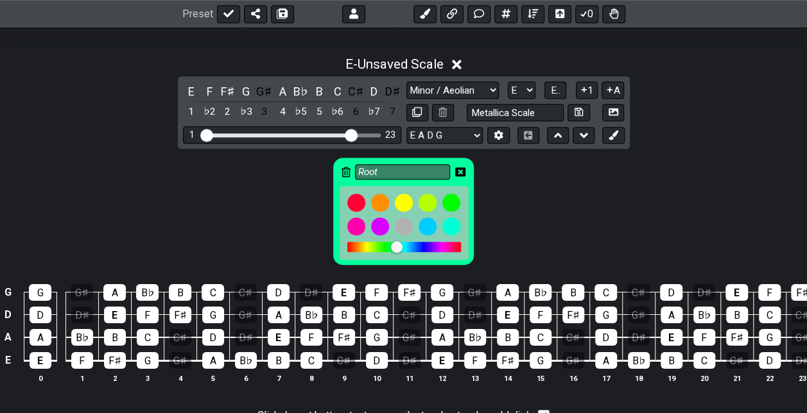
click at [294, 175] on div "Root" at bounding box center [403, 208] width 807 height 119
click at [47, 356] on div "E" at bounding box center [41, 360] width 22 height 17
click at [119, 311] on div "E" at bounding box center [115, 315] width 22 height 17
click at [275, 339] on div "E" at bounding box center [279, 337] width 22 height 17
click at [350, 291] on div "E" at bounding box center [344, 292] width 22 height 17
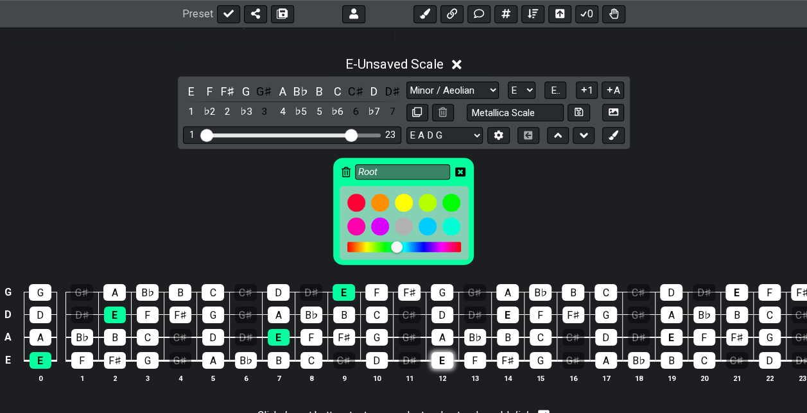
click at [439, 353] on div "E" at bounding box center [442, 360] width 22 height 17
click at [506, 315] on div "E" at bounding box center [508, 315] width 22 height 17
click at [737, 288] on div "E" at bounding box center [737, 292] width 22 height 17
click at [668, 335] on div "E" at bounding box center [672, 337] width 22 height 17
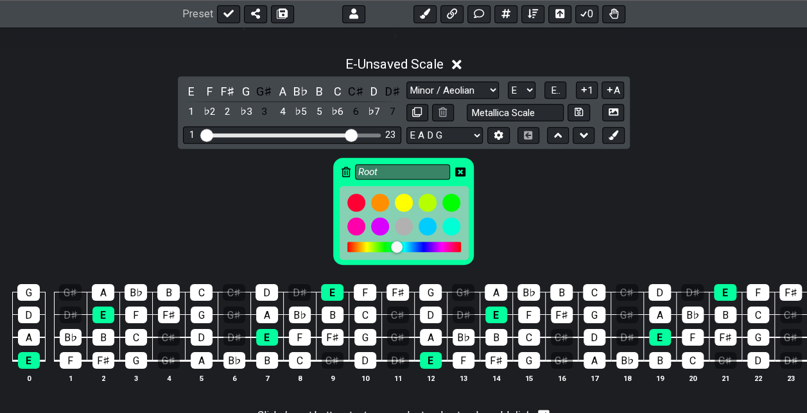
scroll to position [0, 0]
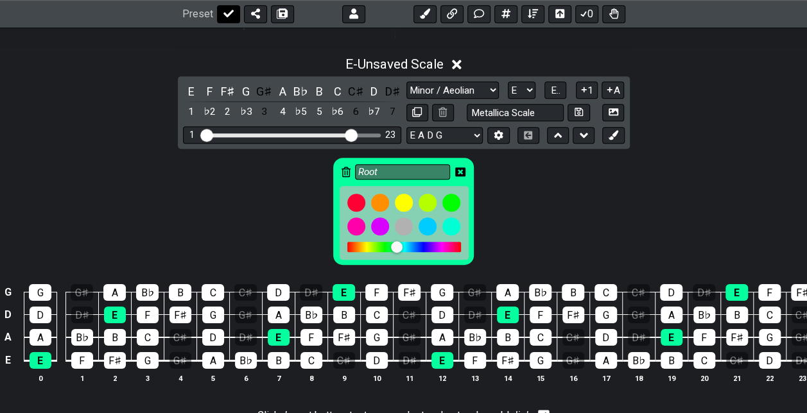
click at [229, 10] on icon at bounding box center [228, 14] width 10 height 10
select select "/guitar-scales"
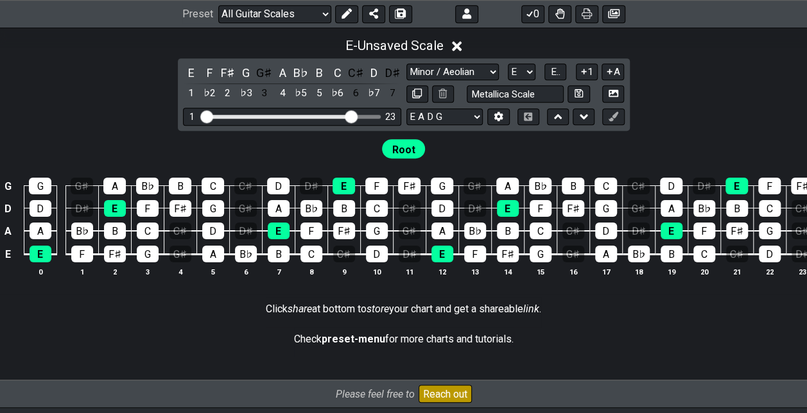
scroll to position [347, 0]
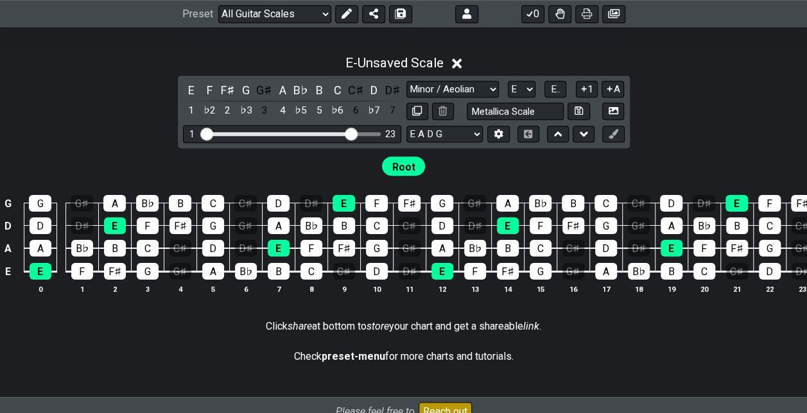
drag, startPoint x: 610, startPoint y: 309, endPoint x: 635, endPoint y: 305, distance: 25.4
click at [635, 305] on div "G G G♯ A B♭ B C C♯ D D♯ E F F♯ G G♯ A B♭ B C C♯ D D♯ E F F♯ D D D♯ E F F♯ G G♯ …" at bounding box center [403, 245] width 807 height 134
click at [344, 15] on icon at bounding box center [346, 14] width 10 height 10
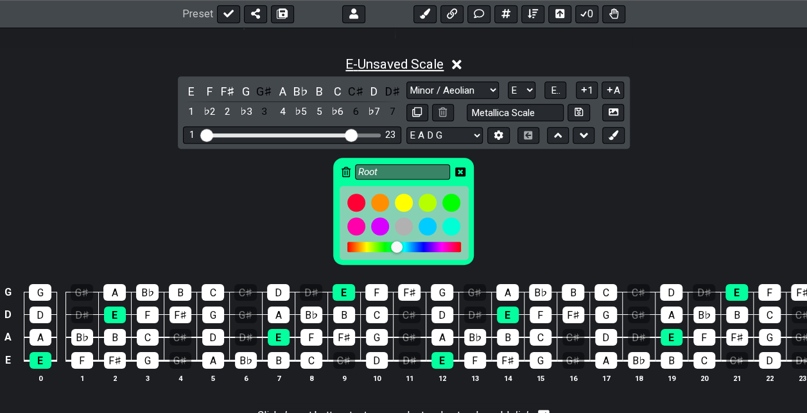
click at [401, 63] on span "E - Unsaved Scale" at bounding box center [394, 64] width 98 height 15
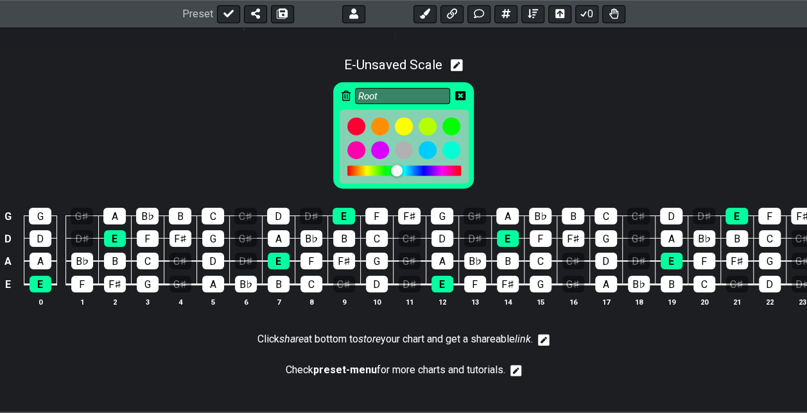
scroll to position [300, 0]
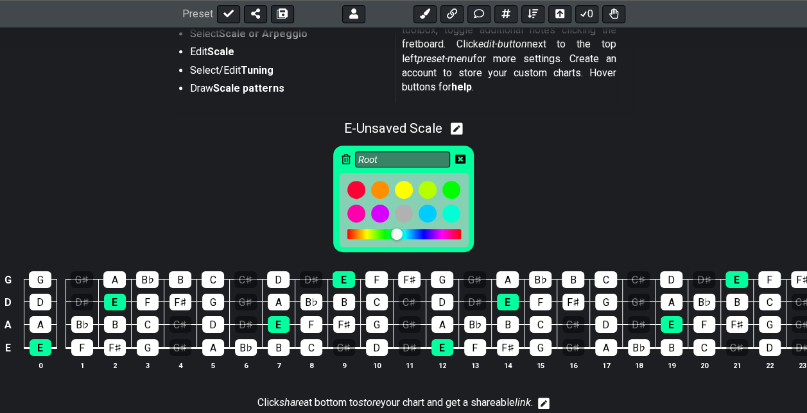
click at [463, 128] on icon at bounding box center [457, 129] width 12 height 12
select select "Minor / Aeolian"
select select "E"
select select "E A D G"
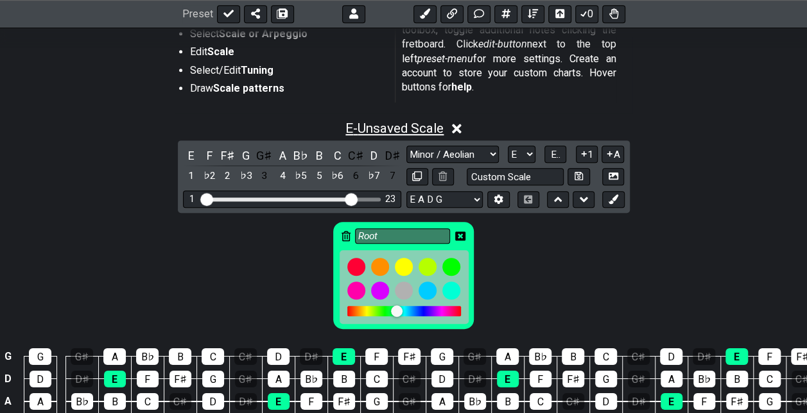
click at [388, 125] on span "E - Unsaved Scale" at bounding box center [394, 128] width 98 height 15
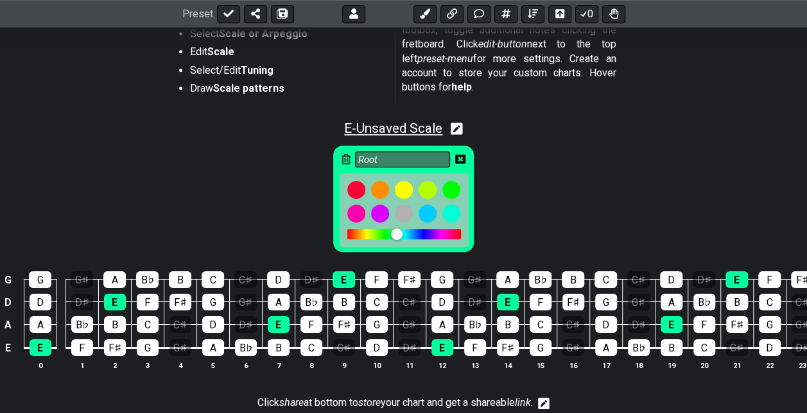
click at [388, 125] on span "E - Unsaved Scale" at bounding box center [393, 128] width 98 height 15
select select "Minor / Aeolian"
select select "E"
select select "E A D G"
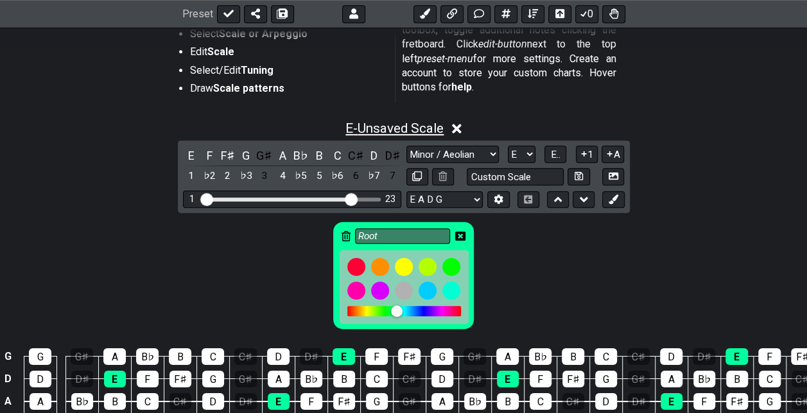
click at [388, 125] on span "E - Unsaved Scale" at bounding box center [394, 128] width 98 height 15
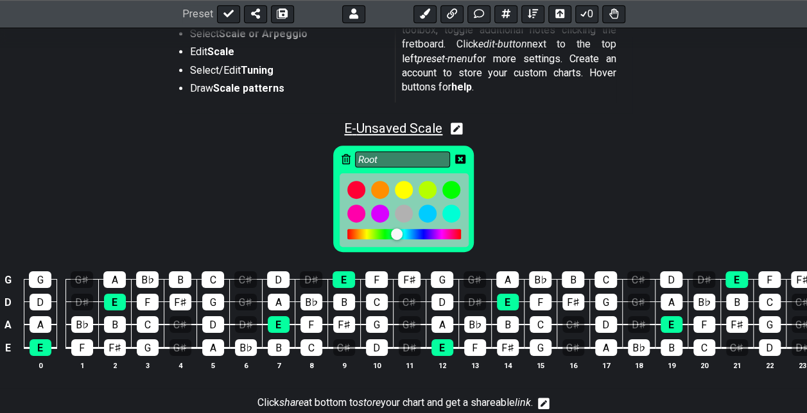
click at [396, 125] on span "E - Unsaved Scale" at bounding box center [393, 128] width 98 height 15
select select "Minor / Aeolian"
select select "E"
select select "E A D G"
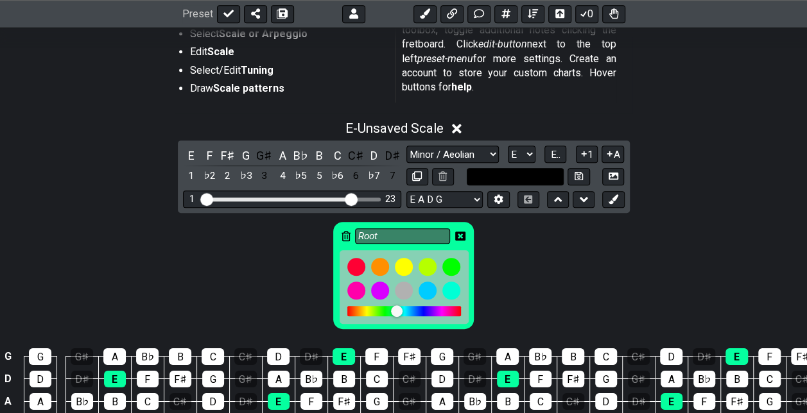
click at [519, 175] on input "text" at bounding box center [516, 176] width 98 height 17
type input "Metallica Bass"
click at [537, 241] on div "Root" at bounding box center [403, 272] width 807 height 119
click at [234, 10] on button at bounding box center [228, 14] width 23 height 18
select select "/guitar-scales"
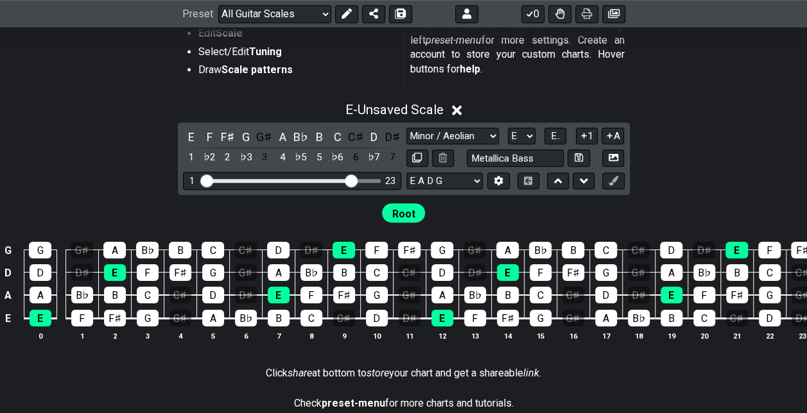
scroll to position [283, 0]
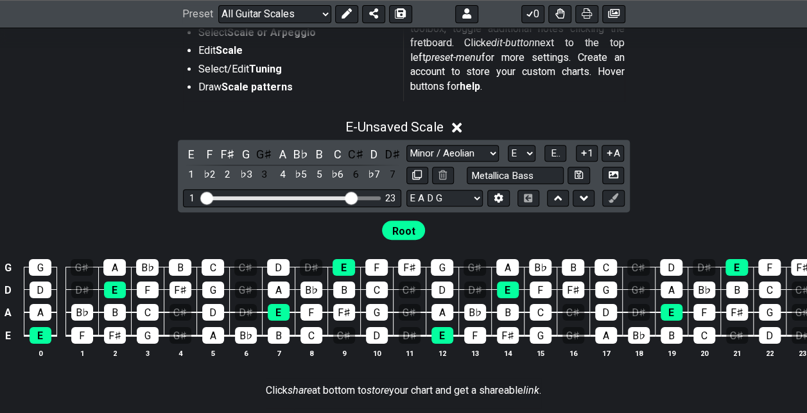
click at [457, 126] on icon at bounding box center [457, 128] width 10 height 10
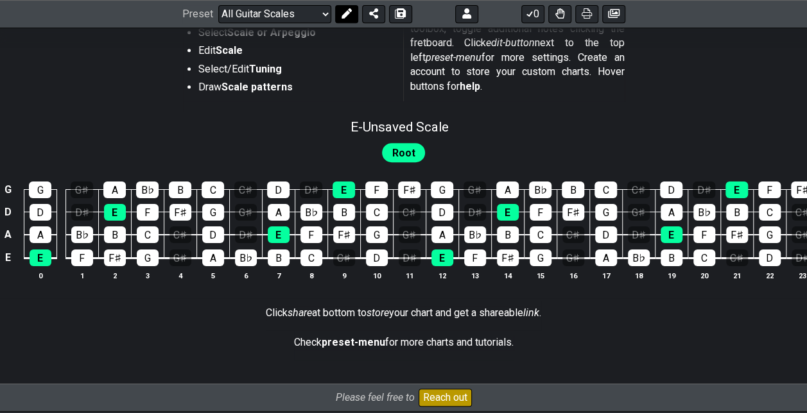
click at [344, 12] on icon at bounding box center [347, 14] width 10 height 10
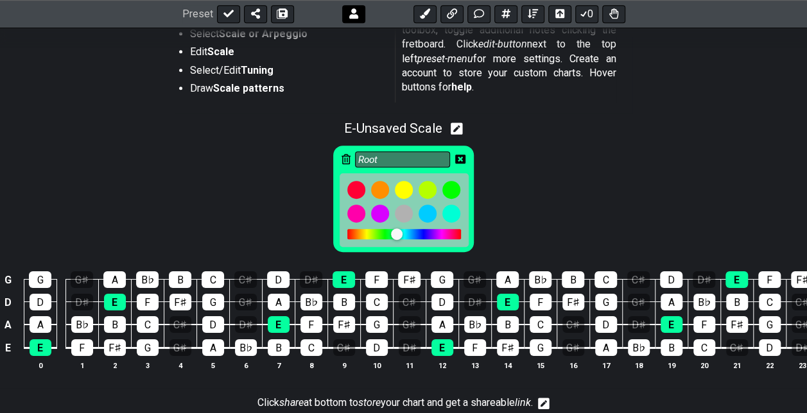
click at [344, 12] on button at bounding box center [353, 14] width 23 height 18
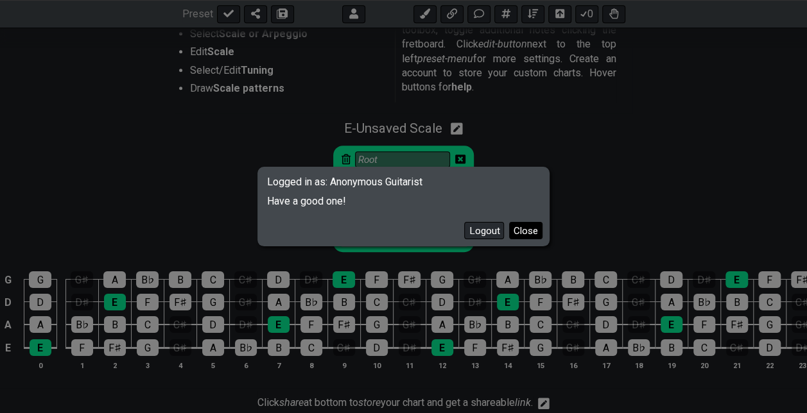
click at [523, 230] on button "Close" at bounding box center [525, 230] width 33 height 17
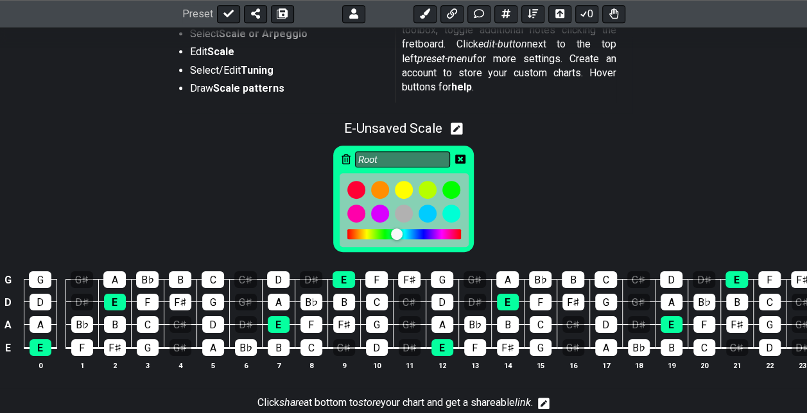
click at [461, 123] on icon at bounding box center [457, 129] width 12 height 12
select select "Minor / Aeolian"
select select "E"
select select "E A D G"
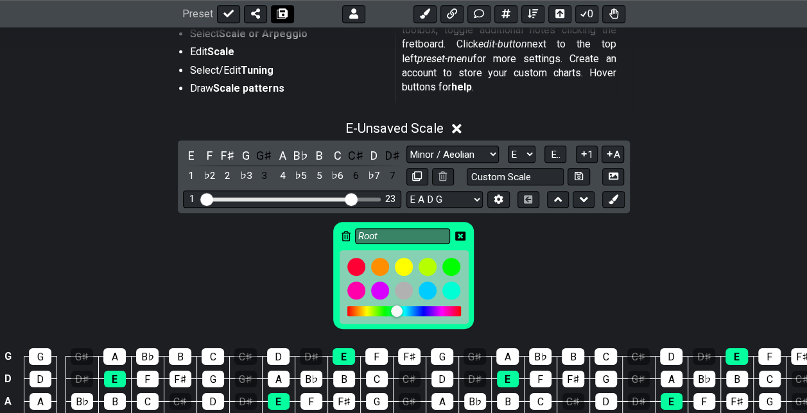
click at [283, 19] on button at bounding box center [282, 14] width 23 height 18
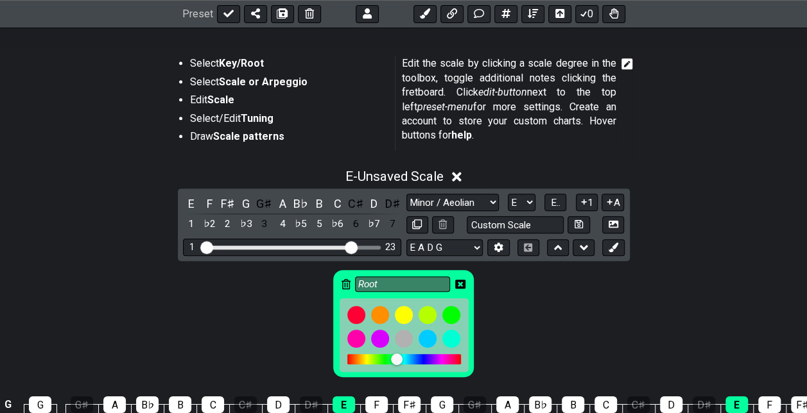
scroll to position [257, 0]
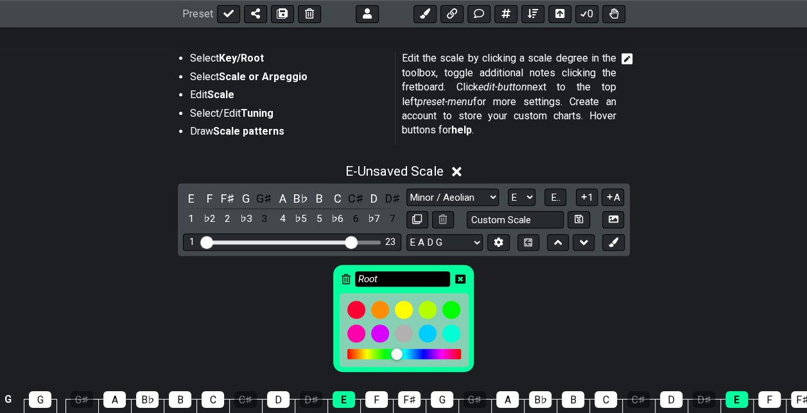
click at [414, 281] on input "Root" at bounding box center [402, 280] width 95 height 16
click at [609, 245] on button at bounding box center [613, 242] width 22 height 17
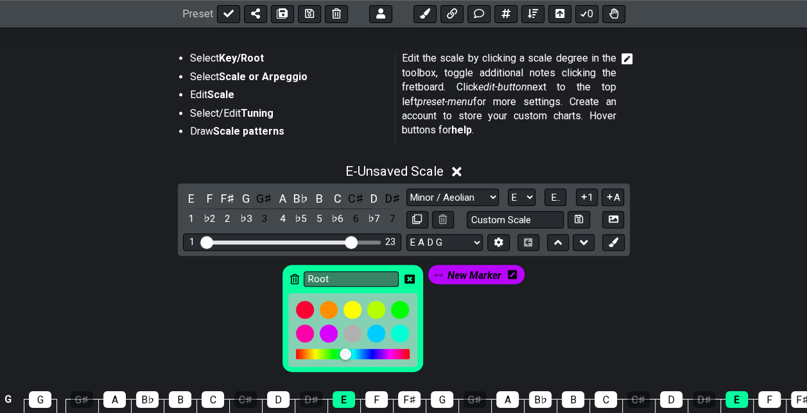
click at [515, 270] on icon at bounding box center [512, 274] width 9 height 9
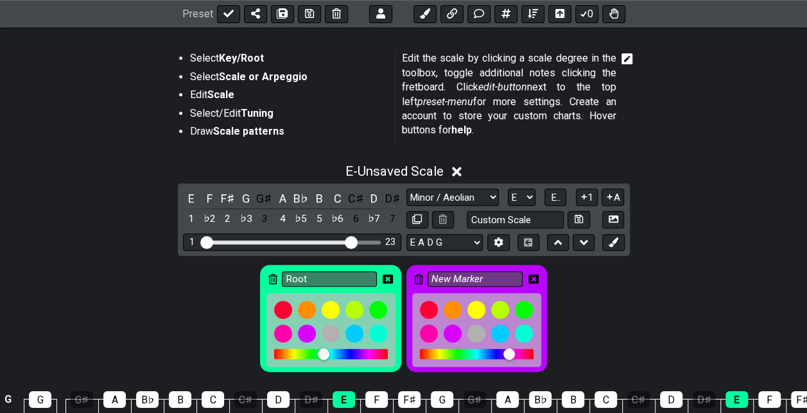
click at [420, 280] on icon at bounding box center [418, 279] width 9 height 10
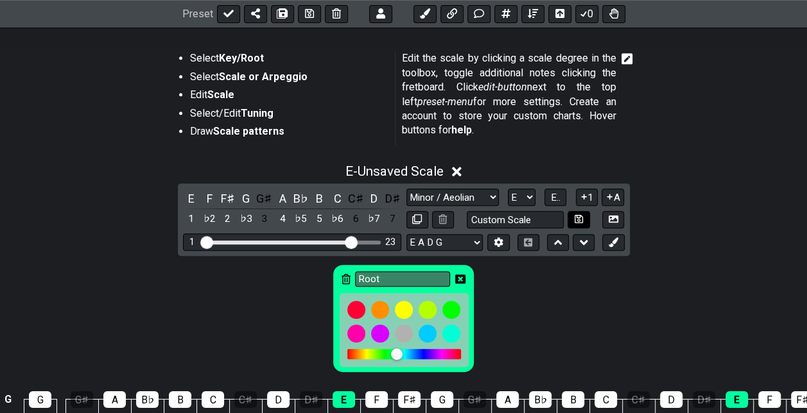
click at [580, 220] on icon at bounding box center [579, 219] width 8 height 10
select select "Custom Scale"
click at [458, 198] on select "Minor Pentatonic Custom Scale Minor Pentatonic Major Pentatonic Minor Blues Maj…" at bounding box center [452, 197] width 92 height 17
click at [624, 130] on div at bounding box center [624, 98] width 17 height 94
drag, startPoint x: 397, startPoint y: 166, endPoint x: 335, endPoint y: 155, distance: 63.1
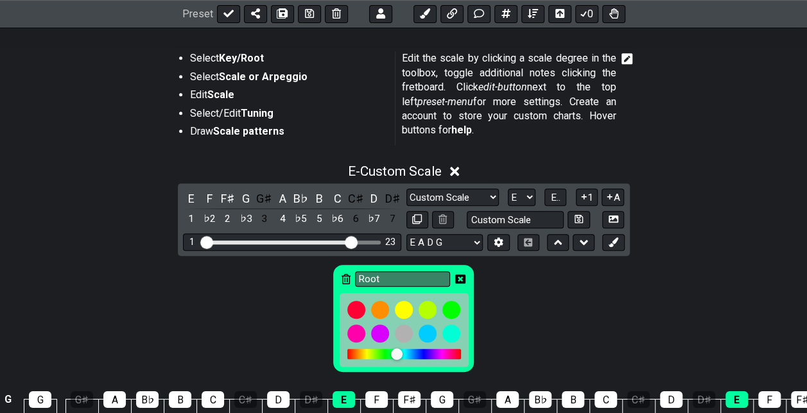
click at [335, 156] on div "E - Custom Scale" at bounding box center [403, 168] width 807 height 24
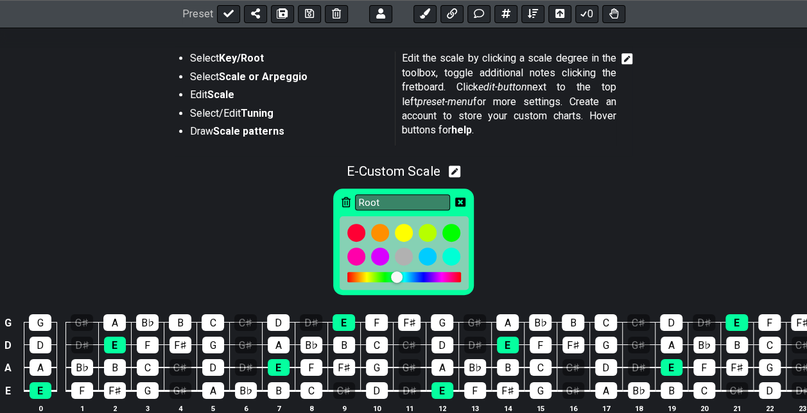
click at [352, 148] on div "Select Key/Root Select Scale or Arpeggio Edit Scale Select/Edit Tuning Draw Sca…" at bounding box center [404, 100] width 458 height 109
click at [458, 171] on icon at bounding box center [455, 171] width 12 height 13
select select "Custom Scale"
select select "E"
select select "E A D G"
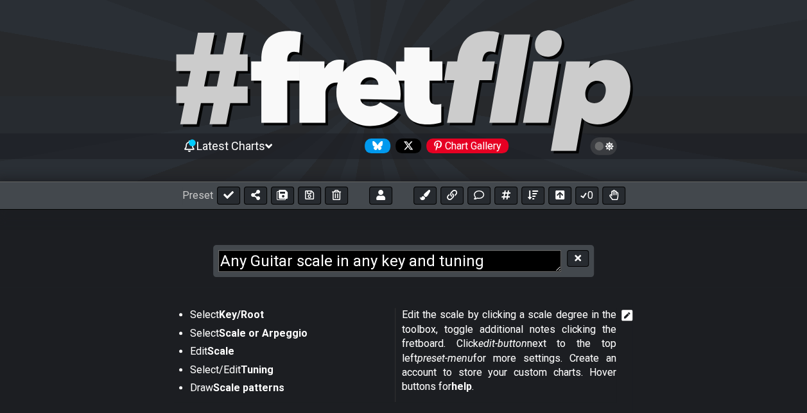
drag, startPoint x: 543, startPoint y: 263, endPoint x: 202, endPoint y: 249, distance: 341.9
click at [202, 249] on section "Any Guitar scale in any key and tuning" at bounding box center [403, 248] width 807 height 79
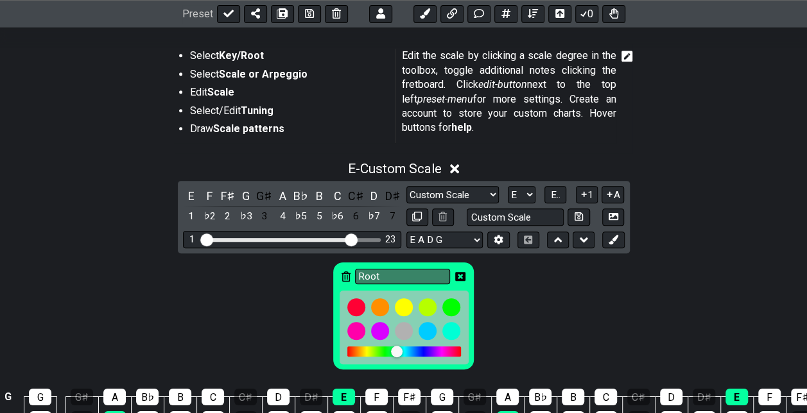
scroll to position [321, 0]
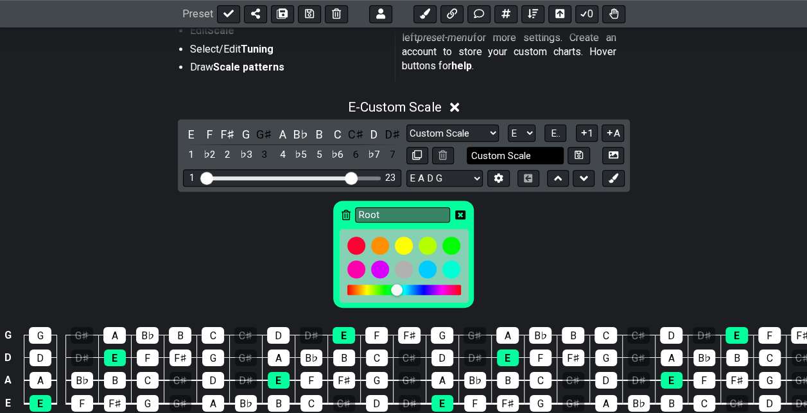
type textarea "Metallica Bass"
click at [546, 157] on input "text" at bounding box center [516, 155] width 98 height 17
type input "Metallica Bass"
click at [577, 144] on div "Minor Pentatonic Custom Scale Minor Pentatonic Major Pentatonic Minor Blues Maj…" at bounding box center [515, 145] width 218 height 40
click at [579, 154] on icon at bounding box center [579, 155] width 8 height 8
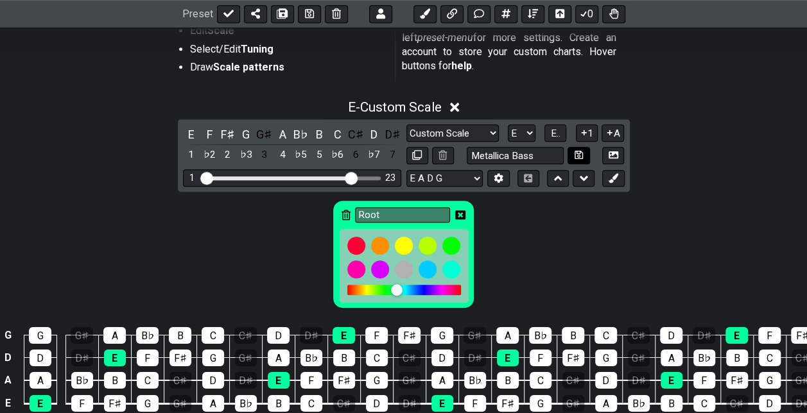
select select "Metallica Bass"
click at [226, 9] on icon at bounding box center [228, 14] width 10 height 10
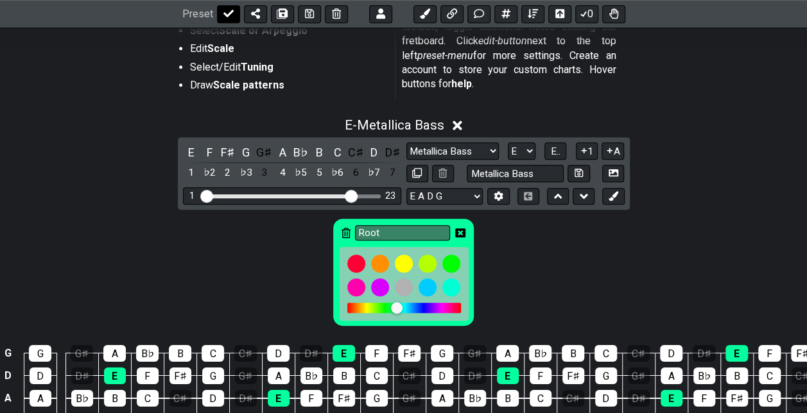
select select "/022YD5P6B"
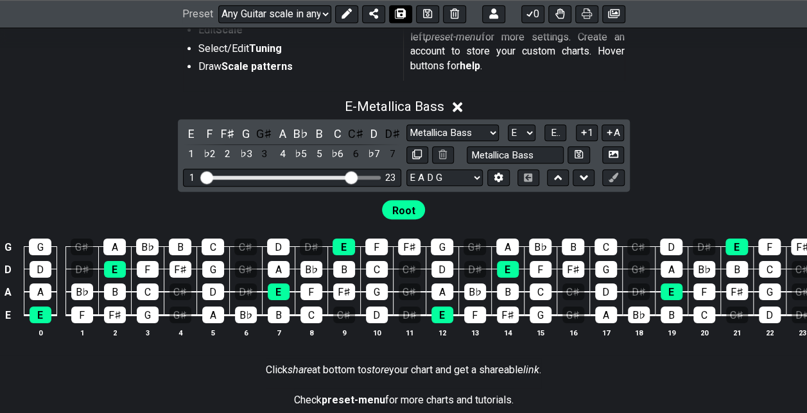
click at [391, 13] on button at bounding box center [400, 14] width 23 height 18
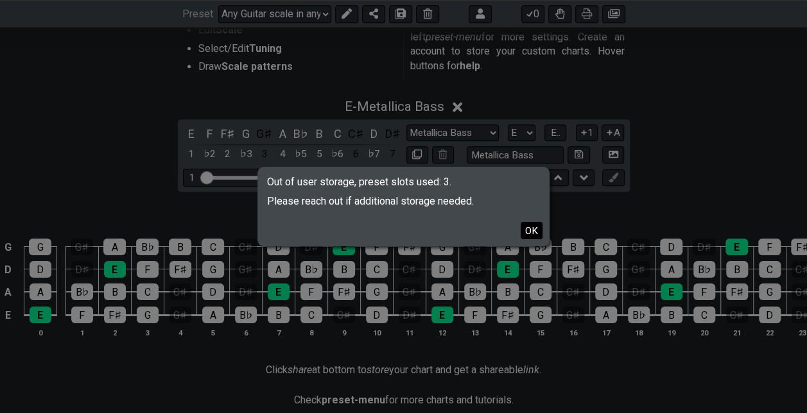
click at [531, 227] on button "OK" at bounding box center [532, 230] width 22 height 17
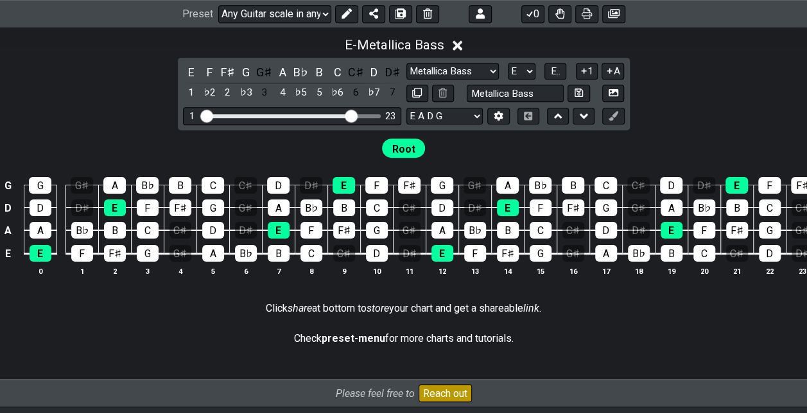
scroll to position [367, 0]
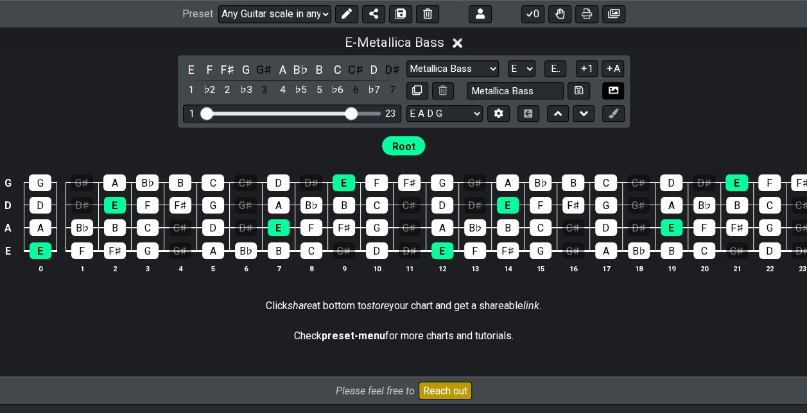
click at [618, 92] on icon at bounding box center [614, 90] width 10 height 7
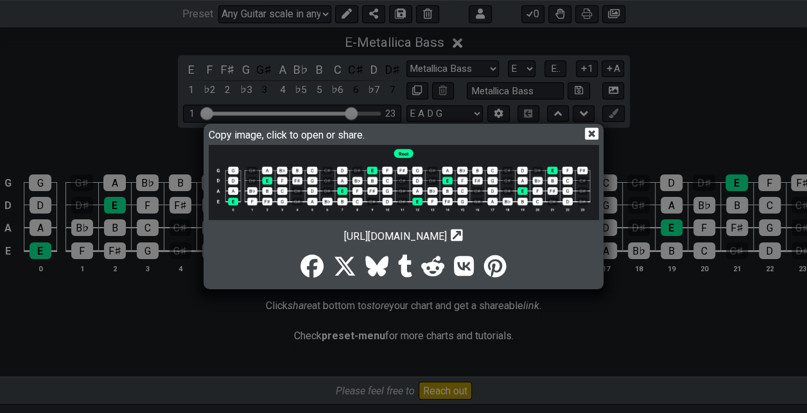
click at [463, 235] on icon at bounding box center [457, 235] width 12 height 12
